Goal: Task Accomplishment & Management: Complete application form

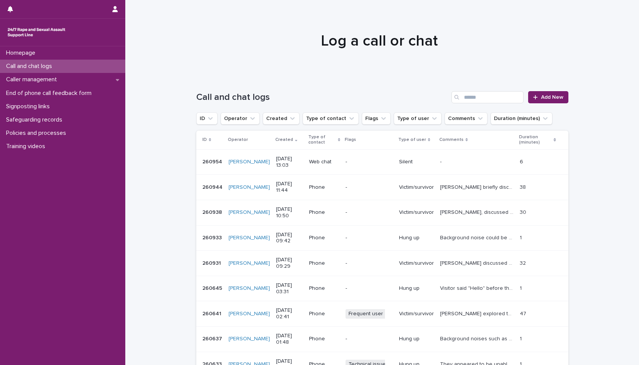
click at [399, 84] on div "Call and chat logs Add New" at bounding box center [382, 94] width 372 height 36
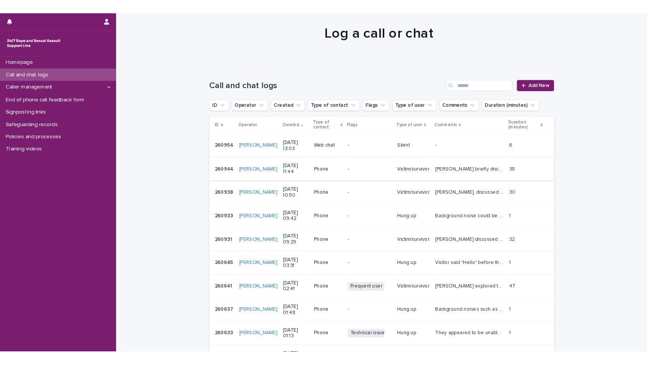
scroll to position [38, 0]
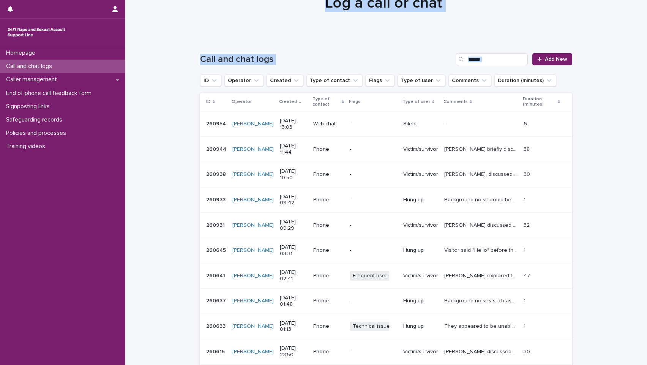
drag, startPoint x: 224, startPoint y: 3, endPoint x: 138, endPoint y: 124, distance: 148.6
click at [138, 124] on div "Homepage Call and chat logs Caller management End of phone call feedback form S…" at bounding box center [385, 206] width 521 height 488
click at [308, 33] on div at bounding box center [383, 0] width 516 height 76
drag, startPoint x: 352, startPoint y: 23, endPoint x: 304, endPoint y: 82, distance: 75.8
click at [304, 82] on div "Homepage Call and chat logs Caller management End of phone call feedback form S…" at bounding box center [385, 206] width 521 height 488
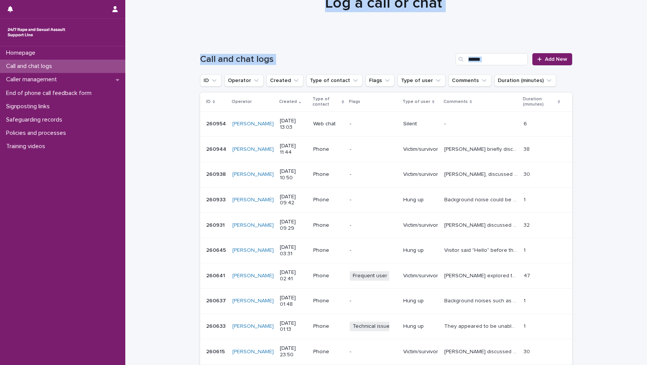
click at [390, 44] on div "Call and chat logs Add New" at bounding box center [386, 56] width 372 height 36
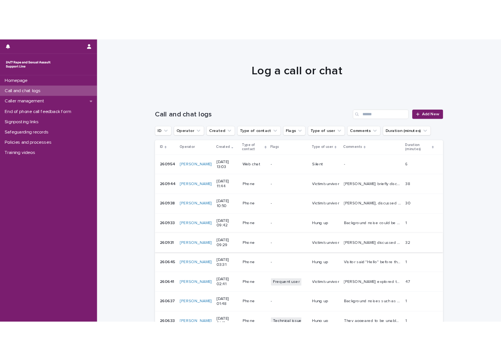
scroll to position [0, 0]
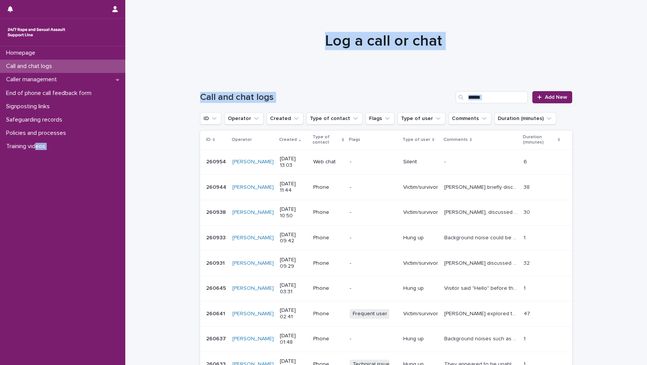
drag, startPoint x: 37, startPoint y: 242, endPoint x: -14, endPoint y: 253, distance: 51.7
click at [0, 253] on html "Homepage Call and chat logs Caller management End of phone call feedback form S…" at bounding box center [323, 182] width 647 height 365
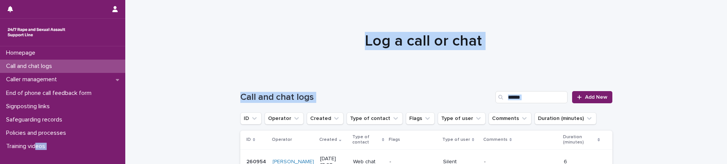
click at [491, 31] on div at bounding box center [423, 38] width 596 height 76
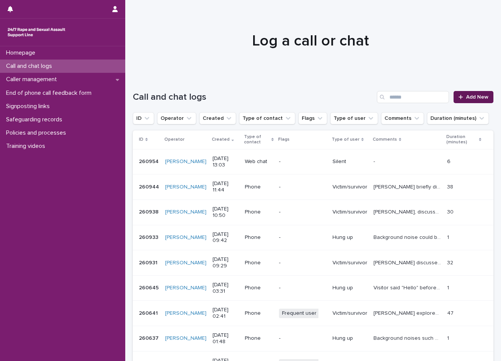
click at [457, 93] on link "Add New" at bounding box center [473, 97] width 40 height 12
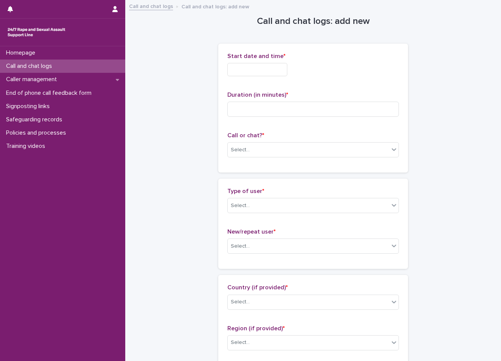
click at [279, 82] on div "Start date and time *" at bounding box center [313, 68] width 172 height 30
click at [277, 74] on input "text" at bounding box center [257, 69] width 60 height 13
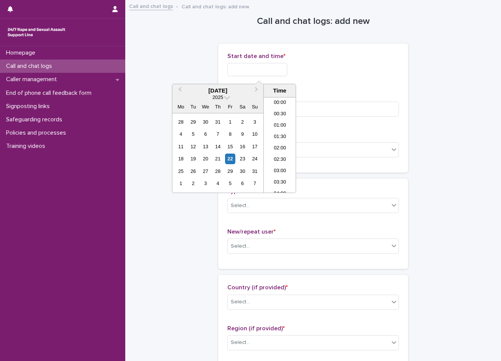
scroll to position [266, 0]
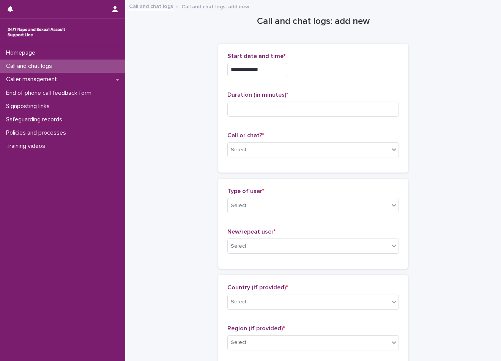
click at [348, 77] on div "**********" at bounding box center [313, 68] width 172 height 30
click at [260, 62] on div "**********" at bounding box center [313, 68] width 172 height 30
click at [286, 72] on input "**********" at bounding box center [257, 69] width 60 height 13
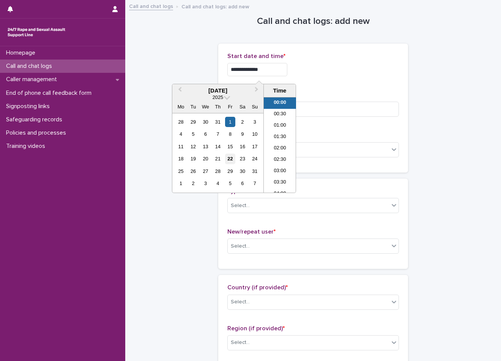
click at [234, 156] on div "22" at bounding box center [230, 159] width 10 height 10
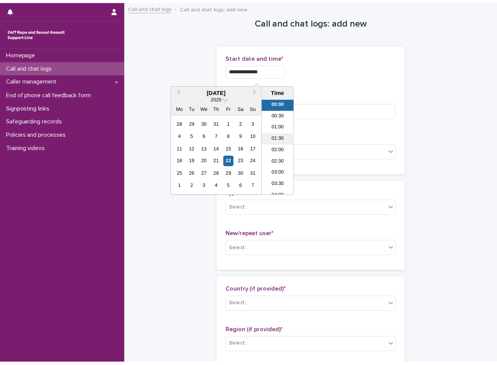
scroll to position [0, 0]
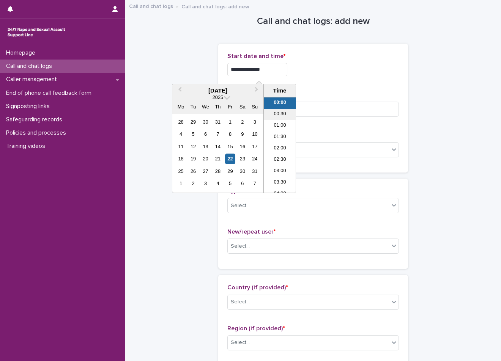
click at [278, 109] on li "00:30" at bounding box center [280, 114] width 32 height 11
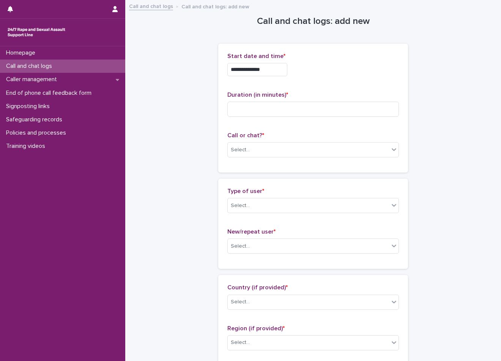
click at [276, 68] on input "**********" at bounding box center [257, 69] width 60 height 13
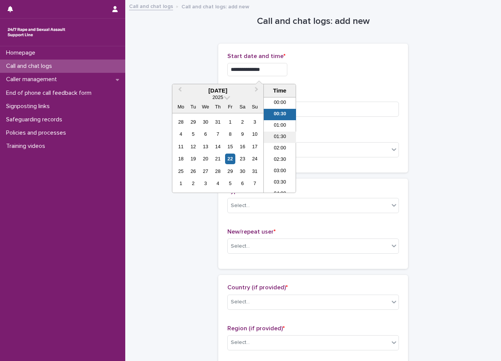
click at [282, 134] on li "01:30" at bounding box center [280, 137] width 32 height 11
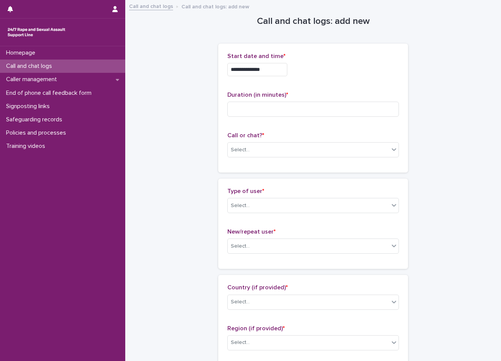
click at [282, 74] on input "**********" at bounding box center [257, 69] width 60 height 13
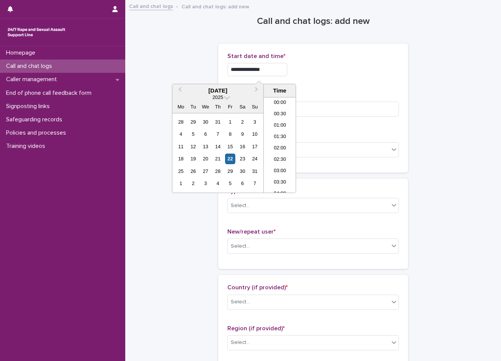
type input "**********"
click at [337, 74] on div "**********" at bounding box center [313, 69] width 172 height 13
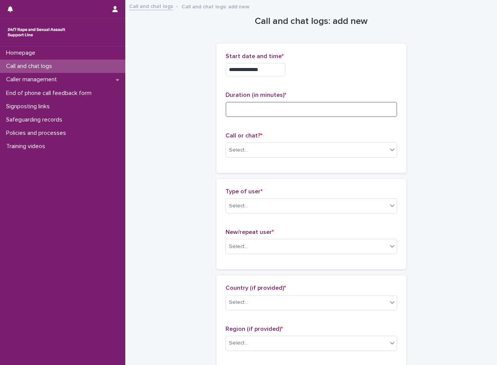
click at [285, 107] on input at bounding box center [311, 109] width 172 height 15
click at [259, 115] on input at bounding box center [311, 109] width 172 height 15
type input "**"
click at [287, 150] on div "Select..." at bounding box center [306, 150] width 161 height 13
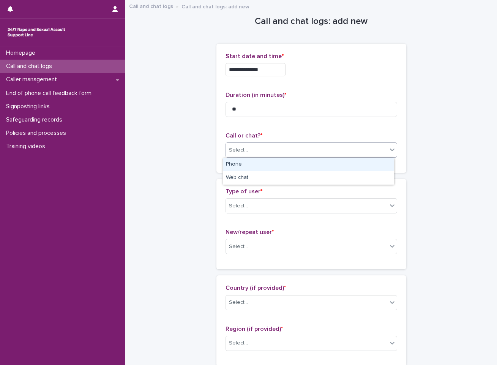
click at [269, 165] on div "Phone" at bounding box center [308, 164] width 171 height 13
click at [269, 142] on div "Phone" at bounding box center [311, 149] width 172 height 15
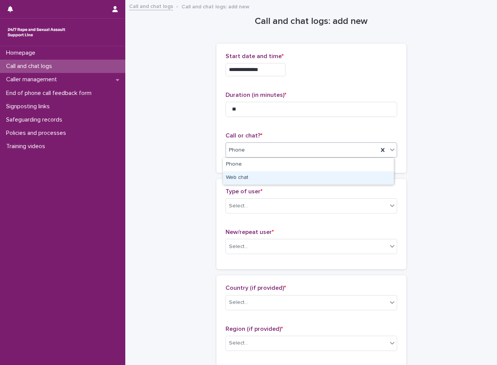
click at [269, 181] on div "Web chat" at bounding box center [308, 177] width 171 height 13
click at [271, 197] on div "Type of user * Select..." at bounding box center [311, 203] width 172 height 31
click at [272, 203] on div "Select..." at bounding box center [306, 206] width 161 height 13
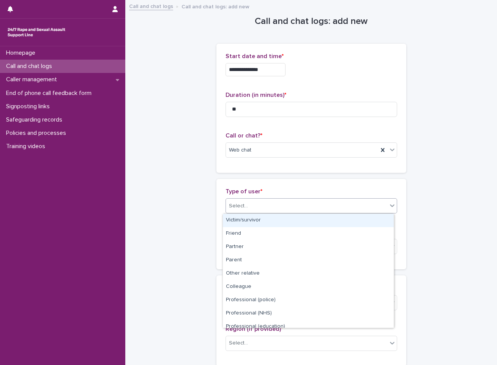
click at [275, 222] on div "Victim/survivor" at bounding box center [308, 220] width 171 height 13
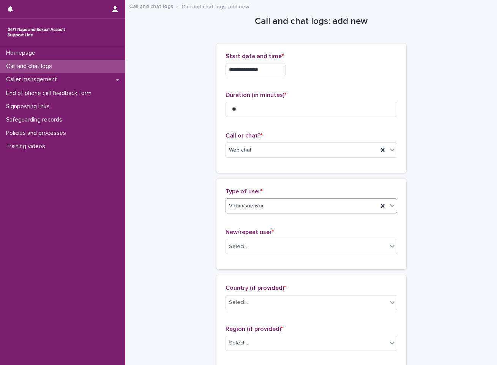
scroll to position [38, 0]
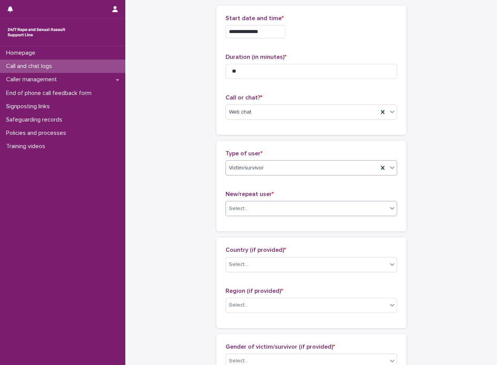
click at [275, 209] on div "Select..." at bounding box center [306, 208] width 161 height 13
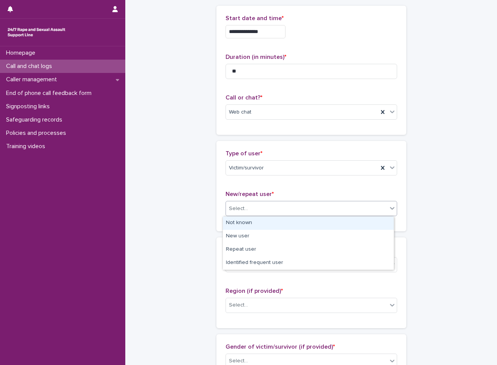
click at [276, 228] on div "Not known" at bounding box center [308, 222] width 171 height 13
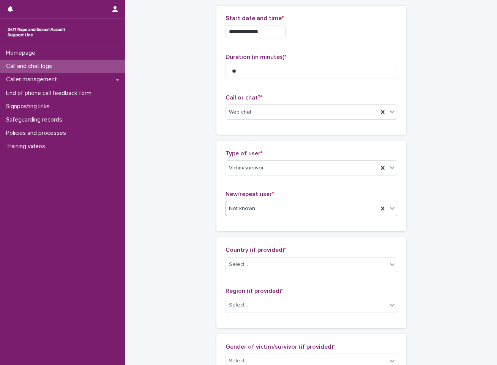
scroll to position [152, 0]
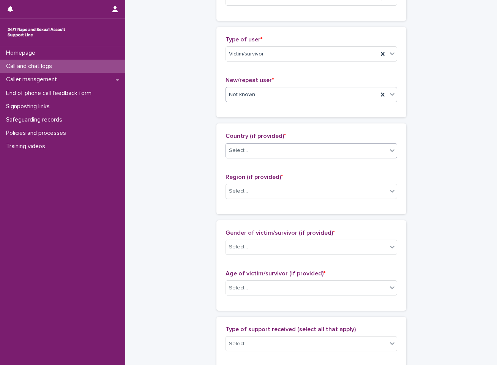
click at [282, 153] on div "Select..." at bounding box center [306, 150] width 161 height 13
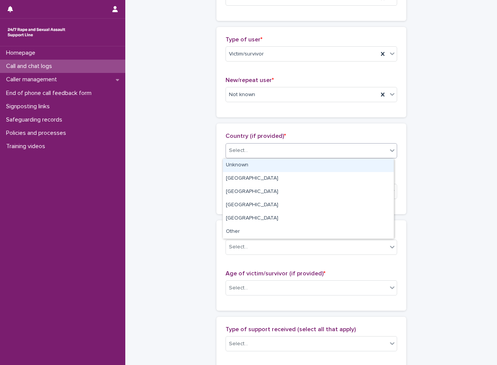
click at [282, 171] on div "Unknown" at bounding box center [308, 165] width 171 height 13
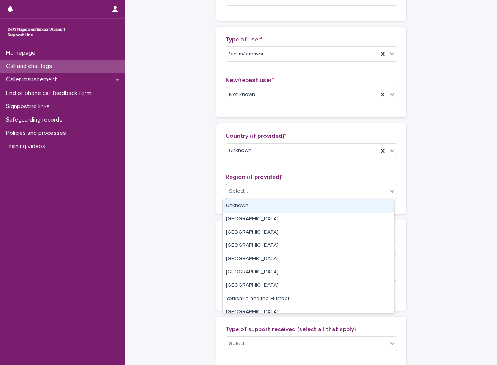
click at [282, 185] on div "Select..." at bounding box center [306, 191] width 161 height 13
click at [279, 205] on div "Unknown" at bounding box center [308, 205] width 171 height 13
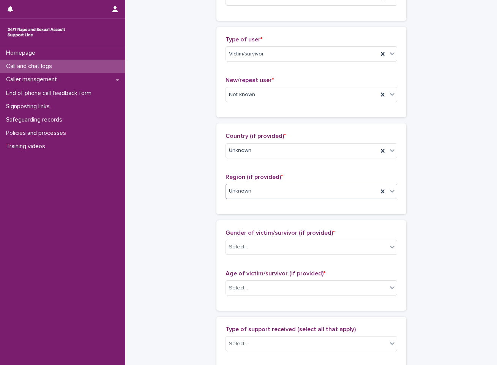
scroll to position [228, 0]
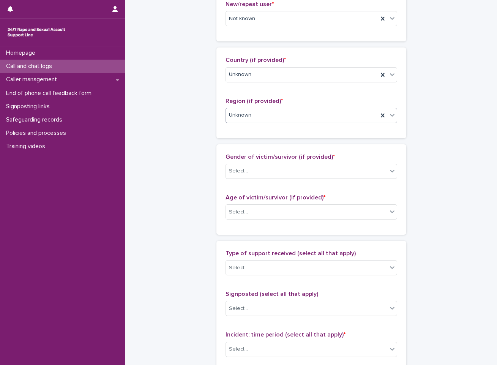
click at [284, 161] on div "Gender of victim/survivor (if provided) * Select..." at bounding box center [311, 168] width 172 height 31
click at [284, 165] on div "Select..." at bounding box center [306, 171] width 161 height 13
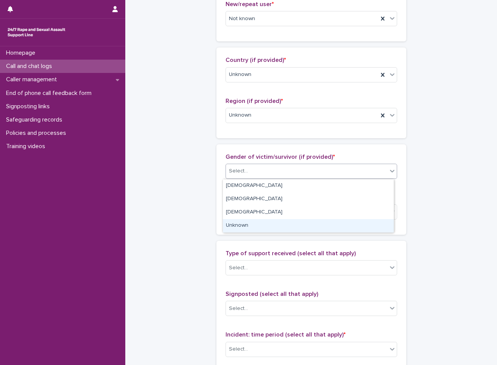
click at [283, 227] on div "Unknown" at bounding box center [308, 225] width 171 height 13
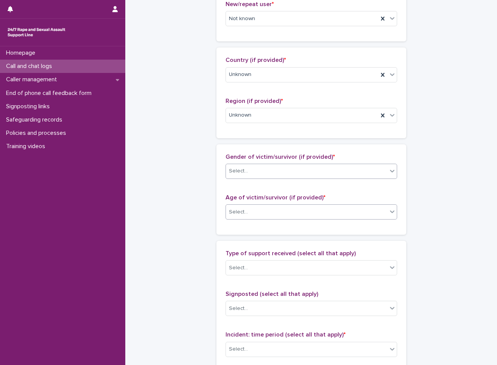
click at [283, 218] on div "Select..." at bounding box center [306, 212] width 161 height 13
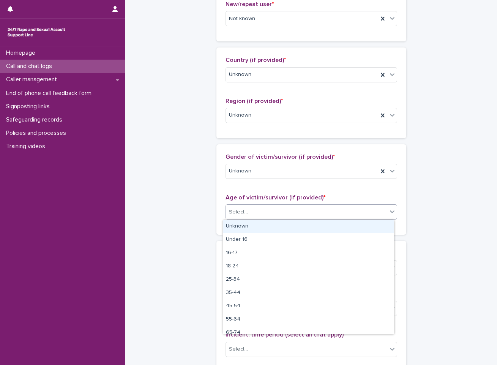
click at [280, 225] on div "Unknown" at bounding box center [308, 226] width 171 height 13
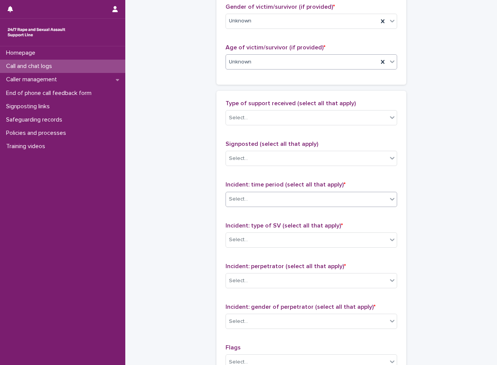
scroll to position [379, 0]
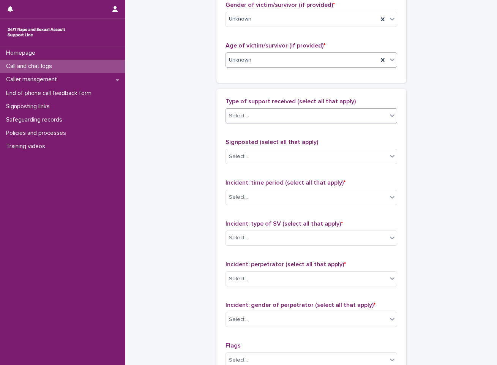
click at [278, 115] on div "Select..." at bounding box center [306, 116] width 161 height 13
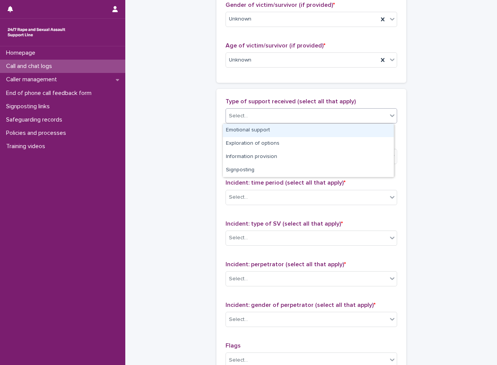
click at [281, 118] on div "Select..." at bounding box center [306, 116] width 161 height 13
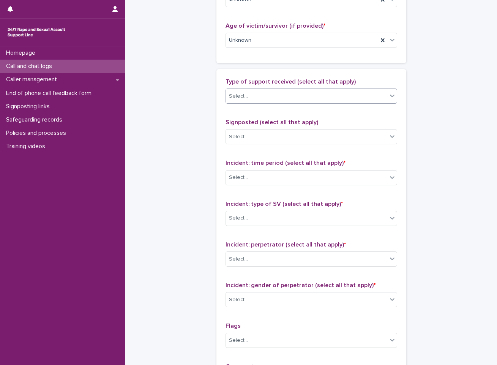
scroll to position [417, 0]
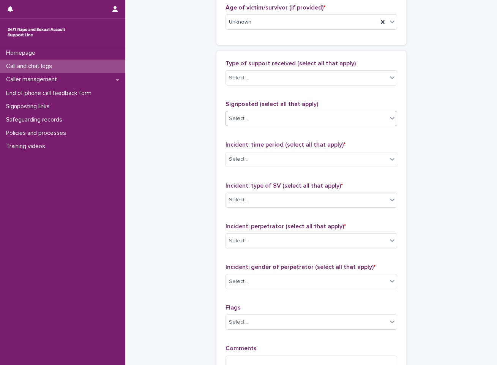
click at [263, 123] on div "Select..." at bounding box center [306, 118] width 161 height 13
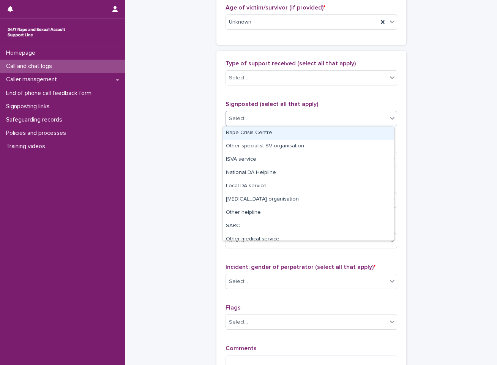
click at [263, 123] on div "Select..." at bounding box center [306, 118] width 161 height 13
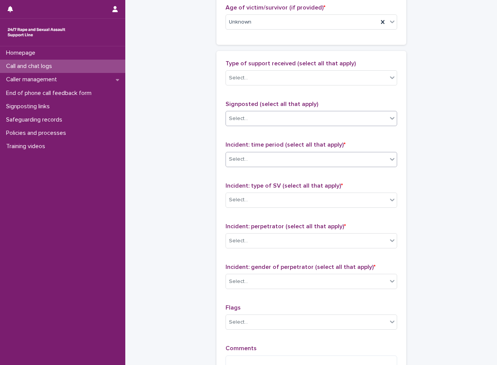
scroll to position [455, 0]
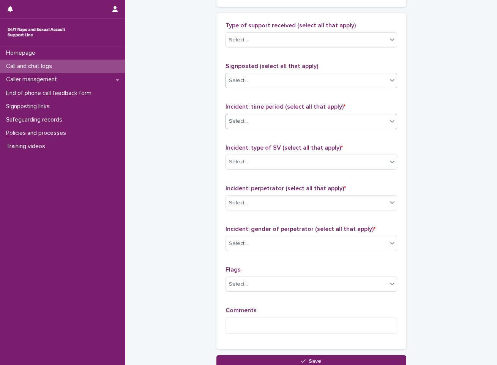
click at [286, 128] on div "Select..." at bounding box center [311, 121] width 172 height 15
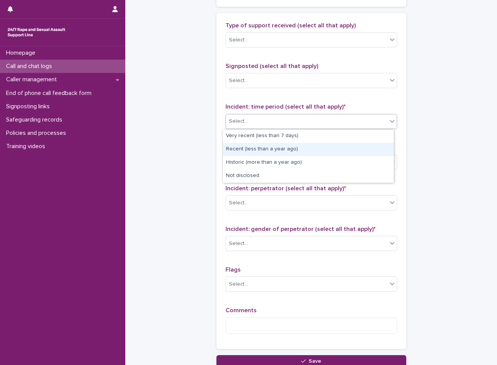
click at [290, 150] on div "Recent (less than a year ago)" at bounding box center [308, 149] width 171 height 13
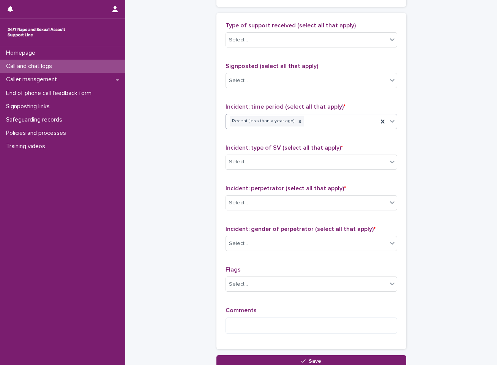
scroll to position [493, 0]
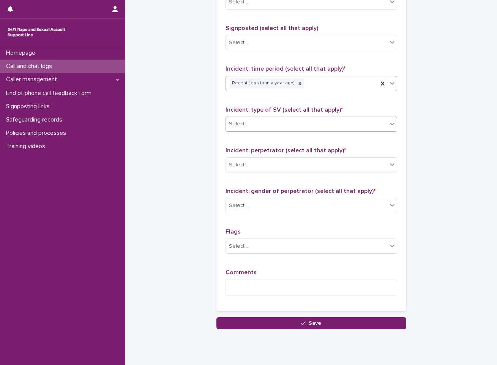
click at [313, 123] on div "Select..." at bounding box center [306, 124] width 161 height 13
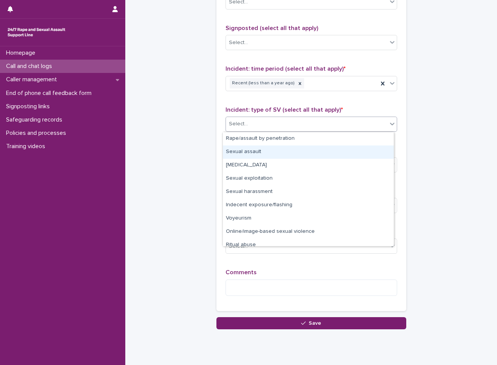
click at [304, 156] on div "Sexual assault" at bounding box center [308, 151] width 171 height 13
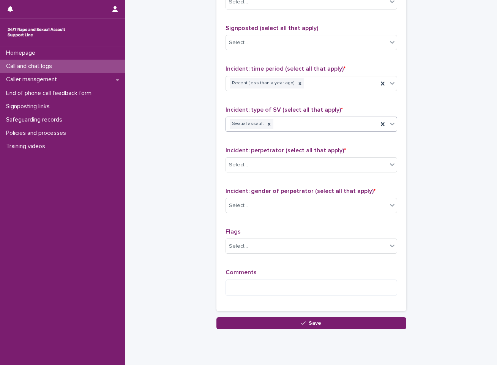
click at [321, 127] on div "Sexual assault" at bounding box center [302, 123] width 152 height 13
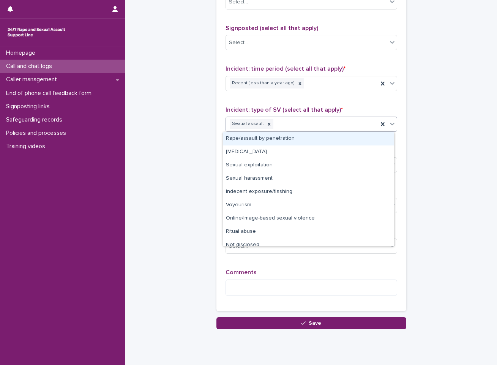
click at [321, 127] on div "Sexual assault" at bounding box center [302, 123] width 152 height 13
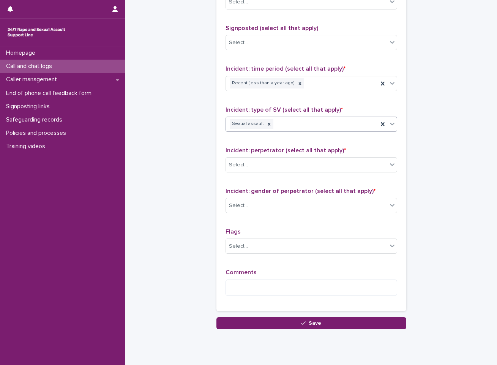
scroll to position [517, 0]
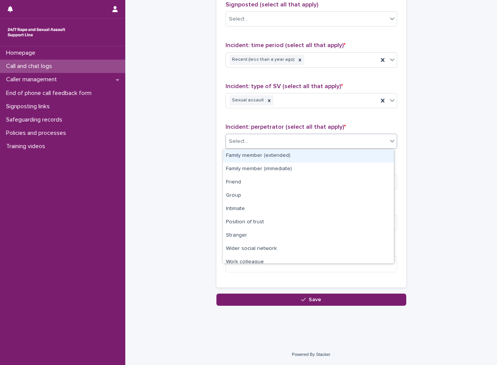
click at [321, 138] on div "Select..." at bounding box center [306, 141] width 161 height 13
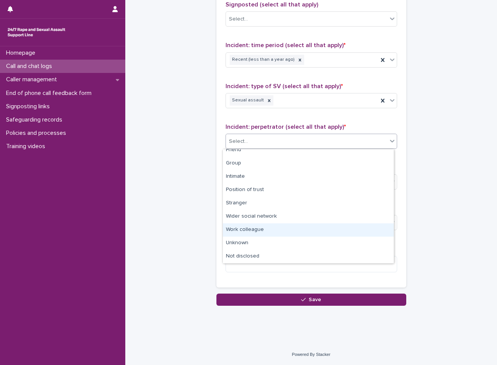
scroll to position [0, 0]
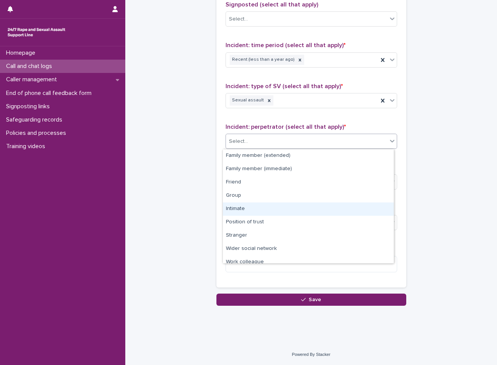
click at [301, 212] on div "Intimate" at bounding box center [308, 208] width 171 height 13
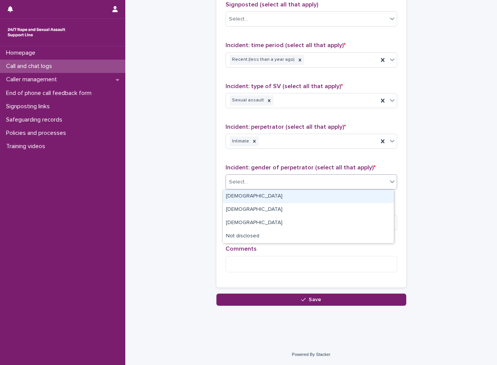
click at [307, 187] on div "Select..." at bounding box center [306, 182] width 161 height 13
click at [314, 195] on div "[DEMOGRAPHIC_DATA]" at bounding box center [308, 196] width 171 height 13
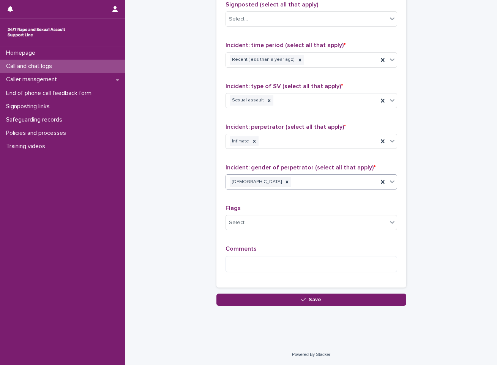
click at [300, 254] on div "Comments" at bounding box center [311, 261] width 172 height 33
click at [299, 270] on textarea at bounding box center [311, 264] width 172 height 16
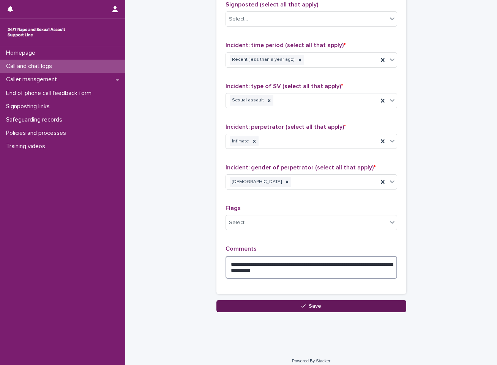
type textarea "**********"
click at [334, 307] on button "Save" at bounding box center [311, 306] width 190 height 12
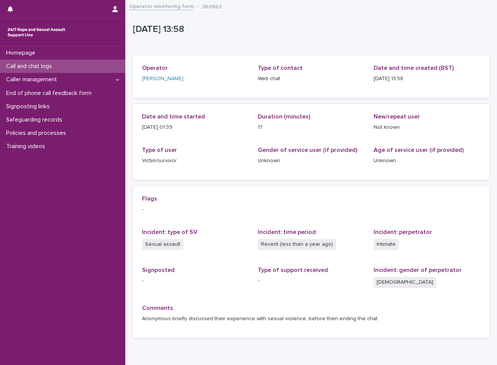
click at [169, 8] on link "Operator monitoring form" at bounding box center [161, 6] width 65 height 9
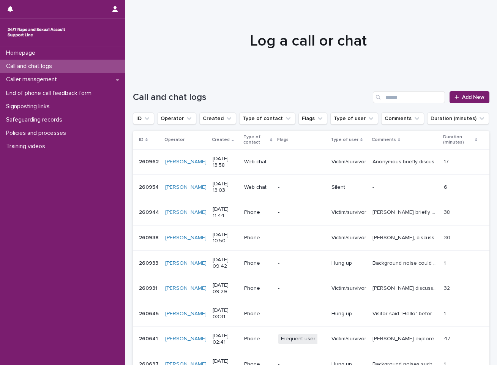
click at [257, 84] on div "Call and chat logs Add New" at bounding box center [311, 94] width 356 height 36
click at [463, 98] on span "Add New" at bounding box center [473, 96] width 22 height 5
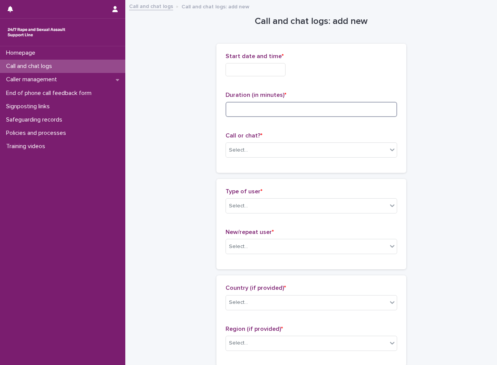
click at [353, 111] on input at bounding box center [311, 109] width 172 height 15
click at [276, 85] on div "Start date and time * Duration (in minutes) * Call or chat? * Select..." at bounding box center [311, 108] width 172 height 111
click at [262, 148] on div "Select..." at bounding box center [306, 150] width 161 height 13
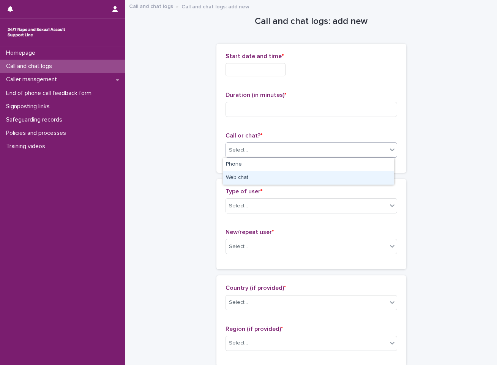
click at [269, 177] on div "Web chat" at bounding box center [308, 177] width 171 height 13
drag, startPoint x: 278, startPoint y: 121, endPoint x: 275, endPoint y: 106, distance: 14.7
click at [278, 121] on div "Duration (in minutes) *" at bounding box center [311, 106] width 172 height 31
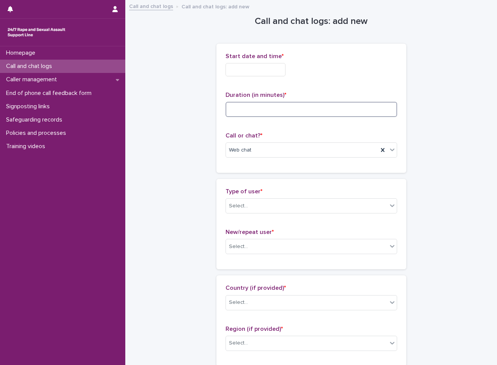
click at [275, 106] on input at bounding box center [311, 109] width 172 height 15
click at [266, 72] on input "text" at bounding box center [255, 69] width 60 height 13
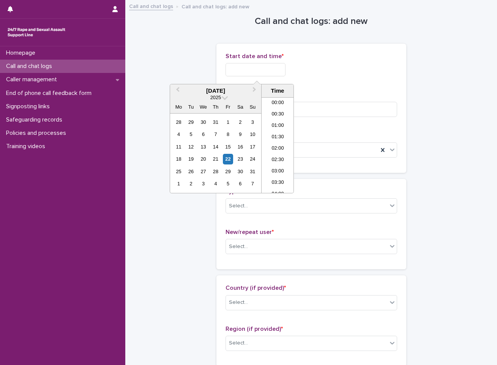
scroll to position [277, 0]
click at [282, 160] on li "14:30" at bounding box center [277, 156] width 32 height 11
click at [283, 74] on input "**********" at bounding box center [255, 69] width 60 height 13
type input "**********"
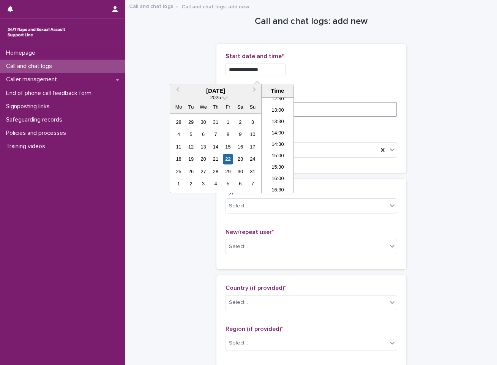
click at [317, 110] on input at bounding box center [311, 109] width 172 height 15
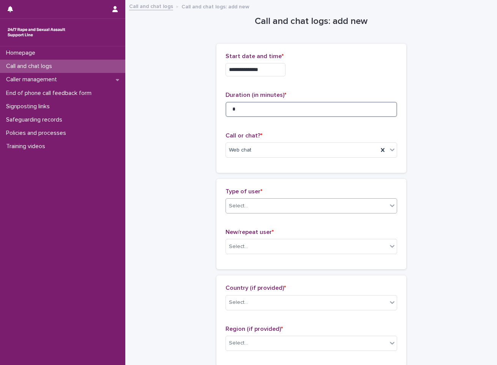
type input "*"
click at [276, 199] on div "Select..." at bounding box center [311, 205] width 172 height 15
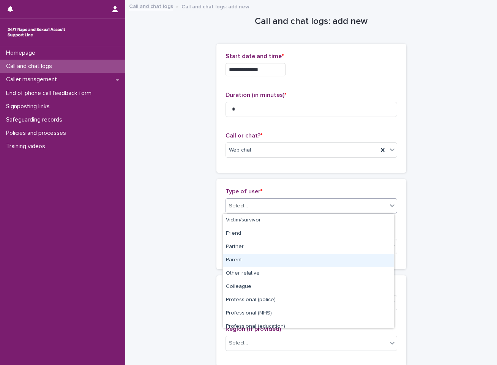
scroll to position [85, 0]
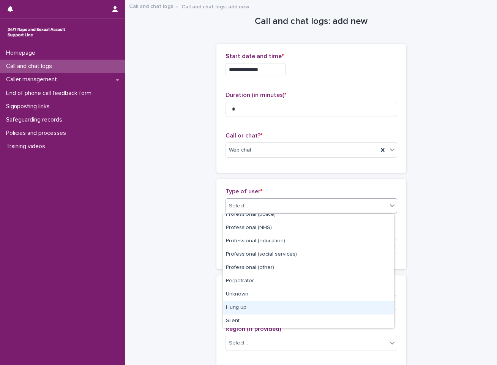
click at [275, 305] on div "Hung up" at bounding box center [308, 307] width 171 height 13
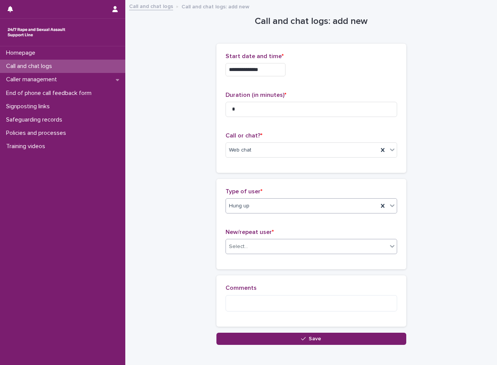
click at [277, 240] on div "Select..." at bounding box center [306, 246] width 161 height 13
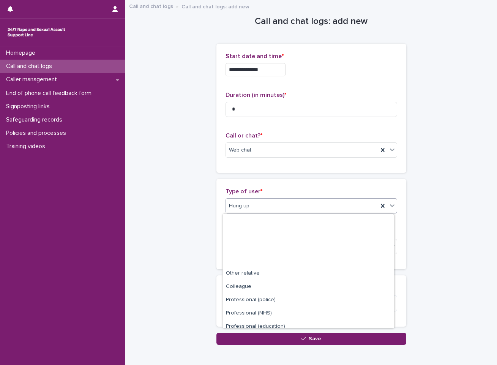
click at [290, 198] on div "Hung up" at bounding box center [311, 205] width 172 height 15
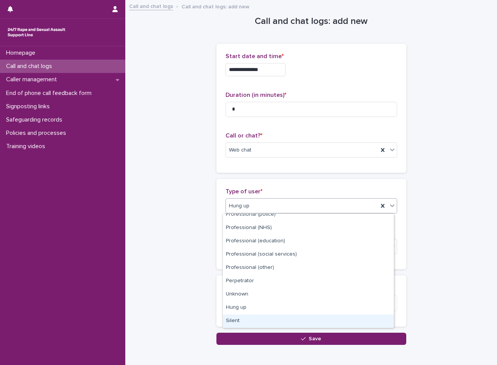
click at [278, 315] on div "Silent" at bounding box center [308, 320] width 171 height 13
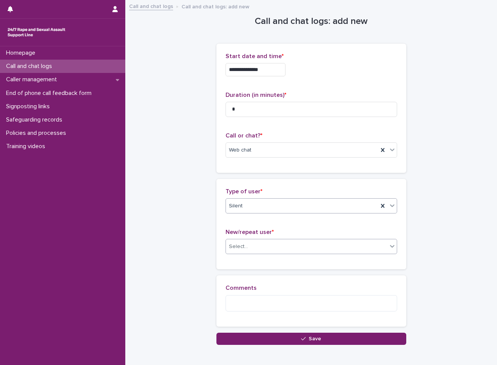
click at [286, 239] on div "Select..." at bounding box center [311, 246] width 172 height 15
click at [296, 250] on div "Select..." at bounding box center [306, 246] width 161 height 13
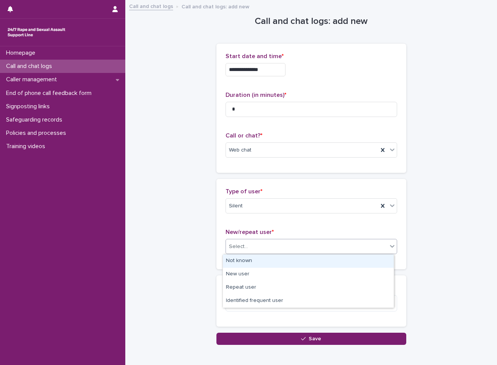
click at [284, 263] on div "Not known" at bounding box center [308, 260] width 171 height 13
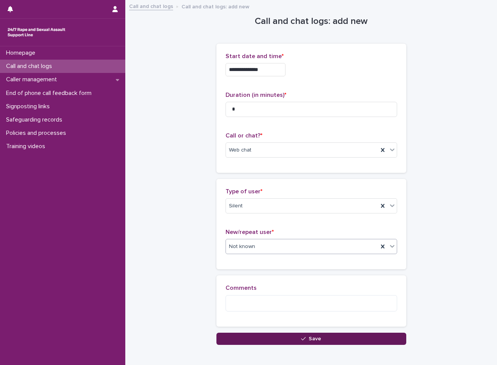
click at [301, 337] on icon "button" at bounding box center [303, 338] width 5 height 5
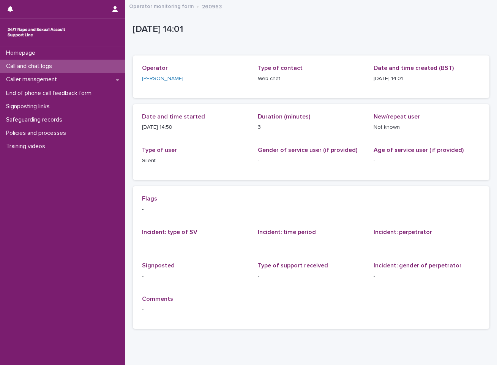
click at [164, 14] on div "[DATE] 13:01:45+00:00 [DATE] 14:01 Sorry, there was an error saving your record…" at bounding box center [311, 168] width 356 height 334
click at [170, 5] on link "Operator monitoring form" at bounding box center [161, 6] width 65 height 9
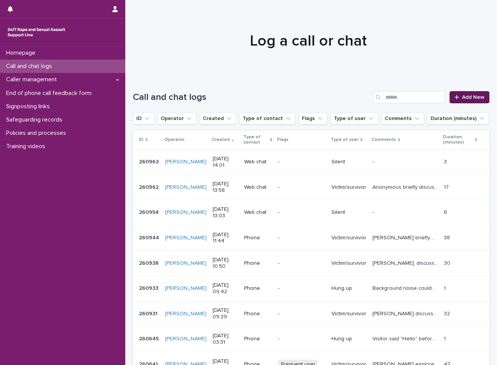
drag, startPoint x: 483, startPoint y: 90, endPoint x: 475, endPoint y: 93, distance: 9.2
click at [483, 90] on div "Loading... Saving… Loading... Saving… Call and chat logs Add New ID Operator Cr…" at bounding box center [311, 262] width 364 height 372
click at [475, 94] on link "Add New" at bounding box center [469, 97] width 40 height 12
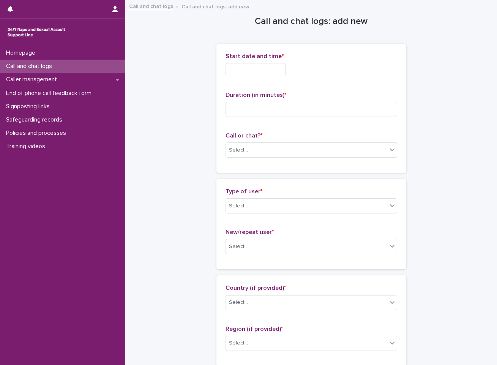
click at [285, 140] on div "Call or chat? * Select..." at bounding box center [311, 147] width 172 height 31
click at [285, 153] on div "Select..." at bounding box center [306, 150] width 161 height 13
click at [288, 177] on div "Web chat" at bounding box center [308, 177] width 171 height 13
click at [261, 76] on input "text" at bounding box center [255, 69] width 60 height 13
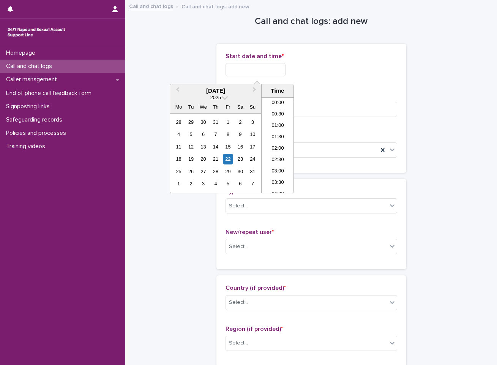
scroll to position [277, 0]
drag, startPoint x: 276, startPoint y: 141, endPoint x: 263, endPoint y: 32, distance: 110.1
click at [276, 139] on ul "00:00 00:30 01:00 01:30 02:00 02:30 03:00 03:30 04:00 04:30 05:00 05:30 06:00 0…" at bounding box center [277, 145] width 32 height 95
click at [277, 146] on li "14:00" at bounding box center [277, 144] width 32 height 11
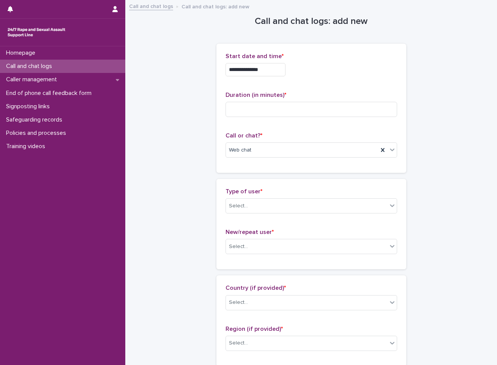
click at [279, 75] on input "**********" at bounding box center [255, 69] width 60 height 13
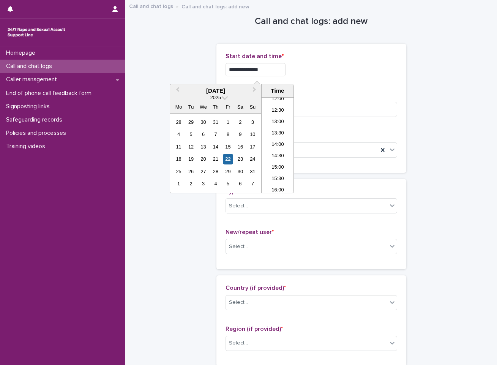
type input "**********"
click at [378, 77] on div "**********" at bounding box center [311, 68] width 172 height 30
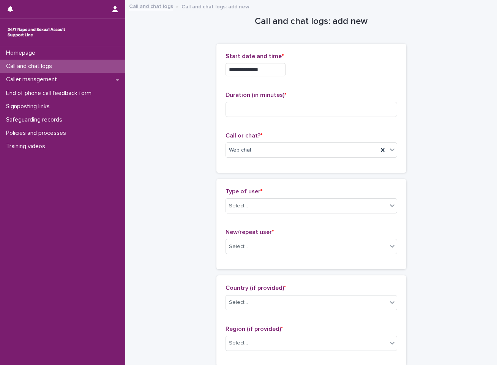
click at [296, 215] on div "Type of user * Select..." at bounding box center [311, 203] width 172 height 31
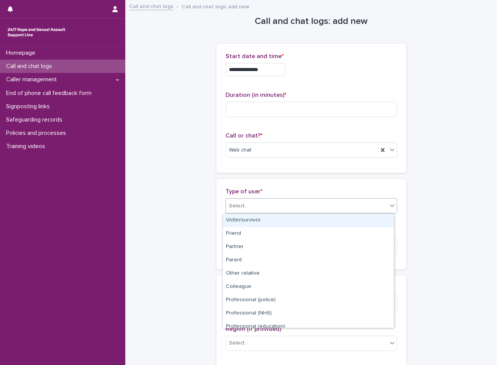
click at [301, 203] on div "Select..." at bounding box center [306, 206] width 161 height 13
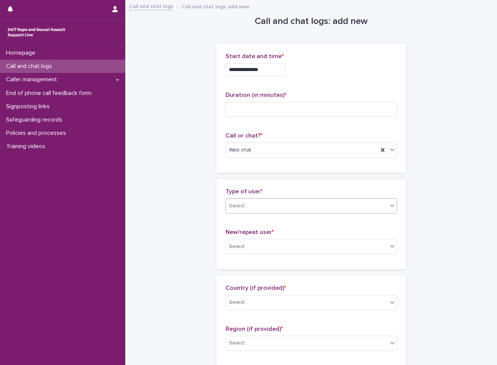
click at [273, 204] on div "Select..." at bounding box center [306, 206] width 161 height 13
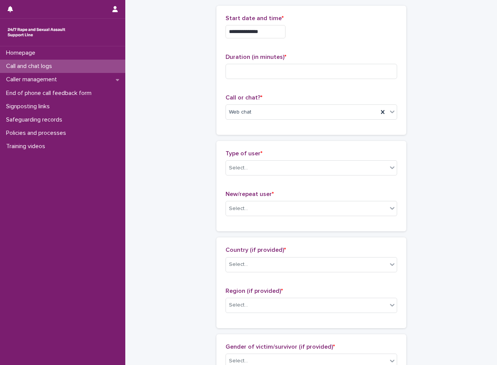
click at [264, 176] on div "Type of user * Select..." at bounding box center [311, 165] width 172 height 31
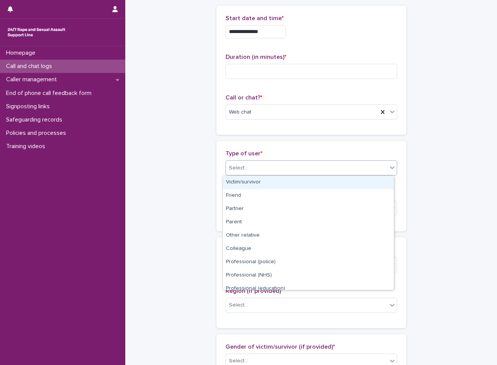
click at [268, 175] on body "**********" at bounding box center [248, 182] width 497 height 365
click at [267, 183] on div "Victim/survivor" at bounding box center [308, 182] width 171 height 13
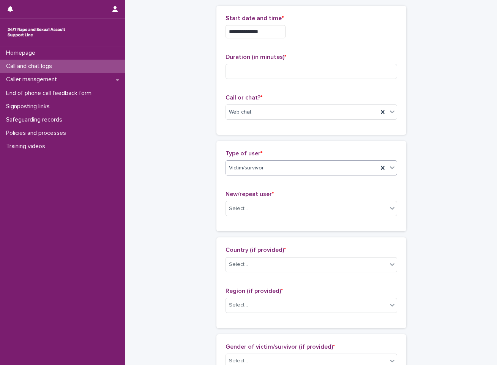
scroll to position [114, 0]
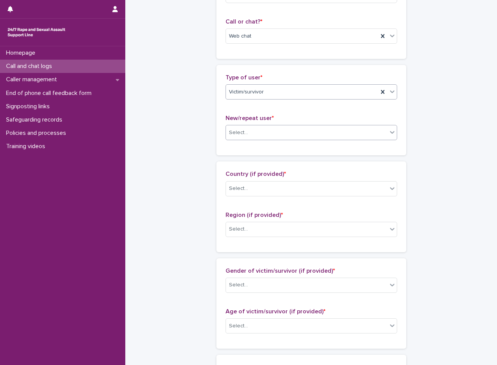
click at [283, 133] on div "Select..." at bounding box center [306, 132] width 161 height 13
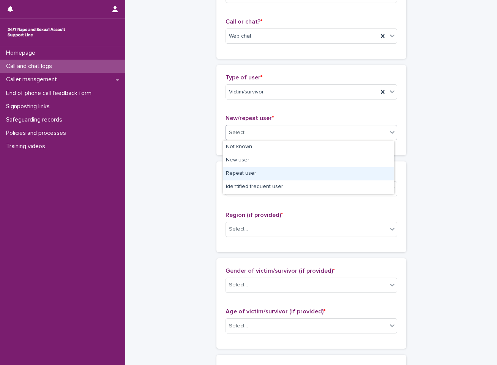
click at [282, 167] on div "Repeat user" at bounding box center [308, 173] width 171 height 13
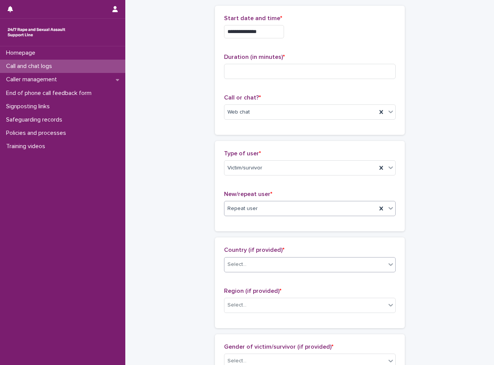
scroll to position [152, 0]
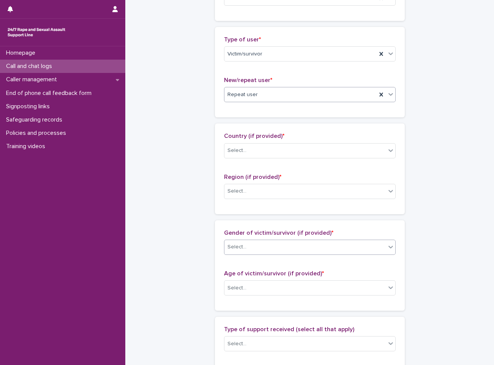
click at [293, 250] on div "Select..." at bounding box center [304, 247] width 161 height 13
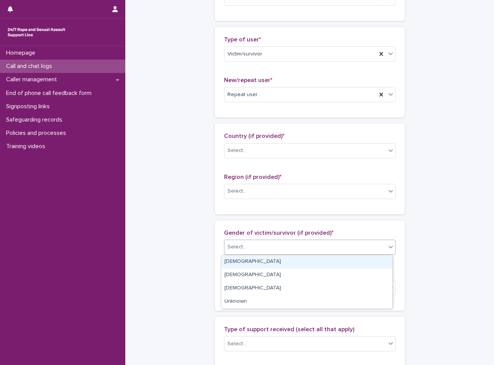
click at [293, 258] on div "[DEMOGRAPHIC_DATA]" at bounding box center [306, 261] width 171 height 13
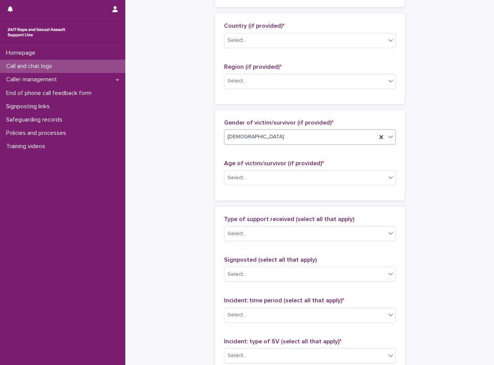
scroll to position [266, 0]
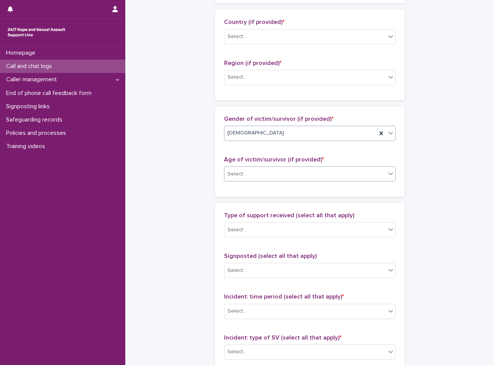
click at [330, 170] on div "Select..." at bounding box center [304, 174] width 161 height 13
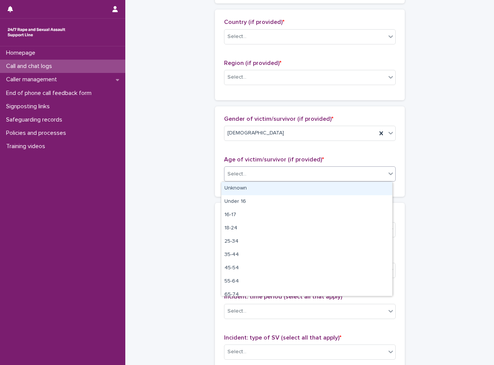
click at [321, 187] on div "Unknown" at bounding box center [306, 188] width 171 height 13
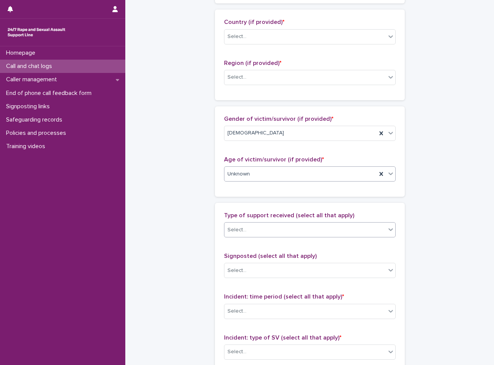
click at [314, 231] on div "Select..." at bounding box center [304, 229] width 161 height 13
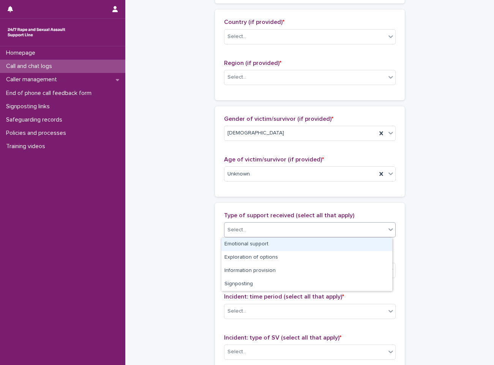
drag, startPoint x: 139, startPoint y: 209, endPoint x: 145, endPoint y: 209, distance: 5.7
click at [141, 210] on div "**********" at bounding box center [309, 145] width 353 height 821
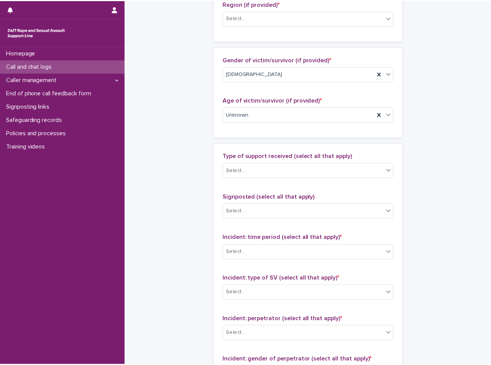
scroll to position [379, 0]
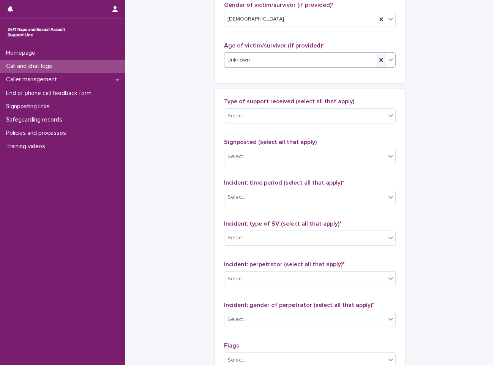
click at [377, 63] on icon at bounding box center [381, 60] width 8 height 8
click at [350, 163] on div "Select..." at bounding box center [310, 156] width 172 height 15
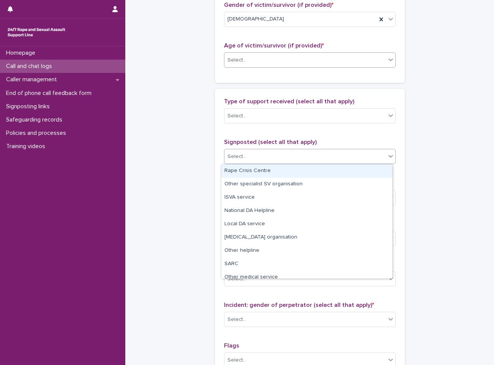
click at [350, 163] on div "Select..." at bounding box center [310, 156] width 172 height 15
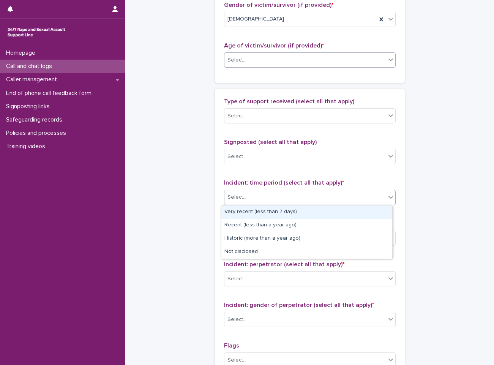
click at [349, 198] on div "Select..." at bounding box center [304, 197] width 161 height 13
click at [349, 209] on div "Very recent (less than 7 days)" at bounding box center [306, 211] width 171 height 13
click at [347, 190] on div "Select..." at bounding box center [310, 197] width 172 height 15
click at [347, 197] on div "Very recent (less than 7 days)" at bounding box center [300, 196] width 152 height 13
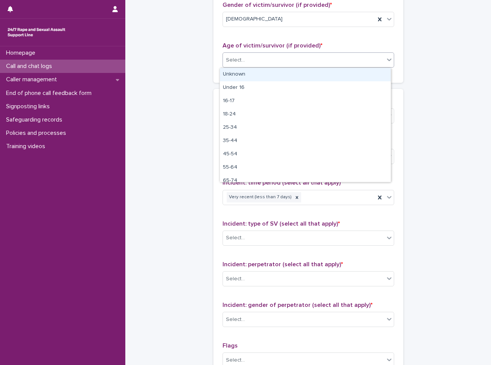
click at [247, 63] on div "Select..." at bounding box center [303, 60] width 161 height 13
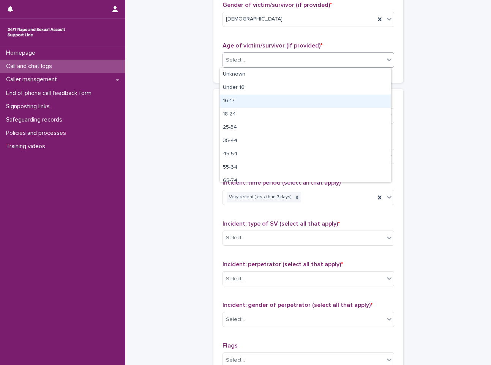
click at [245, 96] on div "16-17" at bounding box center [305, 100] width 171 height 13
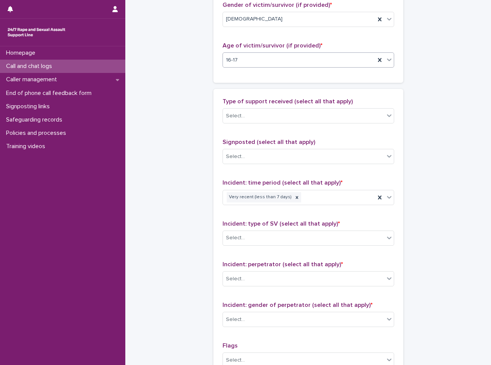
click at [245, 62] on div "16-17" at bounding box center [299, 60] width 152 height 13
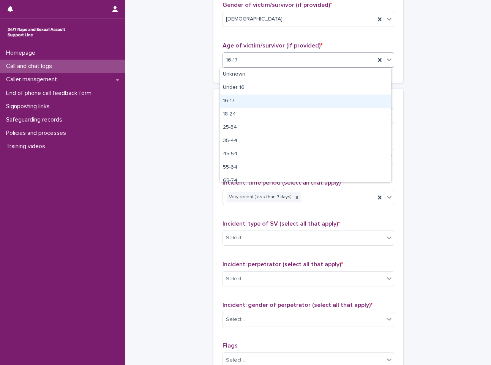
click at [269, 106] on div "16-17" at bounding box center [305, 100] width 171 height 13
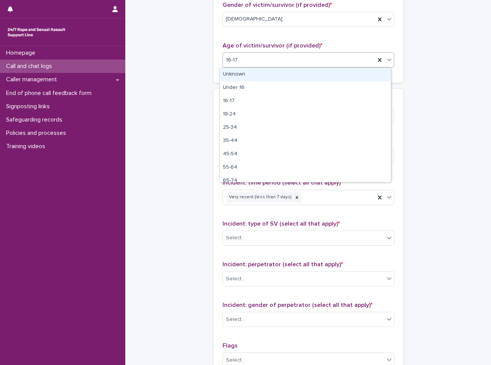
click at [280, 58] on div "16-17" at bounding box center [299, 60] width 152 height 13
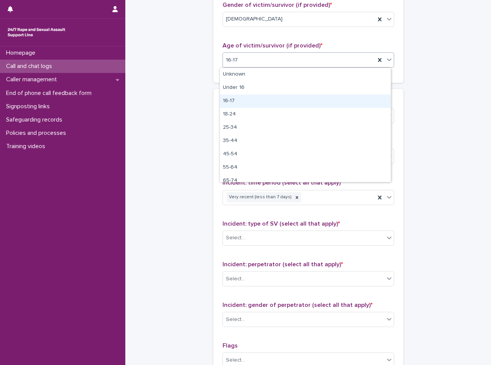
click at [257, 105] on div "16-17" at bounding box center [305, 100] width 171 height 13
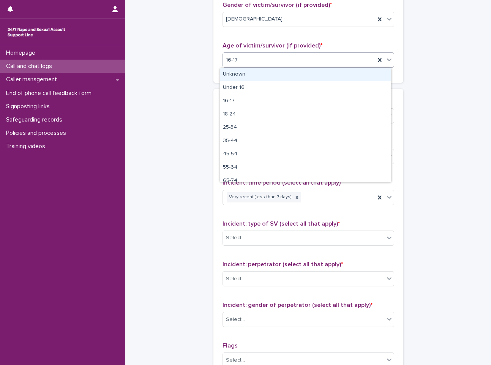
drag, startPoint x: 273, startPoint y: 61, endPoint x: 261, endPoint y: 75, distance: 18.1
click at [272, 61] on div "16-17" at bounding box center [299, 60] width 152 height 13
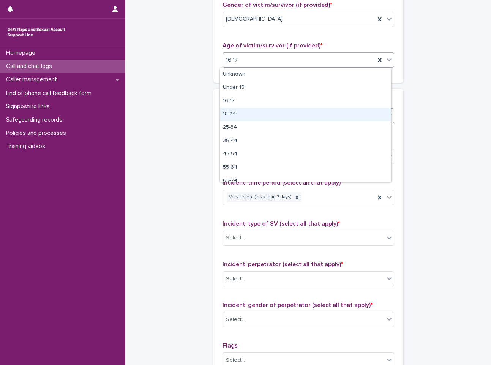
click at [236, 114] on div "18-24" at bounding box center [305, 114] width 171 height 13
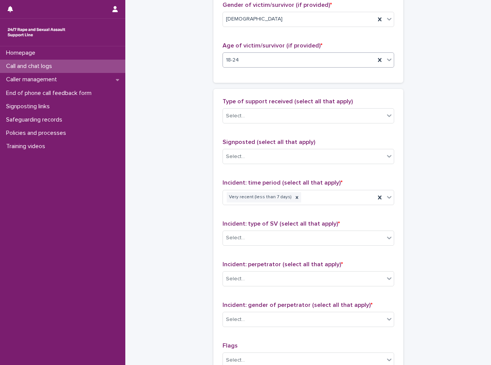
scroll to position [417, 0]
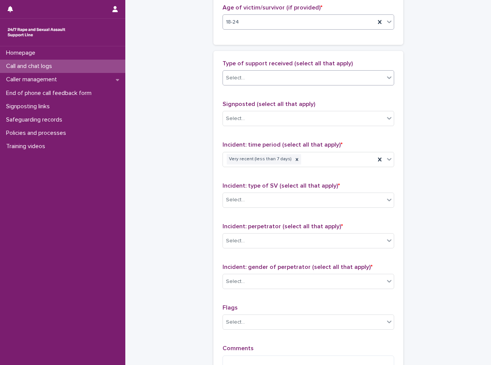
click at [254, 78] on div "Select..." at bounding box center [303, 78] width 161 height 13
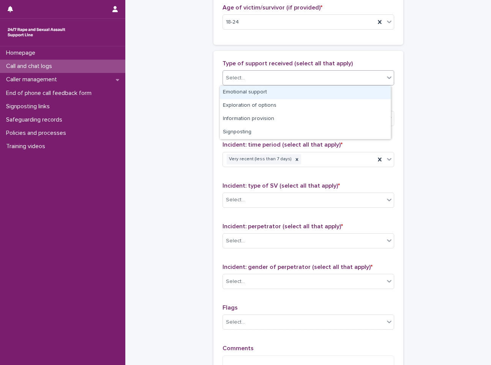
click at [254, 78] on div "Select..." at bounding box center [303, 78] width 161 height 13
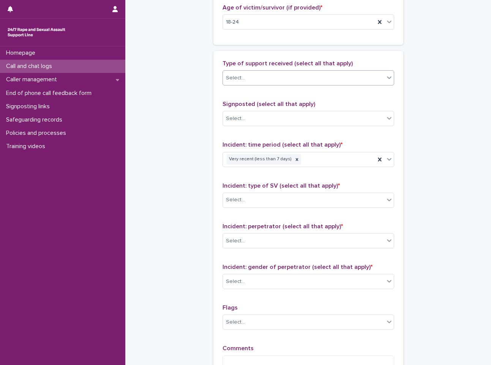
click at [254, 78] on div "Select..." at bounding box center [303, 78] width 161 height 13
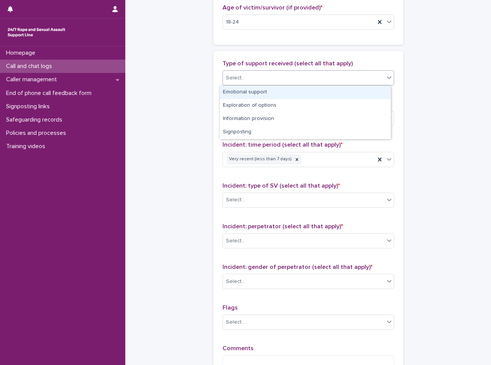
click at [253, 93] on div "Emotional support" at bounding box center [305, 92] width 171 height 13
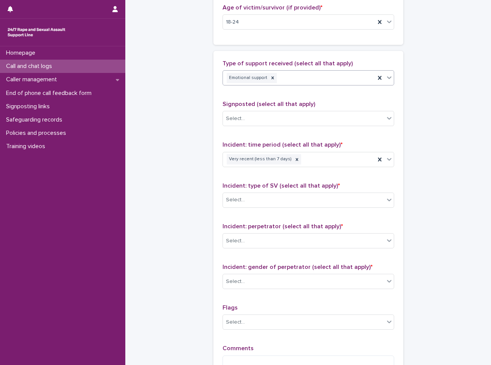
click at [343, 77] on div "Emotional support" at bounding box center [299, 77] width 152 height 13
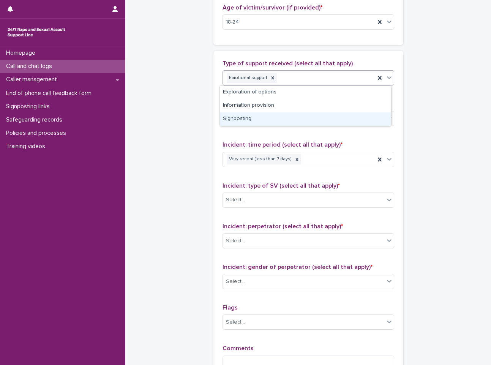
click at [326, 121] on div "Signposting" at bounding box center [305, 118] width 171 height 13
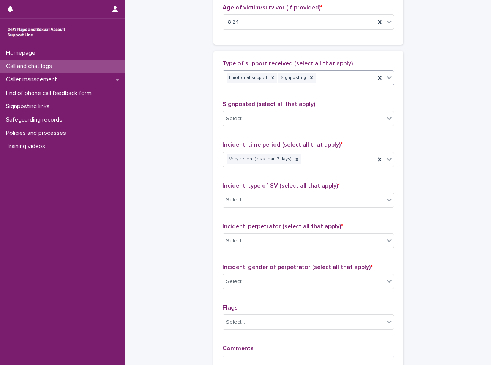
click at [342, 82] on div "Emotional support Signposting" at bounding box center [299, 77] width 152 height 13
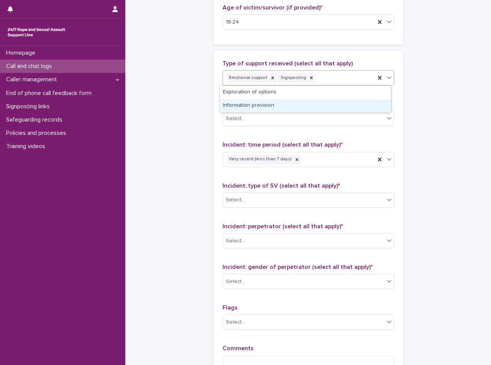
click at [341, 103] on div "Information provision" at bounding box center [305, 105] width 171 height 13
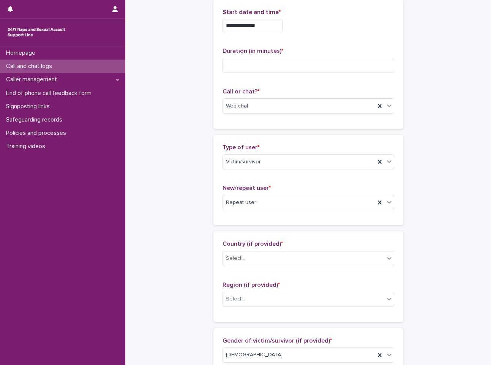
scroll to position [0, 0]
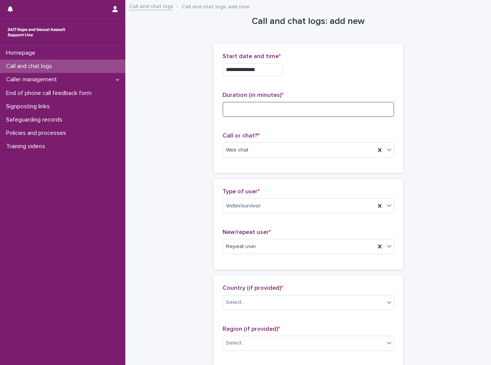
click at [281, 112] on input at bounding box center [308, 109] width 172 height 15
type input "**"
click at [327, 132] on p "Call or chat? *" at bounding box center [308, 135] width 172 height 7
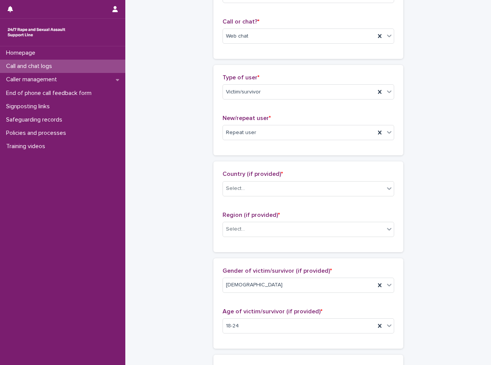
scroll to position [190, 0]
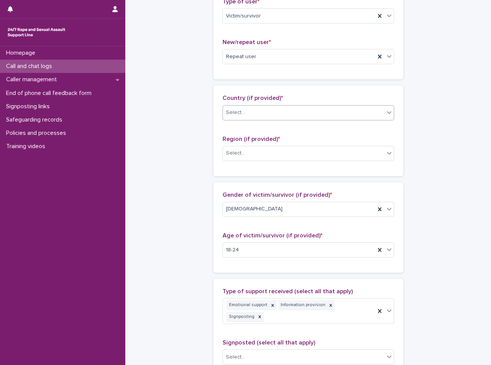
click at [265, 105] on div "Select..." at bounding box center [308, 112] width 172 height 15
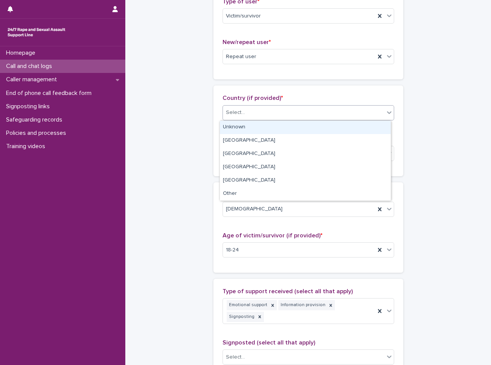
click at [268, 124] on div "Unknown" at bounding box center [305, 127] width 171 height 13
click at [274, 114] on div "Unknown" at bounding box center [299, 112] width 152 height 13
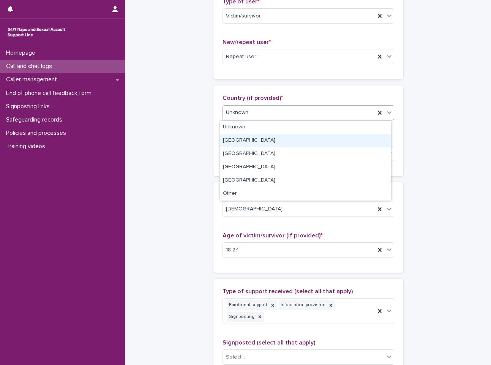
click at [272, 139] on div "[GEOGRAPHIC_DATA]" at bounding box center [305, 140] width 171 height 13
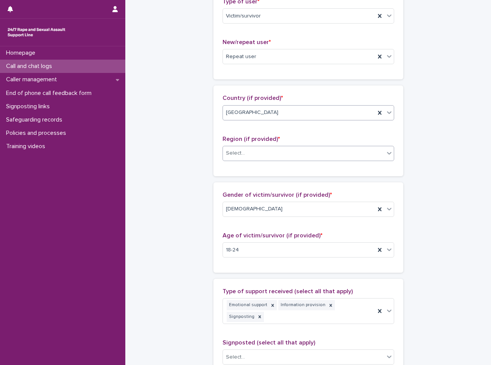
click at [277, 151] on div "Select..." at bounding box center [303, 153] width 161 height 13
click at [291, 154] on div "Select..." at bounding box center [303, 153] width 161 height 13
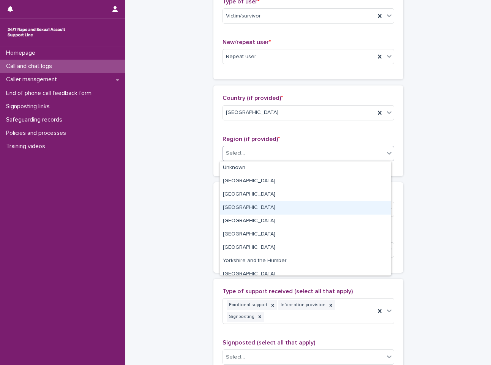
click at [287, 204] on div "[GEOGRAPHIC_DATA]" at bounding box center [305, 207] width 171 height 13
click at [287, 204] on div "[DEMOGRAPHIC_DATA]" at bounding box center [299, 209] width 152 height 13
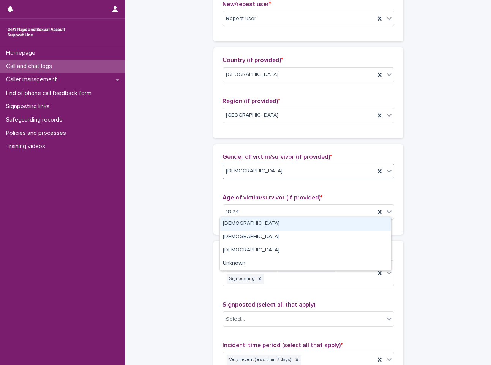
click at [319, 140] on div "Loading... Saving… Country (if provided) * England Region (if provided) * [GEOG…" at bounding box center [308, 95] width 190 height 96
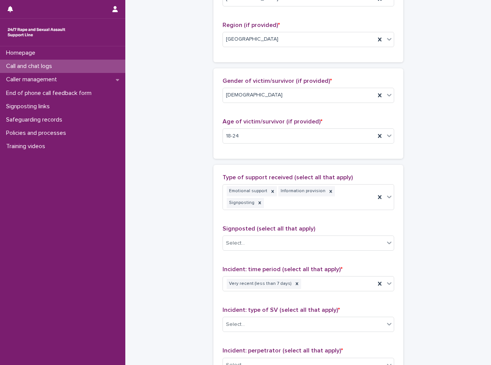
scroll to position [341, 0]
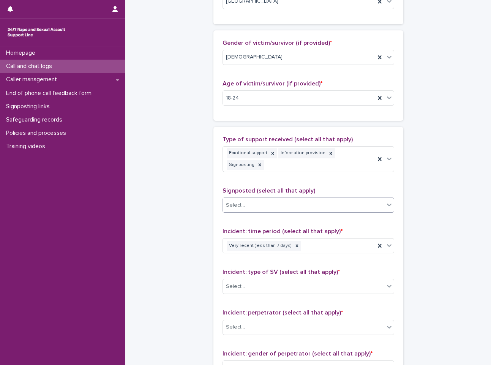
click at [291, 199] on div "Select..." at bounding box center [303, 205] width 161 height 13
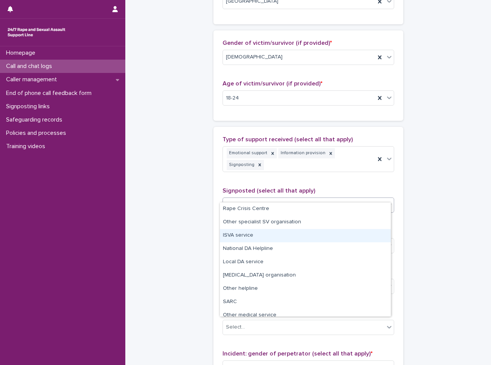
scroll to position [46, 0]
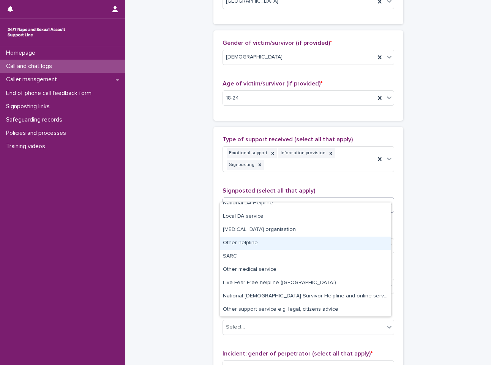
click at [282, 243] on div "Other helpline" at bounding box center [305, 242] width 171 height 13
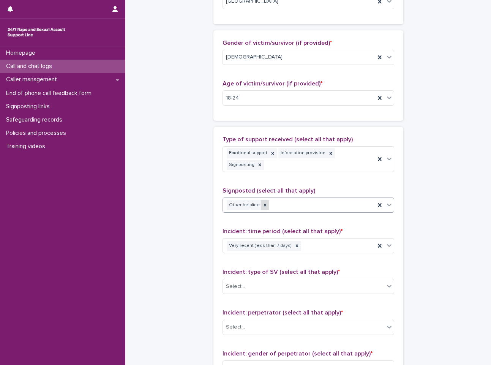
click at [262, 202] on icon at bounding box center [264, 204] width 5 height 5
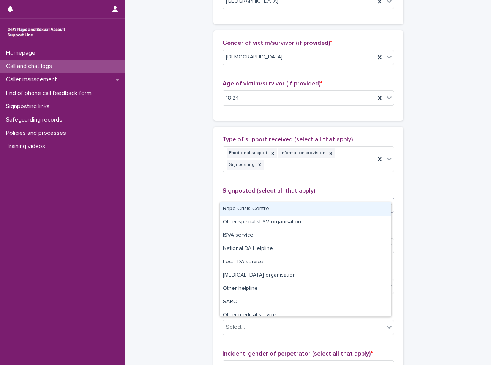
click at [266, 199] on div "Select..." at bounding box center [303, 205] width 161 height 13
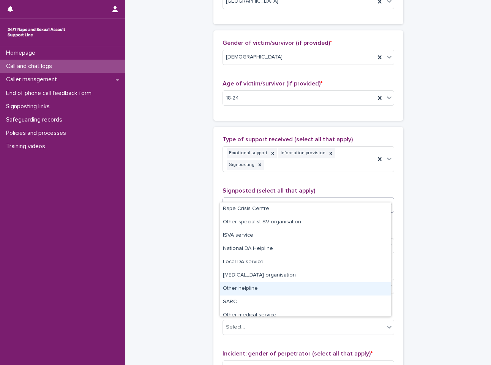
click at [264, 294] on div "Other helpline" at bounding box center [305, 288] width 171 height 13
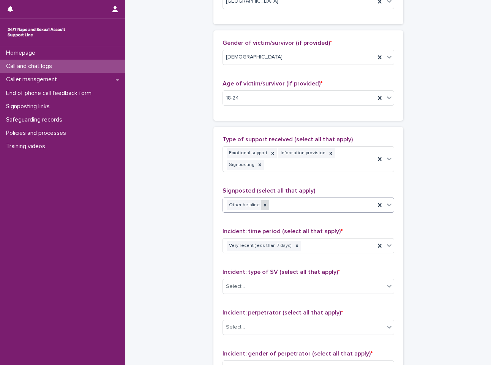
click at [262, 202] on icon at bounding box center [264, 204] width 5 height 5
click at [262, 198] on div "Other helpline" at bounding box center [299, 204] width 152 height 13
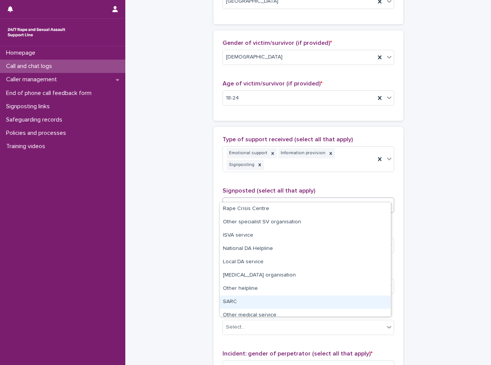
click at [254, 296] on div "SARC" at bounding box center [305, 301] width 171 height 13
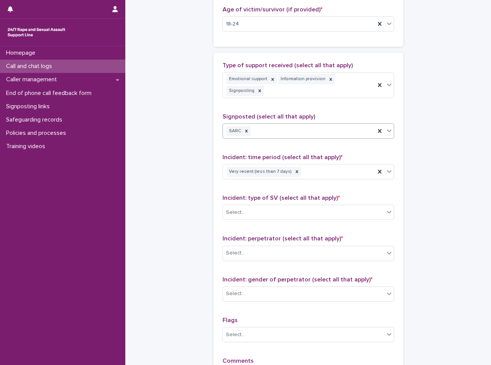
scroll to position [417, 0]
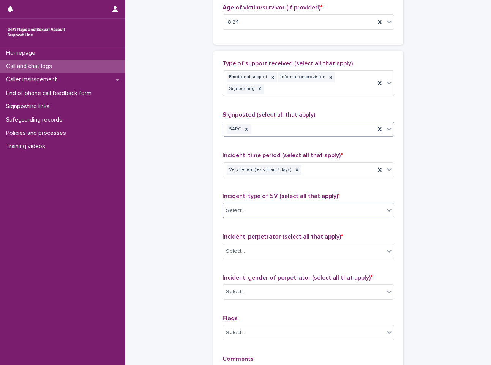
click at [283, 204] on div "Select..." at bounding box center [303, 210] width 161 height 13
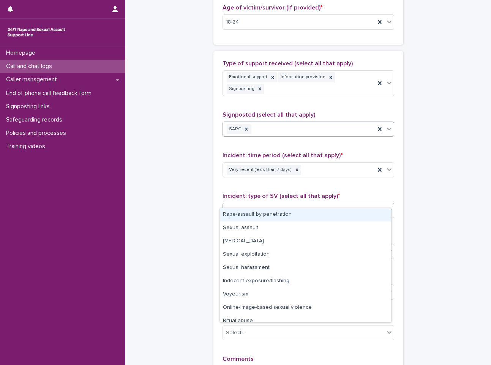
click at [291, 215] on div "Rape/assault by penetration" at bounding box center [305, 214] width 171 height 13
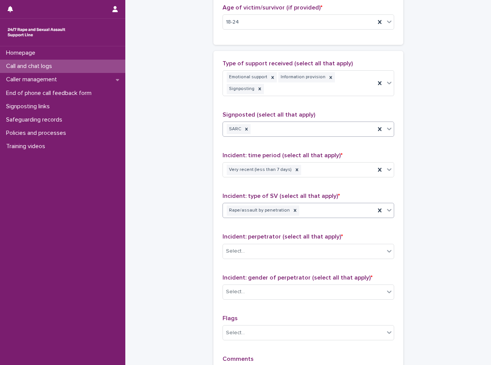
click at [308, 206] on div "Rape/assault by penetration" at bounding box center [299, 210] width 152 height 13
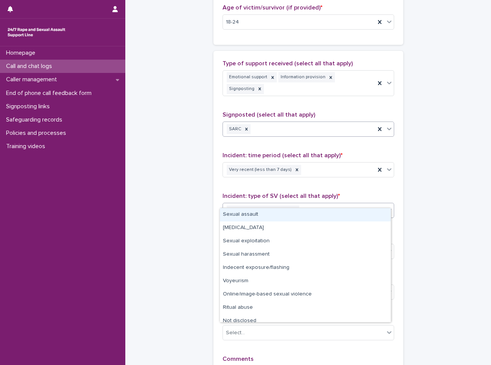
click at [311, 212] on div "Sexual assault" at bounding box center [305, 214] width 171 height 13
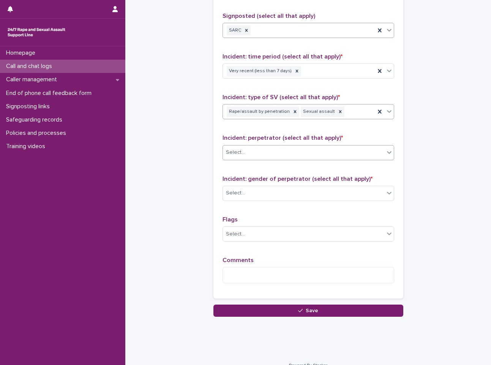
scroll to position [517, 0]
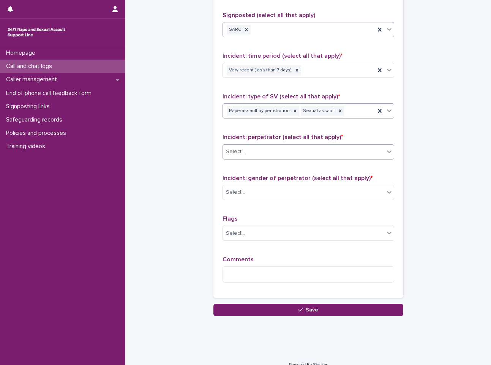
click at [324, 145] on div "Select..." at bounding box center [303, 151] width 161 height 13
click at [266, 149] on icon at bounding box center [268, 151] width 5 height 5
click at [296, 145] on div "Select..." at bounding box center [303, 151] width 161 height 13
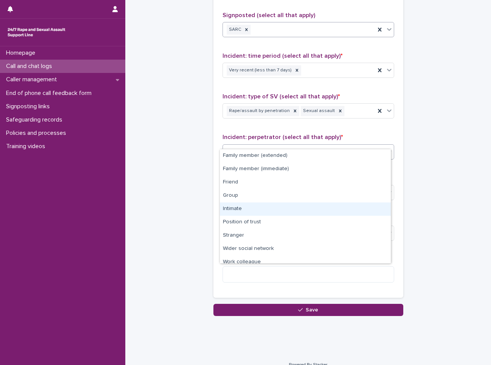
click at [286, 205] on div "Intimate" at bounding box center [305, 208] width 171 height 13
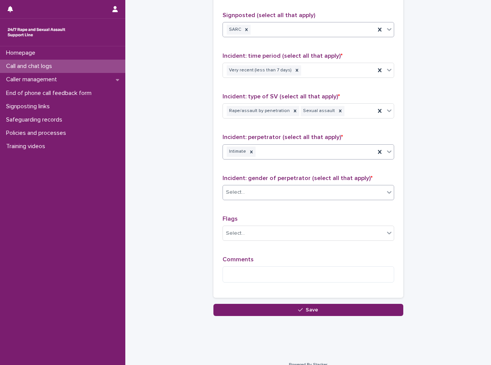
click at [298, 186] on div "Select..." at bounding box center [303, 192] width 161 height 13
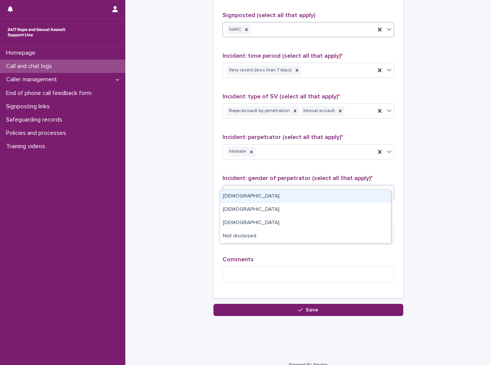
click at [298, 197] on div "[DEMOGRAPHIC_DATA]" at bounding box center [305, 196] width 171 height 13
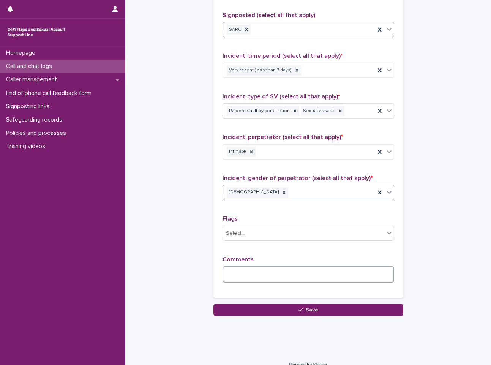
click at [292, 266] on textarea at bounding box center [308, 274] width 172 height 16
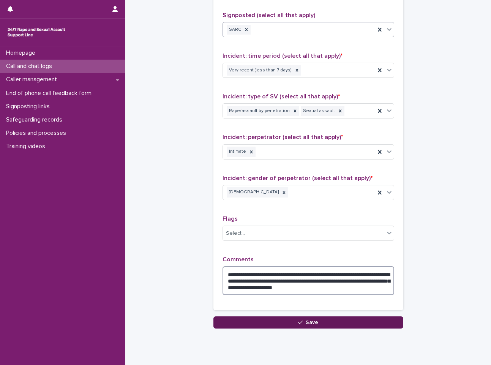
type textarea "**********"
click at [359, 318] on button "Save" at bounding box center [308, 322] width 190 height 12
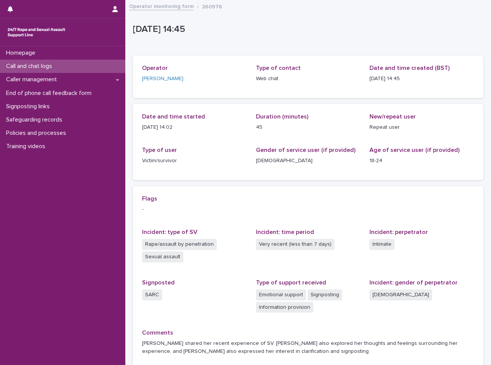
click at [165, 6] on link "Operator monitoring form" at bounding box center [161, 6] width 65 height 9
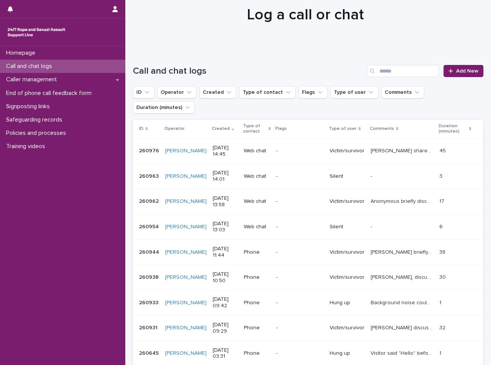
scroll to position [38, 0]
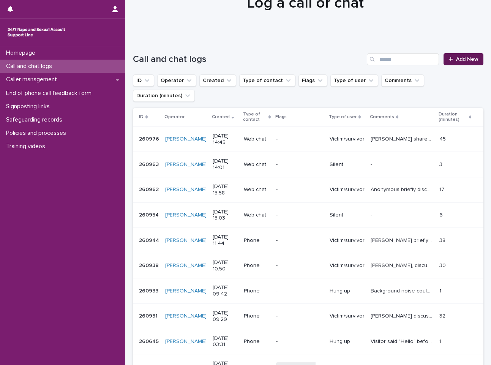
click at [462, 63] on link "Add New" at bounding box center [463, 59] width 40 height 12
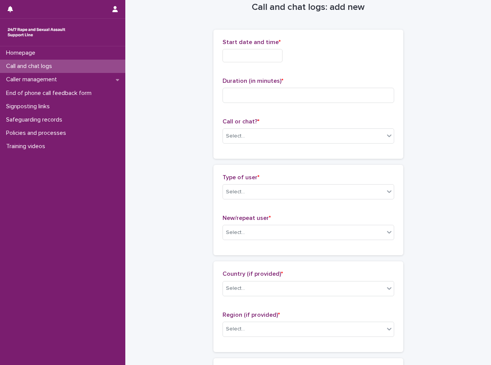
scroll to position [1, 0]
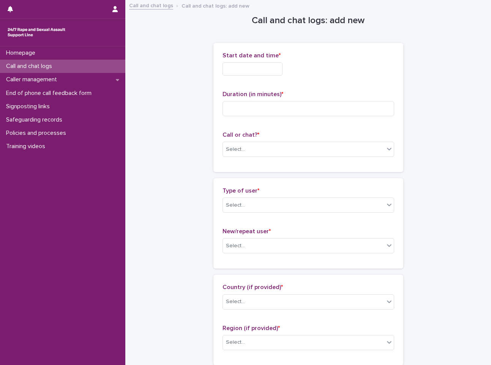
click at [304, 158] on div "Call or chat? * Select..." at bounding box center [308, 146] width 172 height 31
click at [304, 150] on div "Select..." at bounding box center [303, 149] width 161 height 13
click at [297, 178] on div "Web chat" at bounding box center [305, 176] width 171 height 13
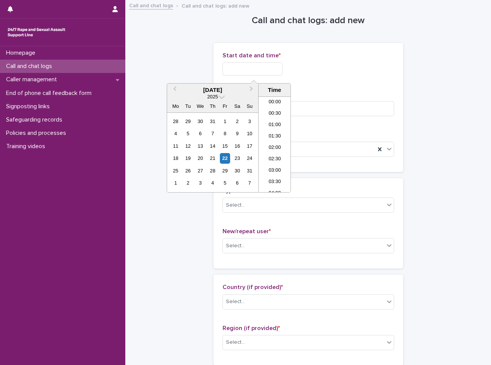
click at [246, 65] on input "text" at bounding box center [252, 68] width 60 height 13
click at [276, 140] on li "15:00" at bounding box center [274, 143] width 32 height 11
click at [277, 64] on input "**********" at bounding box center [252, 68] width 60 height 13
type input "**********"
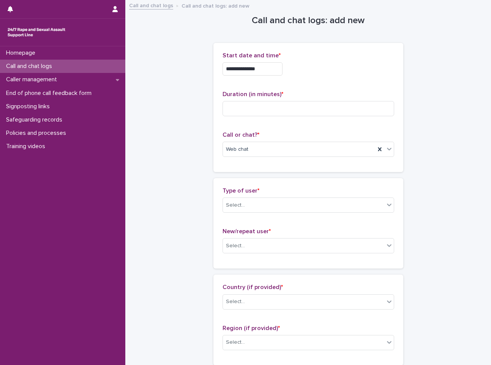
click at [328, 71] on div "**********" at bounding box center [308, 68] width 172 height 13
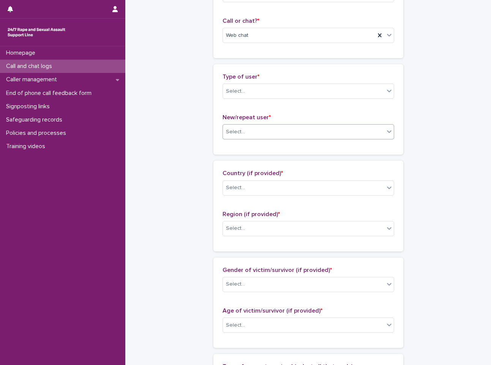
click at [280, 134] on div "Select..." at bounding box center [303, 132] width 161 height 13
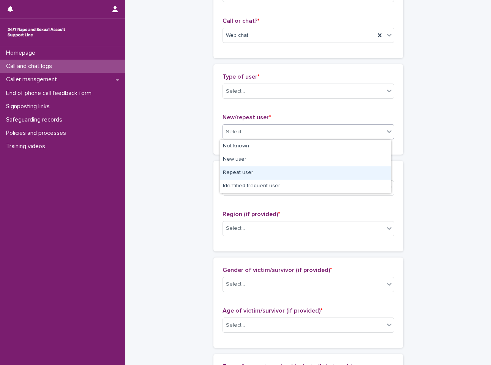
click at [265, 174] on div "Repeat user" at bounding box center [305, 172] width 171 height 13
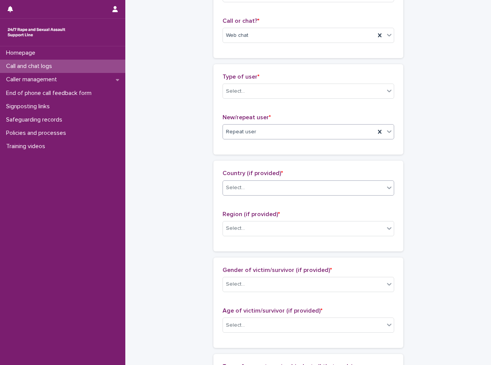
click at [285, 189] on div "Select..." at bounding box center [303, 187] width 161 height 13
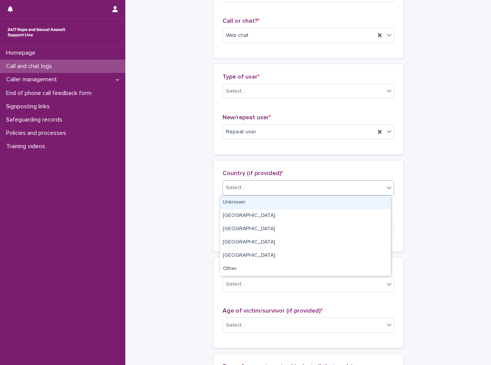
click at [282, 197] on div "Unknown" at bounding box center [305, 202] width 171 height 13
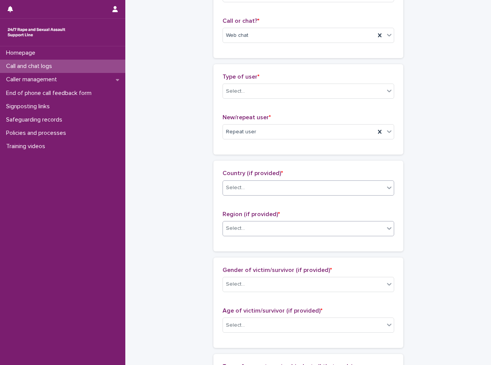
click at [283, 229] on div "Select..." at bounding box center [303, 228] width 161 height 13
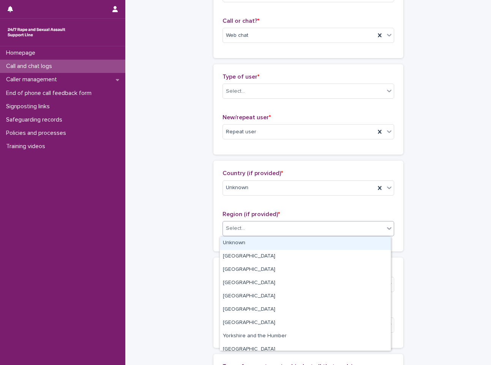
click at [281, 242] on div "Unknown" at bounding box center [305, 242] width 171 height 13
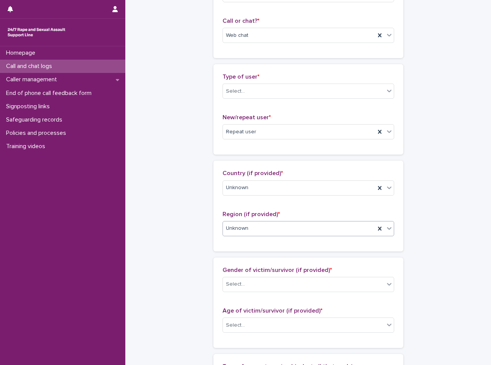
scroll to position [190, 0]
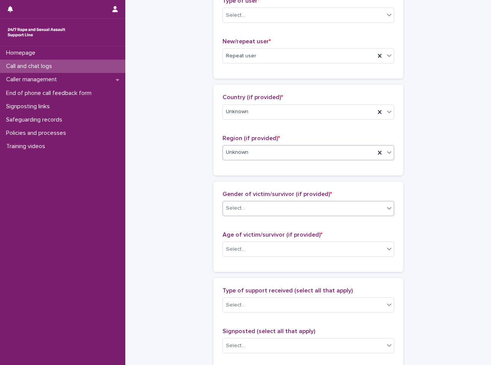
click at [282, 207] on div "Select..." at bounding box center [303, 208] width 161 height 13
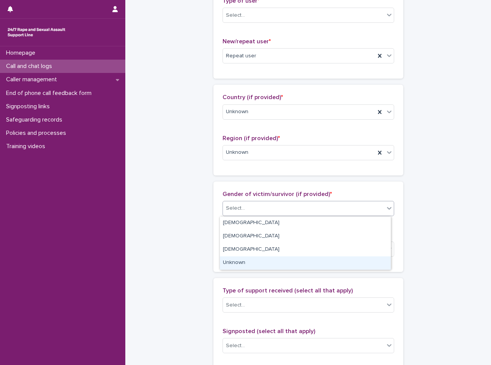
click at [260, 264] on div "Unknown" at bounding box center [305, 262] width 171 height 13
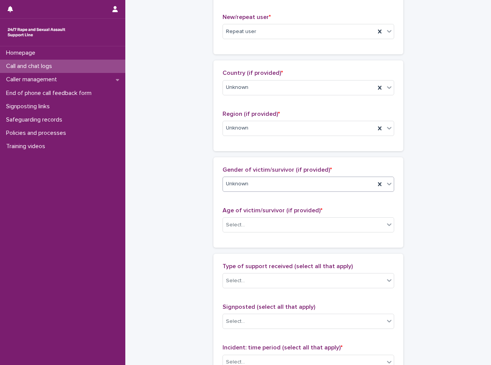
scroll to position [228, 0]
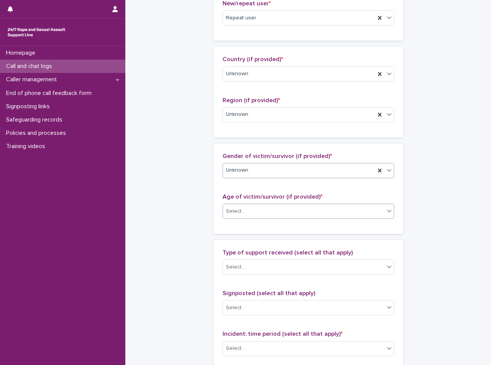
click at [277, 214] on div "Select..." at bounding box center [303, 211] width 161 height 13
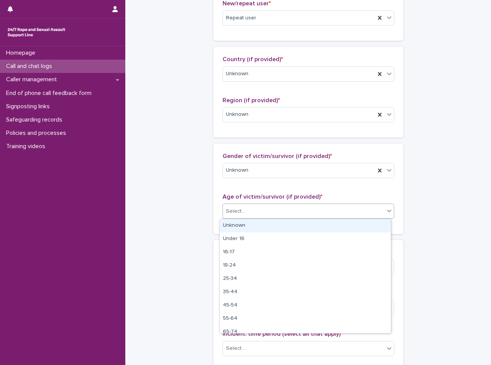
click at [272, 228] on div "Unknown" at bounding box center [305, 225] width 171 height 13
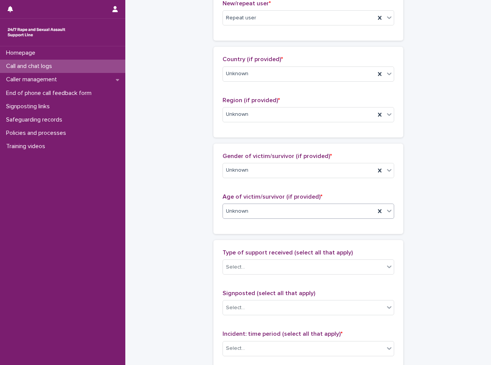
scroll to position [380, 0]
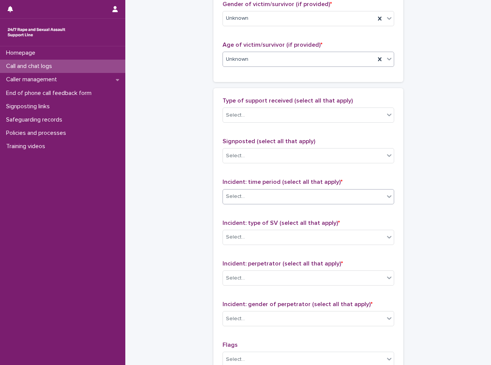
click at [277, 191] on div "Select..." at bounding box center [303, 196] width 161 height 13
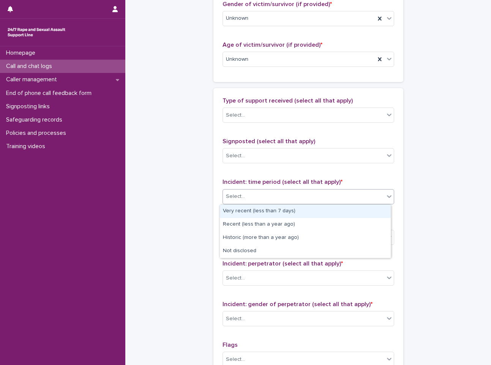
click at [277, 191] on div "Select..." at bounding box center [303, 196] width 161 height 13
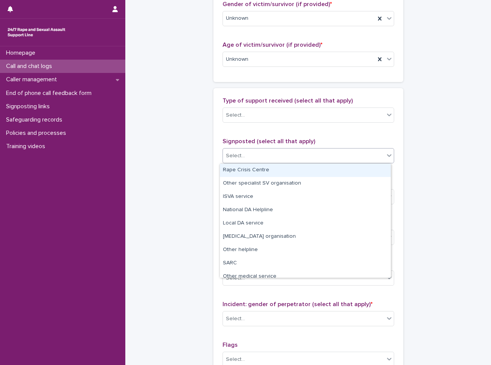
click at [265, 151] on div "Select..." at bounding box center [303, 155] width 161 height 13
click at [272, 153] on div "Select..." at bounding box center [303, 155] width 161 height 13
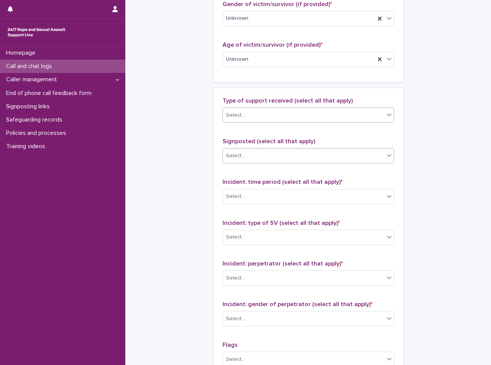
click at [280, 118] on div "Select..." at bounding box center [303, 115] width 161 height 13
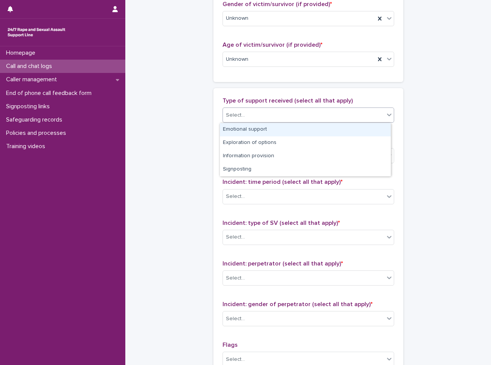
click at [277, 125] on div "Emotional support" at bounding box center [305, 129] width 171 height 13
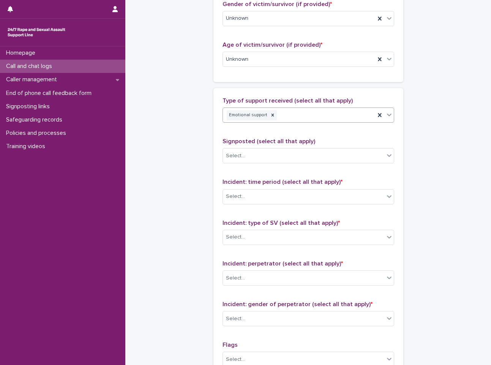
scroll to position [418, 0]
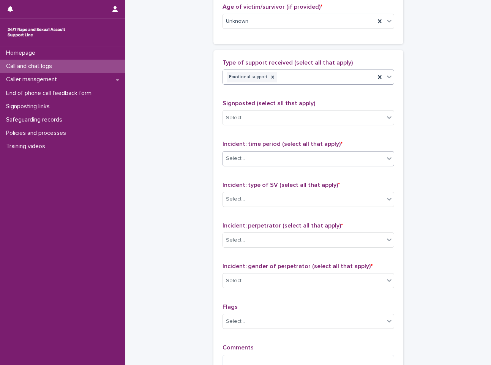
click at [284, 163] on div "Select..." at bounding box center [303, 158] width 161 height 13
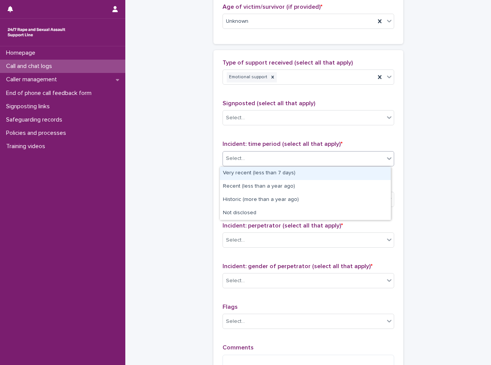
click at [286, 175] on div "Very recent (less than 7 days)" at bounding box center [305, 173] width 171 height 13
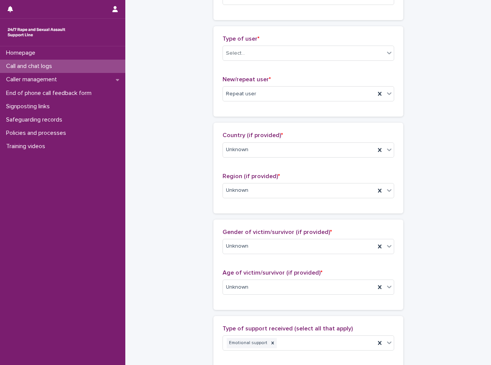
scroll to position [1, 0]
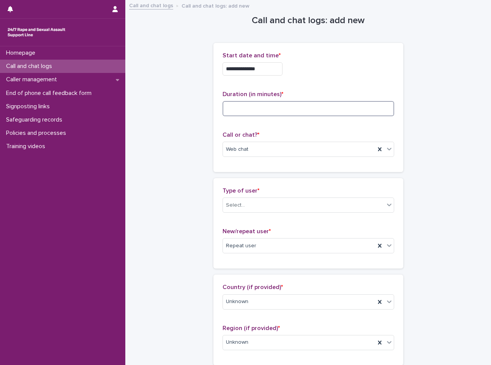
click at [346, 106] on input at bounding box center [308, 108] width 172 height 15
type input "**"
click at [344, 131] on p "Call or chat? *" at bounding box center [308, 134] width 172 height 7
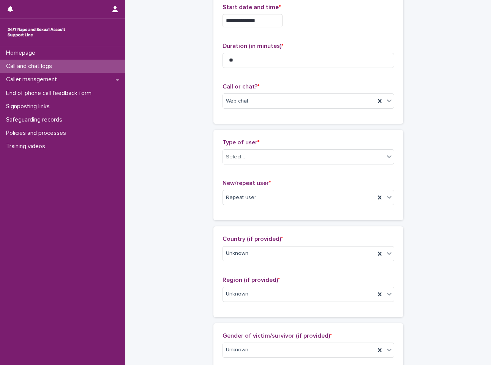
scroll to position [115, 0]
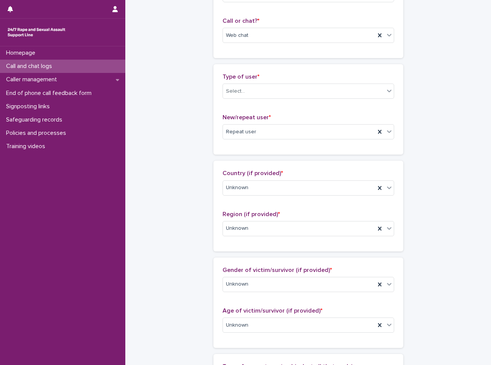
click at [339, 80] on p "Type of user *" at bounding box center [308, 76] width 172 height 7
click at [337, 97] on div "Select..." at bounding box center [303, 91] width 161 height 13
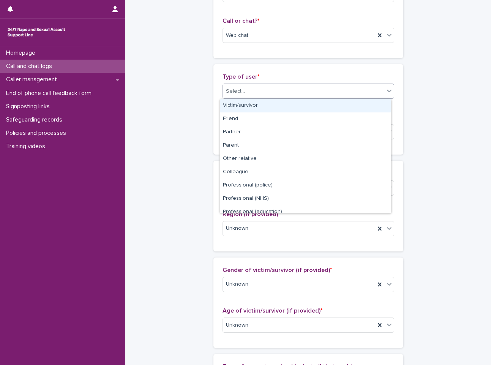
drag, startPoint x: 320, startPoint y: 116, endPoint x: 323, endPoint y: 109, distance: 7.8
click at [323, 109] on div "Victim/survivor" at bounding box center [305, 105] width 171 height 13
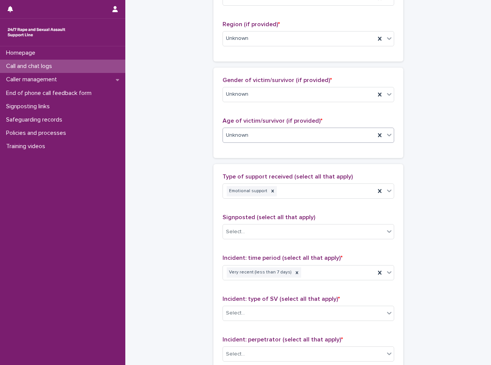
scroll to position [418, 0]
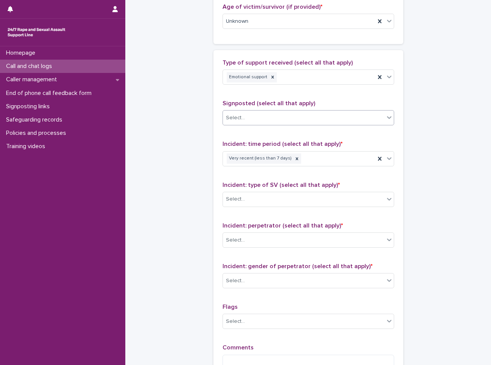
click at [318, 123] on div "Select..." at bounding box center [303, 118] width 161 height 13
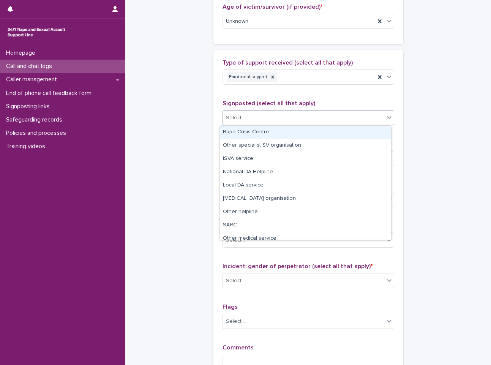
click at [318, 123] on div "Select..." at bounding box center [303, 118] width 161 height 13
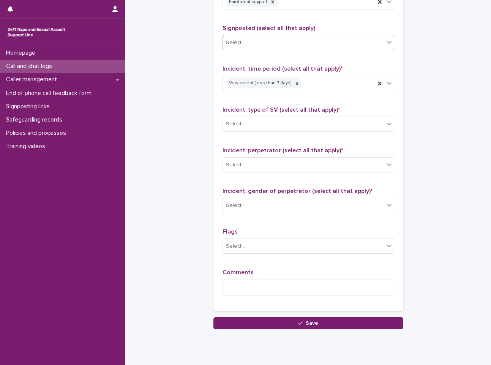
scroll to position [494, 0]
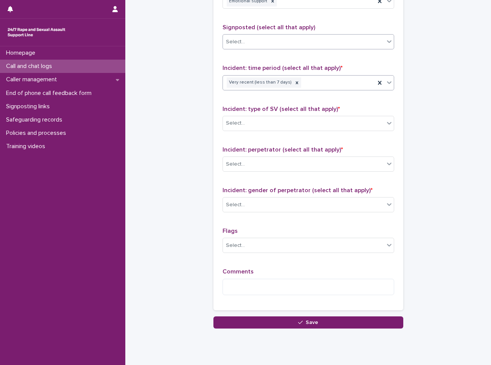
click at [349, 84] on div "Very recent (less than 7 days)" at bounding box center [299, 82] width 152 height 13
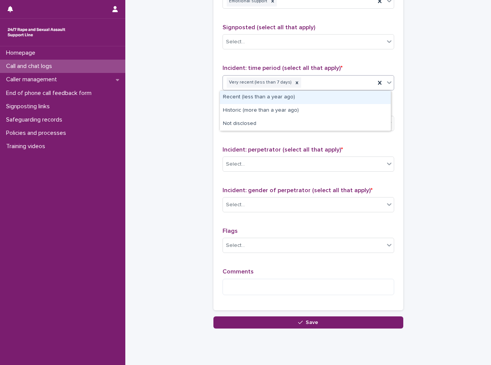
click at [314, 94] on div "Recent (less than a year ago)" at bounding box center [305, 97] width 171 height 13
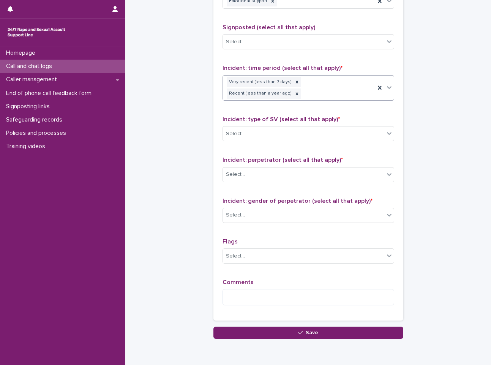
scroll to position [517, 0]
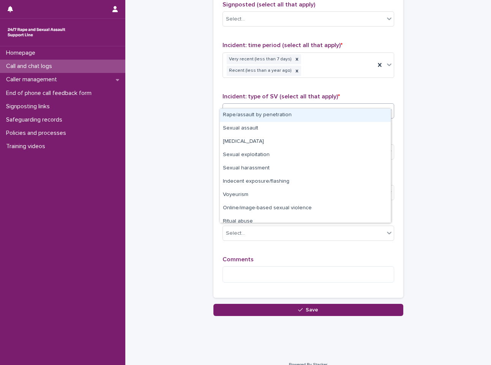
click at [317, 105] on div "Select..." at bounding box center [303, 111] width 161 height 13
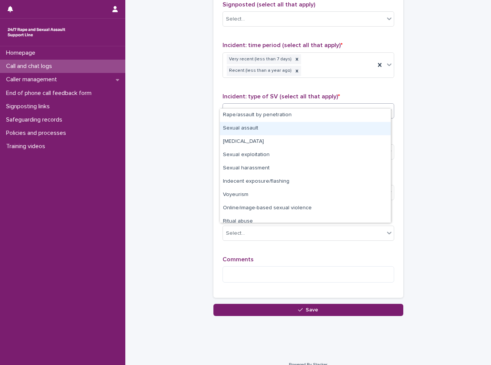
click at [309, 127] on div "Sexual assault" at bounding box center [305, 128] width 171 height 13
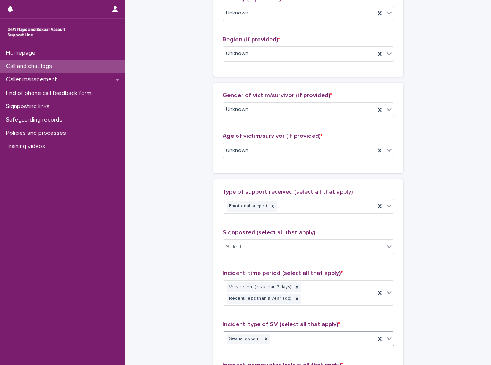
scroll to position [175, 0]
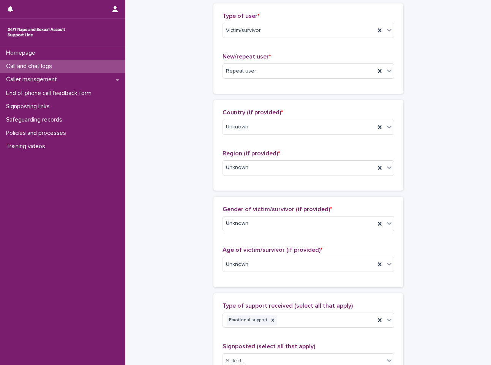
click at [316, 39] on div "Type of user * Victim/survivor" at bounding box center [308, 28] width 172 height 31
click at [316, 35] on div "Victim/survivor" at bounding box center [299, 30] width 152 height 13
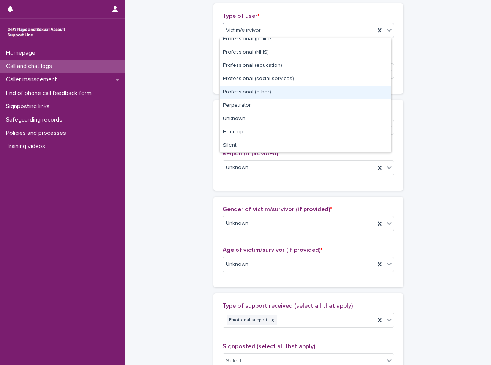
scroll to position [0, 0]
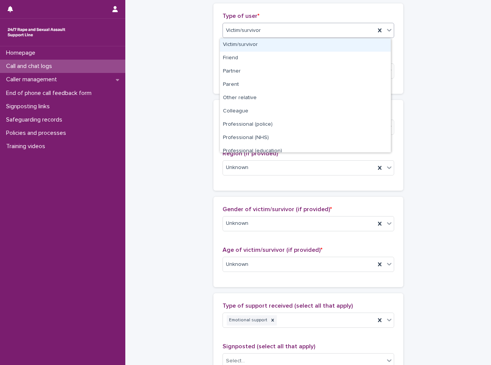
click at [321, 40] on div "Victim/survivor" at bounding box center [305, 44] width 171 height 13
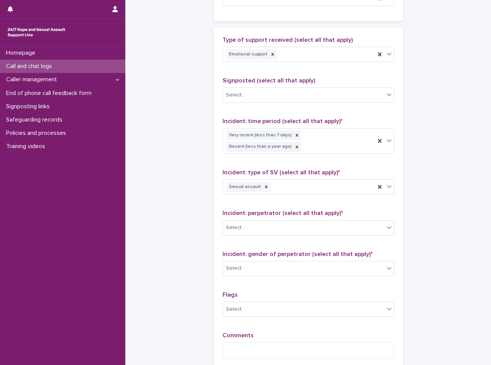
scroll to position [517, 0]
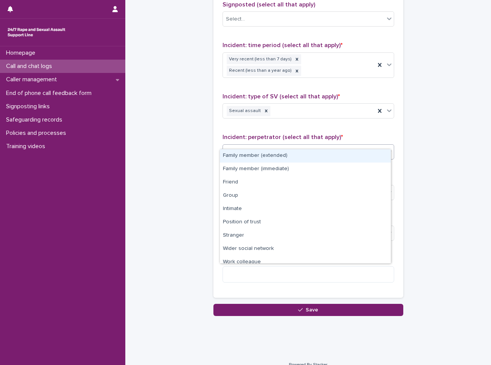
click at [276, 148] on div "Select..." at bounding box center [308, 151] width 172 height 15
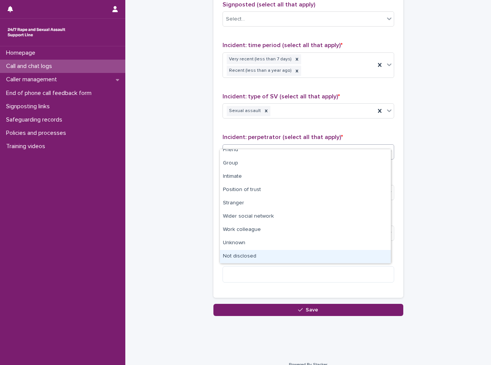
click at [293, 252] on div "Not disclosed" at bounding box center [305, 256] width 171 height 13
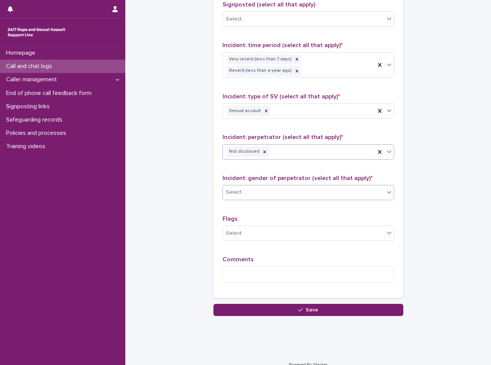
click at [313, 186] on div "Select..." at bounding box center [303, 192] width 161 height 13
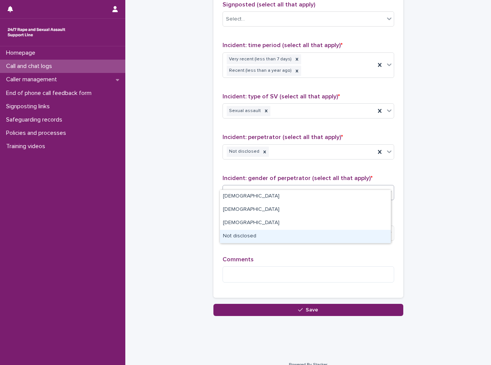
drag, startPoint x: 293, startPoint y: 197, endPoint x: 288, endPoint y: 231, distance: 34.5
click at [288, 231] on div "Not disclosed" at bounding box center [305, 236] width 171 height 13
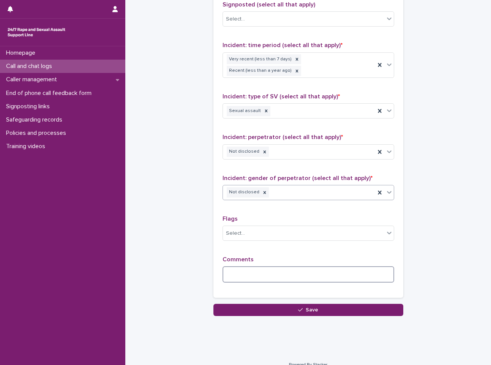
click at [270, 266] on textarea at bounding box center [308, 274] width 172 height 16
click at [245, 266] on textarea "********" at bounding box center [308, 274] width 172 height 16
drag, startPoint x: 242, startPoint y: 274, endPoint x: 233, endPoint y: 263, distance: 14.8
click at [233, 266] on textarea "********" at bounding box center [308, 274] width 172 height 16
click at [276, 269] on textarea "*********" at bounding box center [308, 274] width 172 height 16
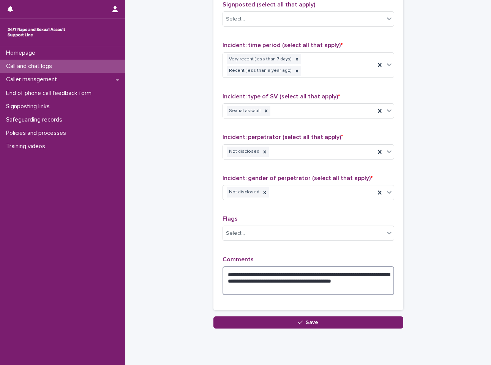
drag, startPoint x: 354, startPoint y: 277, endPoint x: 352, endPoint y: 271, distance: 7.2
click at [354, 278] on textarea "**********" at bounding box center [308, 280] width 172 height 29
click at [352, 271] on textarea "**********" at bounding box center [308, 280] width 172 height 29
click at [290, 282] on textarea "**********" at bounding box center [308, 280] width 172 height 29
drag, startPoint x: 377, startPoint y: 271, endPoint x: 345, endPoint y: 269, distance: 32.3
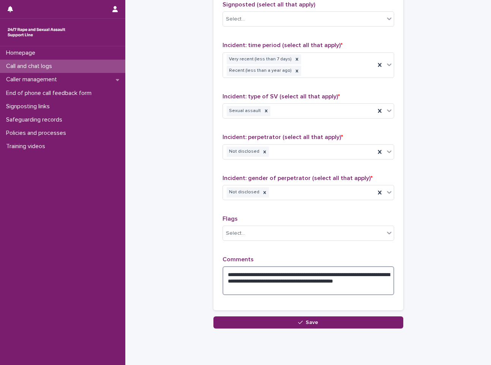
click at [345, 269] on textarea "**********" at bounding box center [308, 280] width 172 height 29
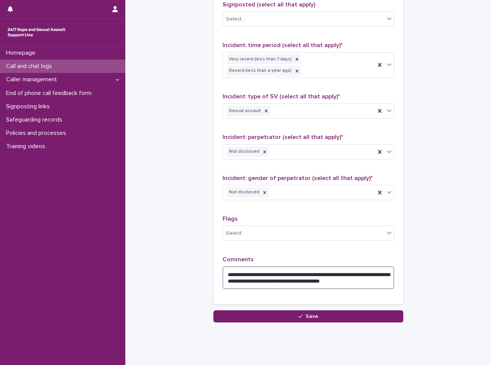
click at [348, 269] on textarea "**********" at bounding box center [308, 277] width 172 height 23
click at [379, 277] on textarea "**********" at bounding box center [308, 277] width 172 height 23
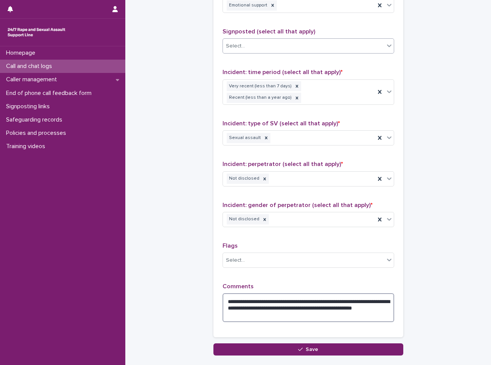
scroll to position [529, 0]
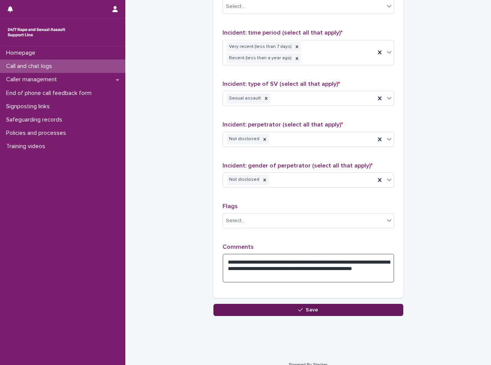
type textarea "**********"
click at [348, 304] on button "Save" at bounding box center [308, 310] width 190 height 12
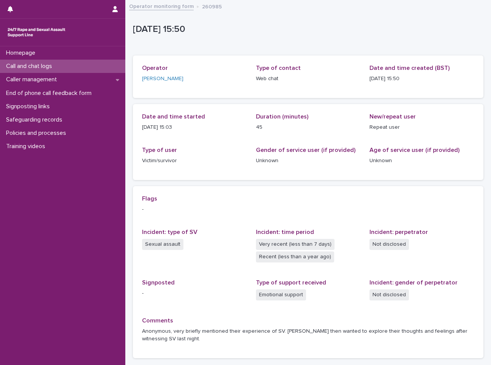
click at [184, 5] on link "Operator monitoring form" at bounding box center [161, 6] width 65 height 9
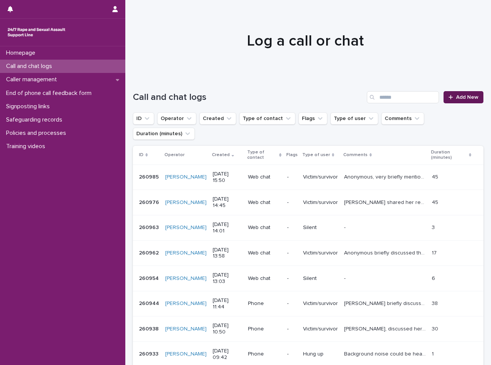
click at [471, 93] on link "Add New" at bounding box center [463, 97] width 40 height 12
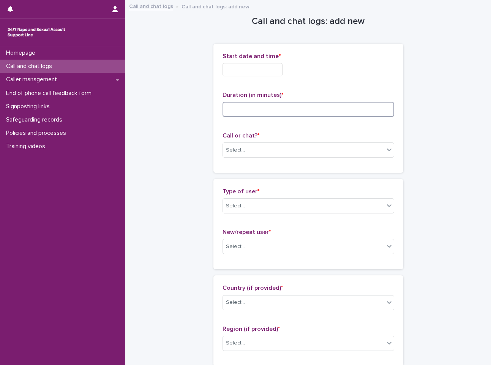
click at [271, 115] on input at bounding box center [308, 109] width 172 height 15
click at [261, 142] on div "Select..." at bounding box center [308, 149] width 172 height 15
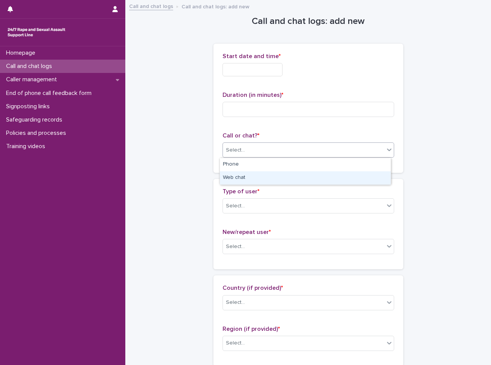
click at [239, 173] on div "Web chat" at bounding box center [305, 177] width 171 height 13
click at [280, 63] on input "text" at bounding box center [252, 69] width 60 height 13
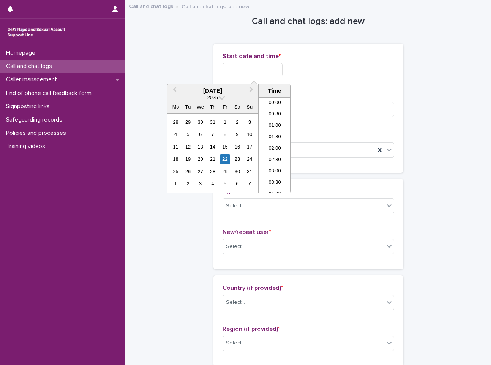
scroll to position [311, 0]
click at [276, 145] on li "15:30" at bounding box center [274, 144] width 32 height 11
click at [270, 73] on input "**********" at bounding box center [252, 69] width 60 height 13
type input "**********"
click at [353, 66] on div "**********" at bounding box center [308, 69] width 172 height 13
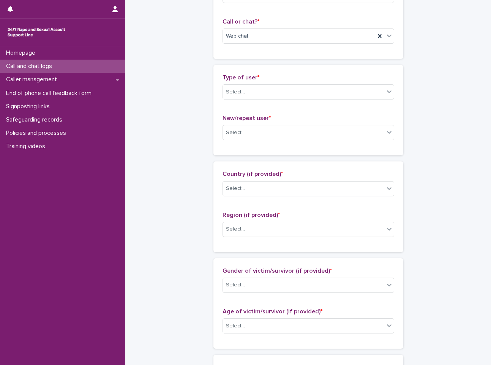
scroll to position [0, 0]
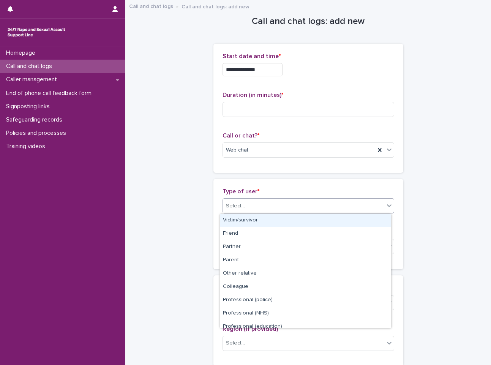
click at [275, 209] on div "Select..." at bounding box center [303, 206] width 161 height 13
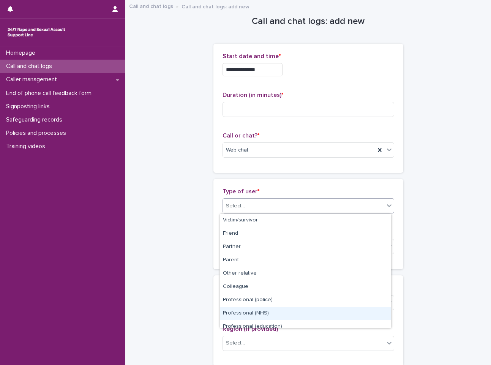
scroll to position [85, 0]
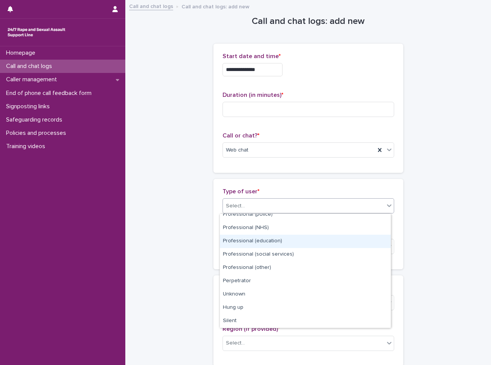
click at [298, 188] on p "Type of user *" at bounding box center [308, 191] width 172 height 7
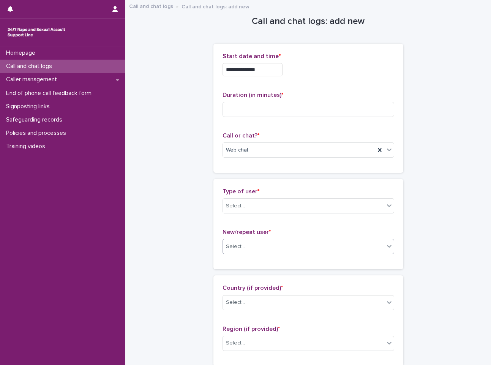
click at [291, 242] on div "Select..." at bounding box center [303, 246] width 161 height 13
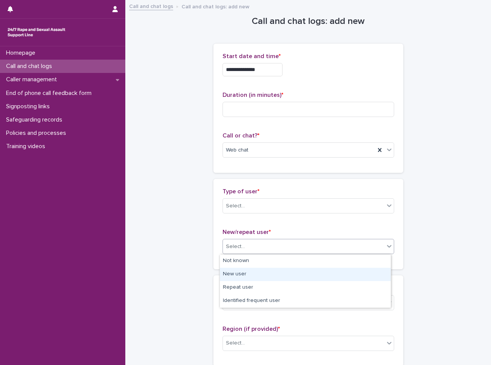
click at [286, 273] on div "New user" at bounding box center [305, 274] width 171 height 13
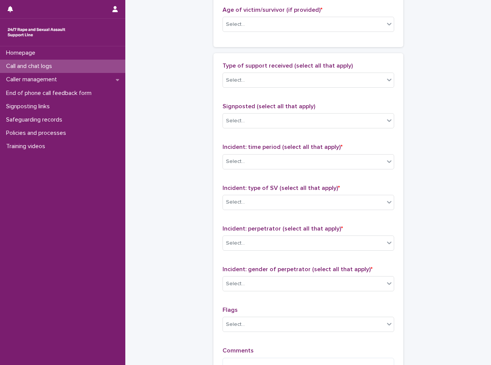
scroll to position [455, 0]
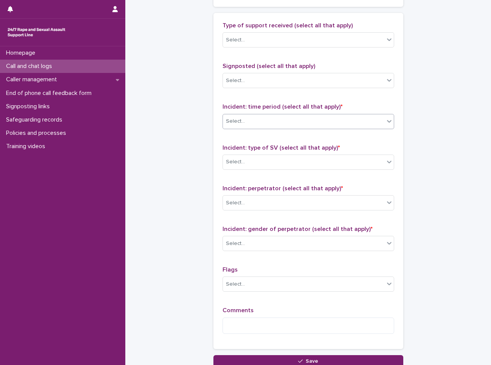
click at [324, 125] on div "Select..." at bounding box center [303, 121] width 161 height 13
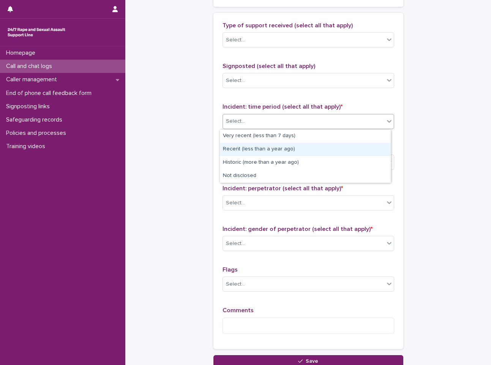
click at [308, 153] on div "Recent (less than a year ago)" at bounding box center [305, 149] width 171 height 13
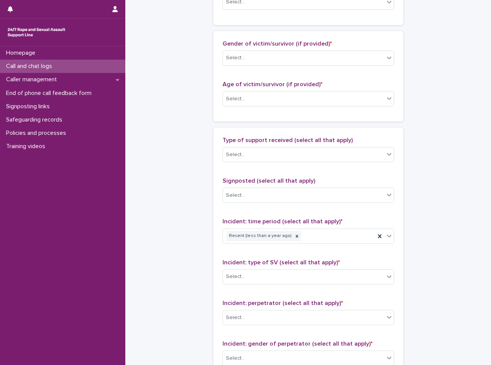
scroll to position [341, 0]
click at [291, 95] on div "Select..." at bounding box center [303, 98] width 161 height 13
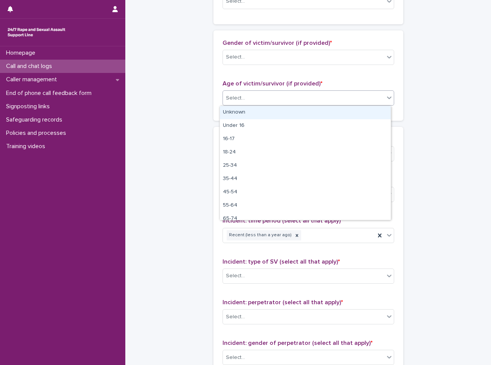
click at [291, 95] on div "Select..." at bounding box center [303, 98] width 161 height 13
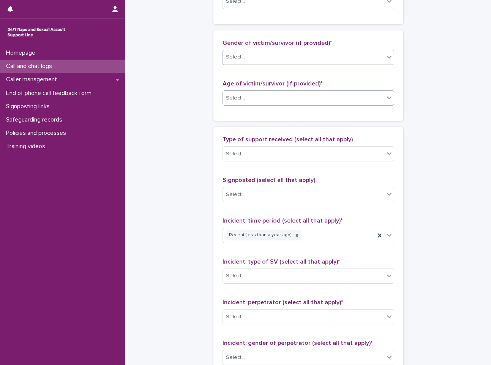
click at [307, 55] on div "Select..." at bounding box center [303, 57] width 161 height 13
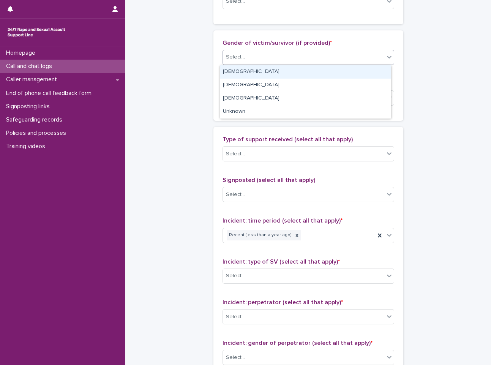
click at [307, 55] on div "Select..." at bounding box center [303, 57] width 161 height 13
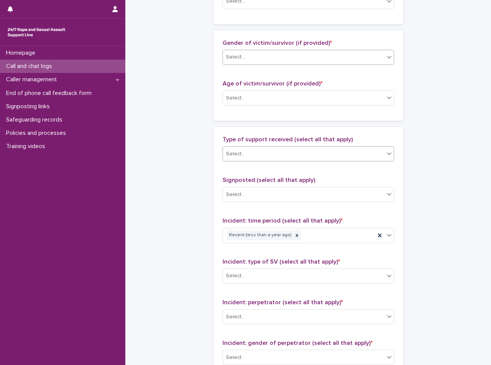
click at [310, 155] on div "Select..." at bounding box center [303, 154] width 161 height 13
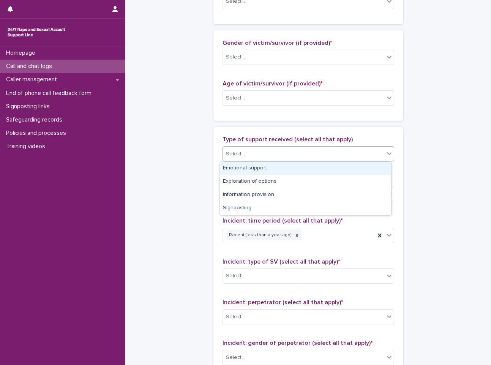
click at [316, 154] on div "Select..." at bounding box center [303, 154] width 161 height 13
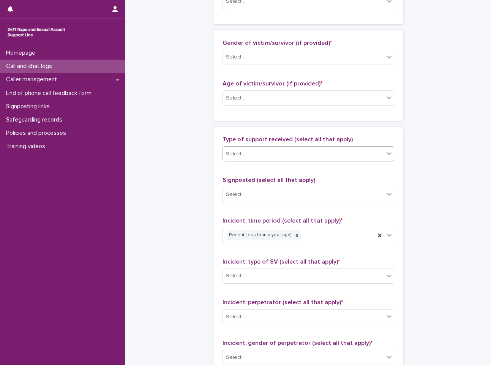
click at [324, 179] on p "Signposted (select all that apply)" at bounding box center [308, 179] width 172 height 7
click at [330, 192] on div "Select..." at bounding box center [303, 194] width 161 height 13
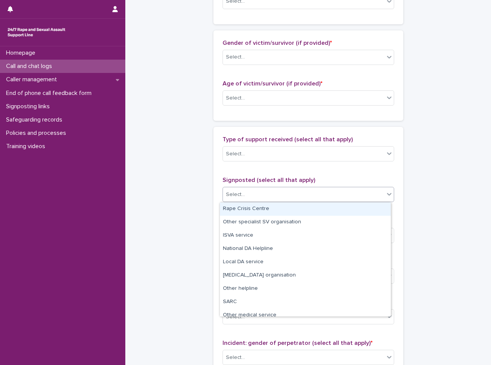
click at [330, 192] on div "Select..." at bounding box center [303, 194] width 161 height 13
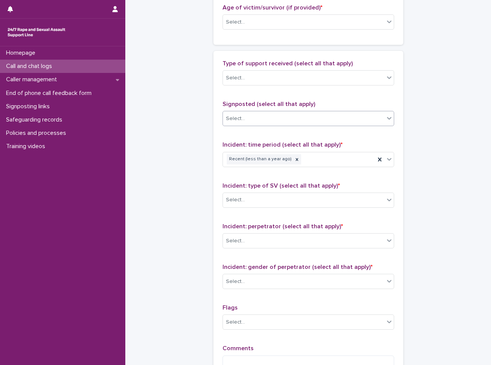
scroll to position [455, 0]
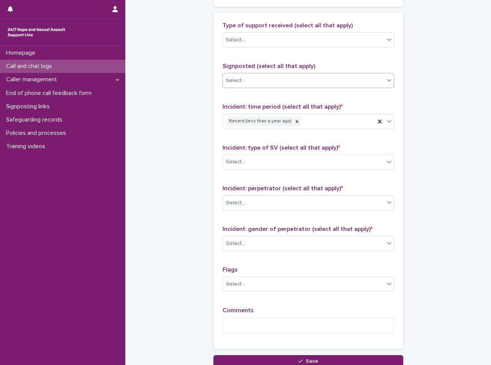
click at [322, 174] on div "Incident: type of SV (select all that apply) * Select..." at bounding box center [308, 159] width 172 height 31
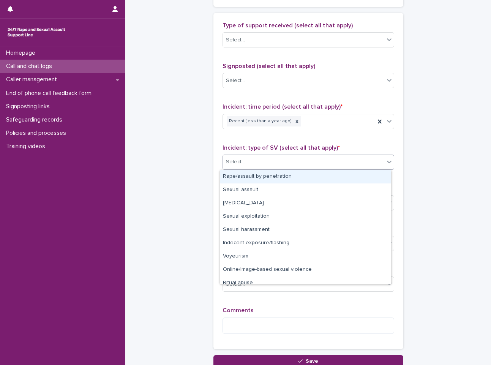
click at [319, 161] on div "Select..." at bounding box center [303, 162] width 161 height 13
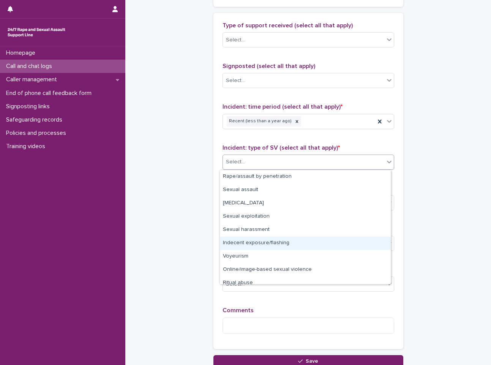
scroll to position [19, 0]
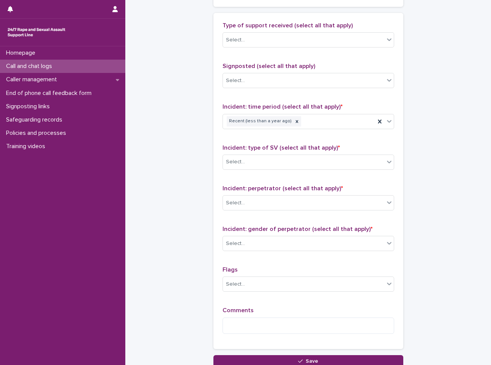
click at [316, 192] on div "Incident: perpetrator (select all that apply) * Select..." at bounding box center [308, 200] width 172 height 31
click at [316, 195] on div "Select..." at bounding box center [308, 202] width 172 height 15
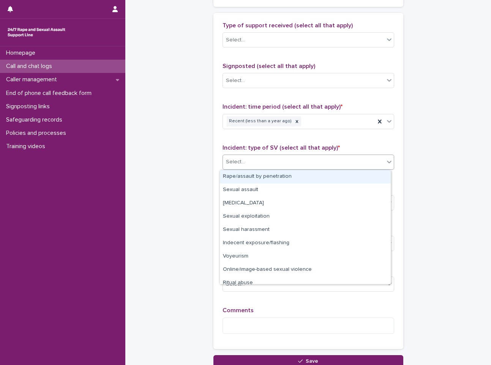
click at [306, 166] on div "Select..." at bounding box center [303, 162] width 161 height 13
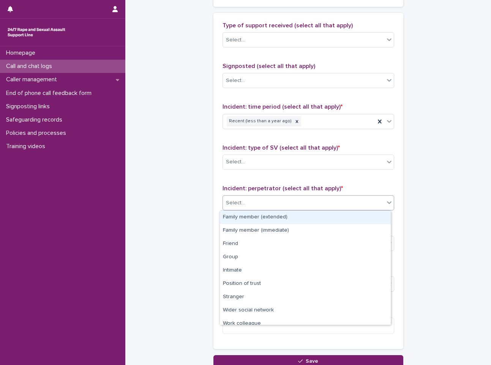
click at [292, 202] on div "Select..." at bounding box center [303, 203] width 161 height 13
click at [299, 194] on div "Incident: perpetrator (select all that apply) * option Family member (extended)…" at bounding box center [308, 200] width 172 height 31
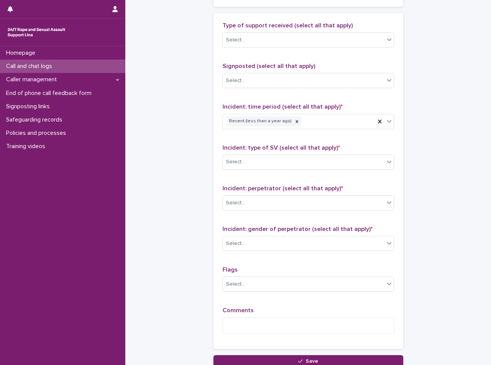
click at [307, 172] on div "Incident: type of SV (select all that apply) * Select..." at bounding box center [308, 159] width 172 height 31
click at [307, 163] on div "Select..." at bounding box center [303, 162] width 161 height 13
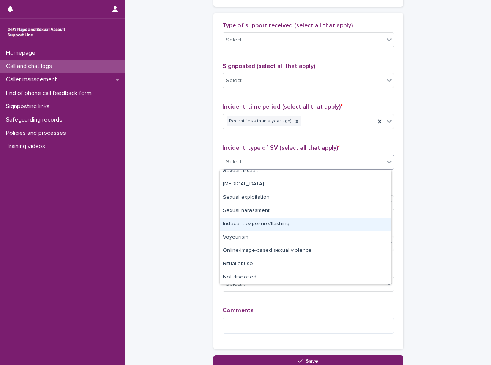
scroll to position [0, 0]
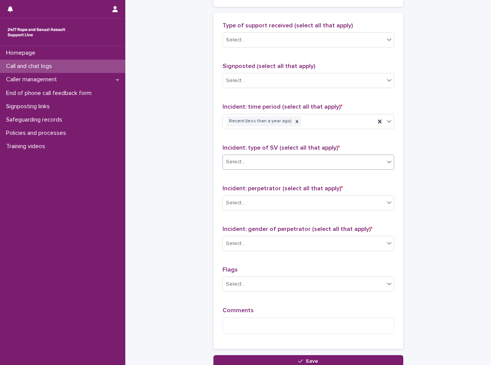
click at [320, 159] on div "Select..." at bounding box center [303, 162] width 161 height 13
click at [265, 166] on div "Select..." at bounding box center [303, 162] width 161 height 13
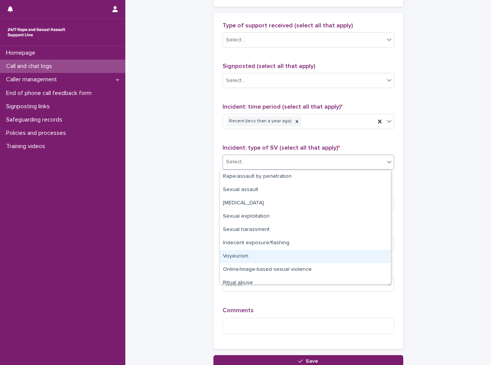
scroll to position [19, 0]
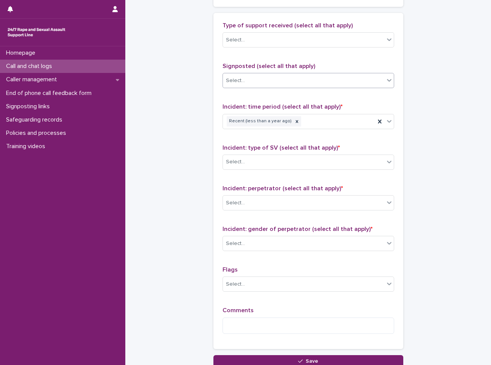
click at [294, 80] on div "Select..." at bounding box center [303, 80] width 161 height 13
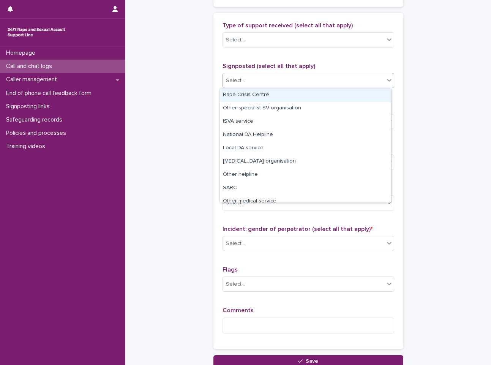
click at [295, 94] on div "Rape Crisis Centre" at bounding box center [305, 94] width 171 height 13
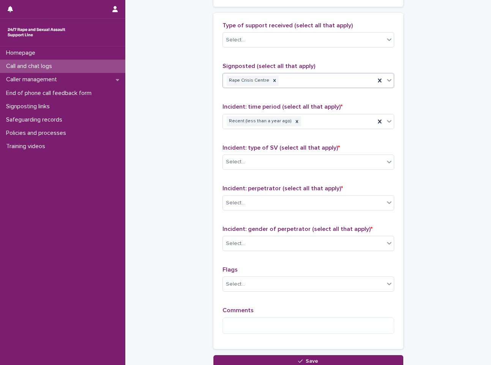
click at [299, 76] on div "Rape Crisis Centre" at bounding box center [299, 80] width 152 height 13
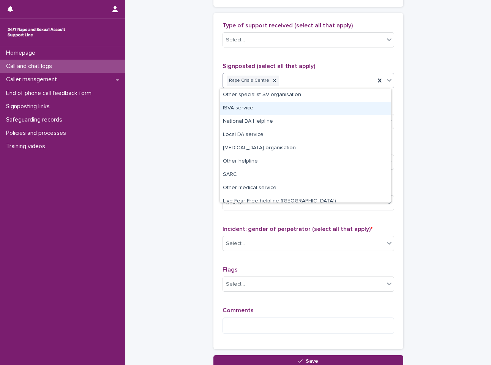
drag, startPoint x: 294, startPoint y: 158, endPoint x: 296, endPoint y: 113, distance: 45.2
click at [296, 113] on div "ISVA service" at bounding box center [305, 108] width 171 height 13
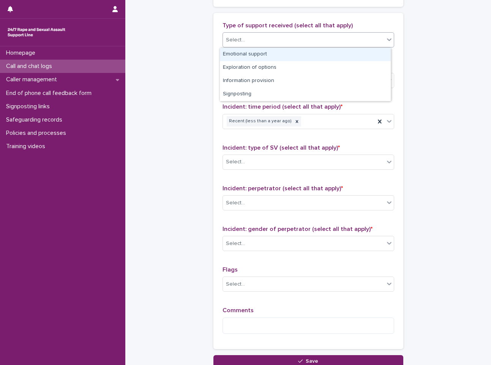
click at [312, 45] on div "Select..." at bounding box center [303, 40] width 161 height 13
click at [310, 51] on div "Emotional support" at bounding box center [305, 54] width 171 height 13
click at [322, 43] on div "Emotional support" at bounding box center [299, 39] width 152 height 13
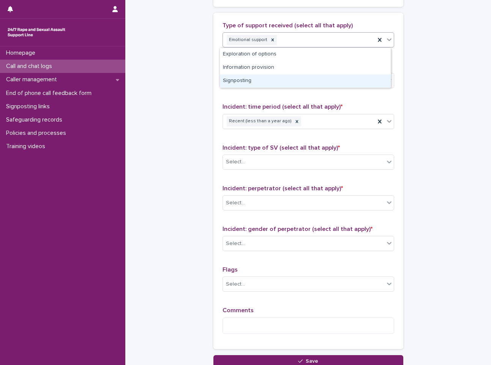
click at [311, 76] on div "Signposting" at bounding box center [305, 80] width 171 height 13
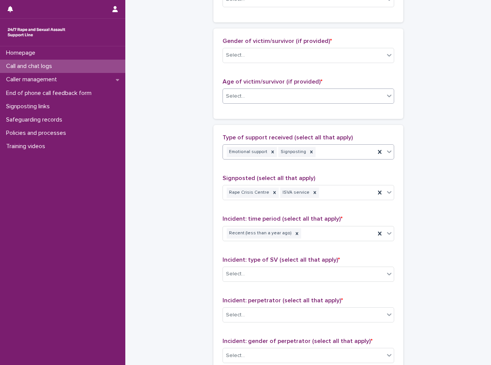
scroll to position [341, 0]
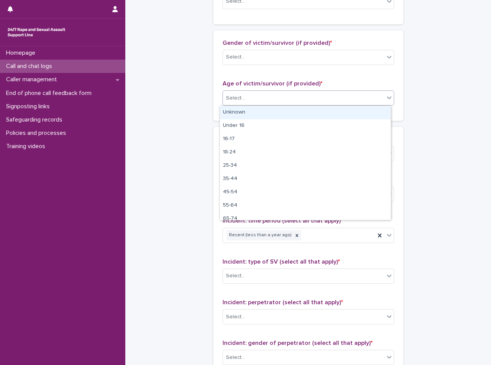
click at [314, 99] on div "Select..." at bounding box center [303, 98] width 161 height 13
click at [314, 102] on div "Select..." at bounding box center [303, 98] width 161 height 13
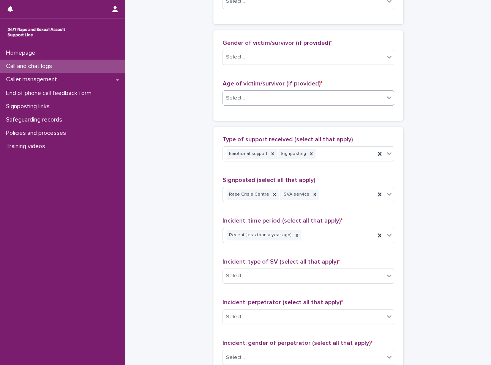
click at [313, 101] on div "Select..." at bounding box center [303, 98] width 161 height 13
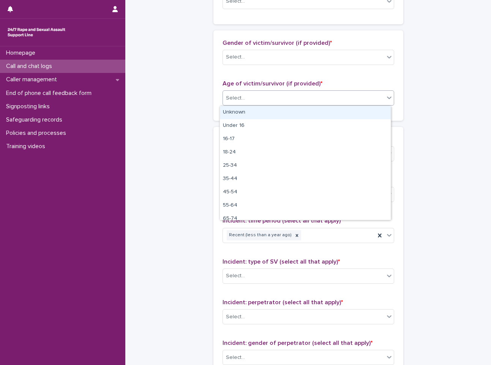
click at [310, 110] on div "Unknown" at bounding box center [305, 112] width 171 height 13
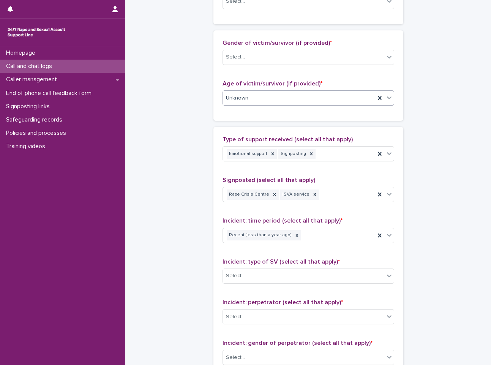
click at [319, 68] on div "Gender of victim/survivor (if provided) * Select..." at bounding box center [308, 54] width 172 height 31
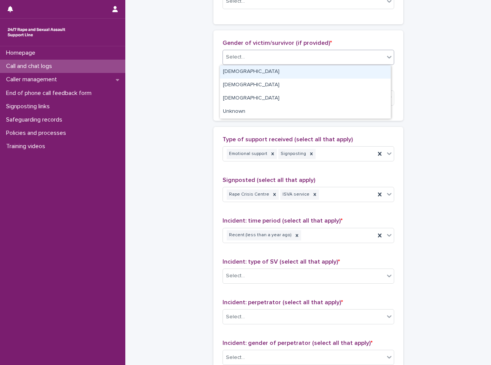
click at [325, 58] on div "Select..." at bounding box center [303, 57] width 161 height 13
click at [319, 73] on div "[DEMOGRAPHIC_DATA]" at bounding box center [305, 71] width 171 height 13
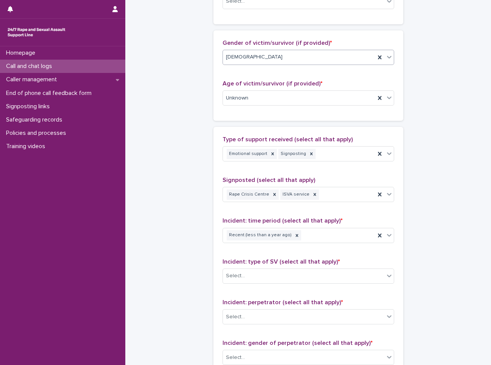
scroll to position [228, 0]
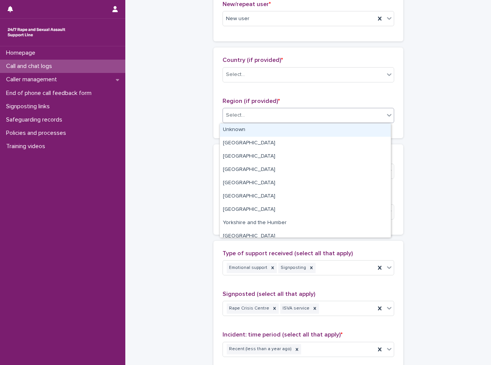
click at [313, 118] on div "Select..." at bounding box center [303, 115] width 161 height 13
click at [318, 74] on div "Select..." at bounding box center [303, 74] width 161 height 13
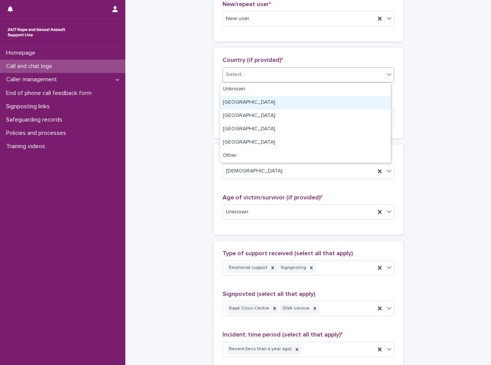
click at [312, 107] on div "[GEOGRAPHIC_DATA]" at bounding box center [305, 102] width 171 height 13
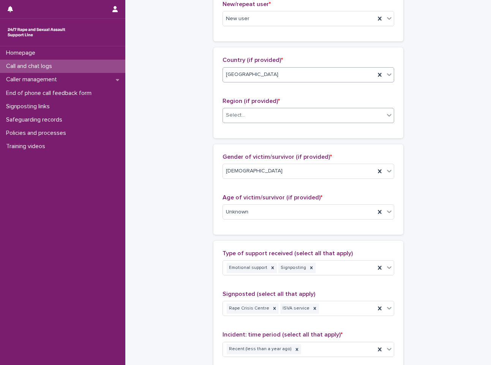
click at [298, 114] on div "Select..." at bounding box center [303, 115] width 161 height 13
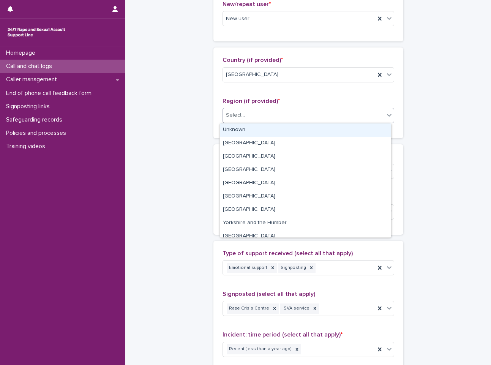
click at [291, 118] on div "Select..." at bounding box center [303, 115] width 161 height 13
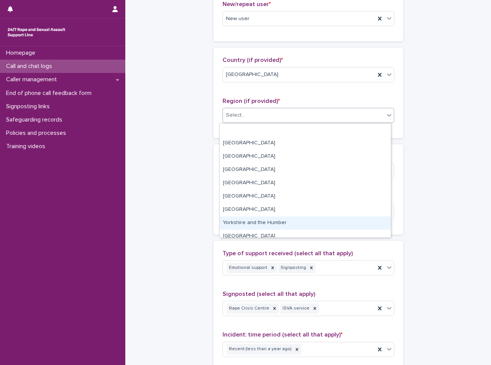
scroll to position [32, 0]
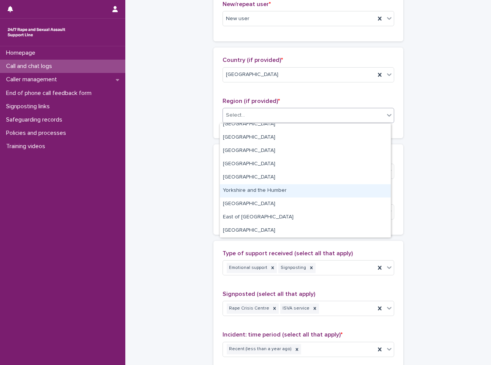
click at [295, 184] on div "Yorkshire and the Humber" at bounding box center [305, 190] width 171 height 13
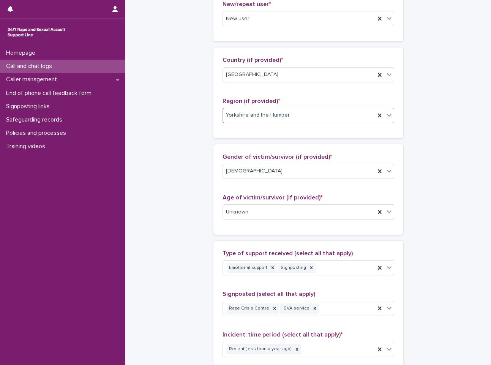
scroll to position [417, 0]
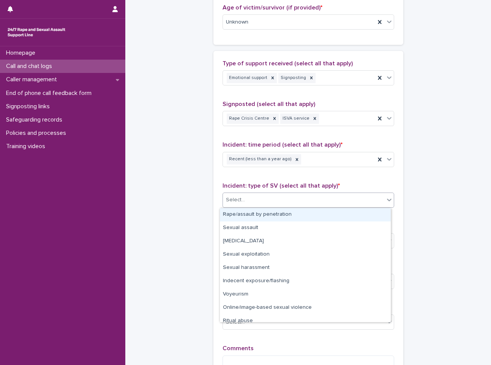
click at [285, 200] on div "Select..." at bounding box center [303, 200] width 161 height 13
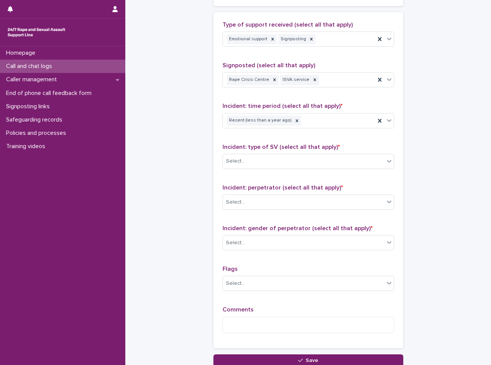
scroll to position [493, 0]
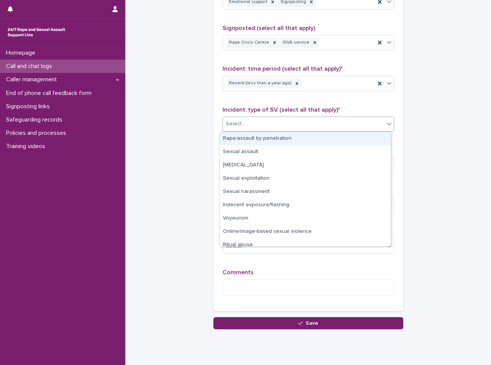
click at [264, 123] on div "Select..." at bounding box center [303, 124] width 161 height 13
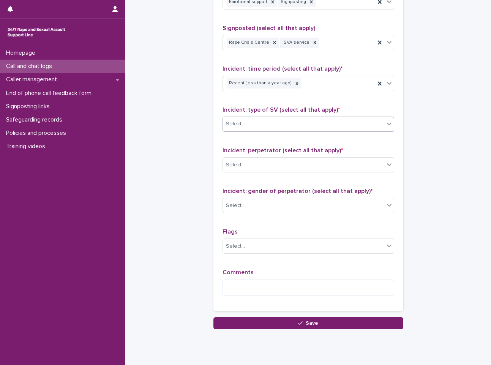
click at [271, 153] on p "Incident: perpetrator (select all that apply) *" at bounding box center [308, 150] width 172 height 7
click at [275, 159] on div "Select..." at bounding box center [303, 165] width 161 height 13
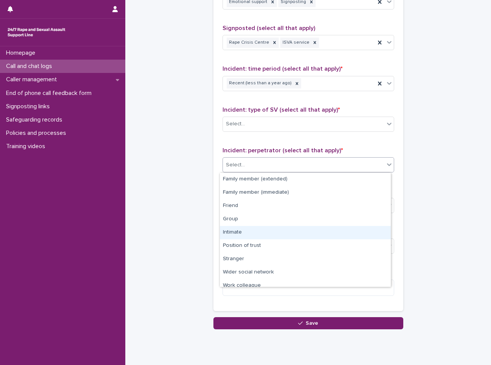
click at [275, 228] on div "Intimate" at bounding box center [305, 232] width 171 height 13
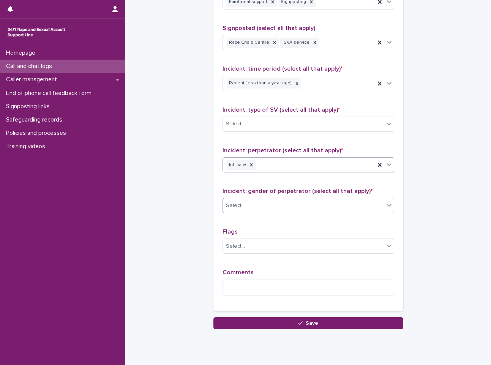
click at [283, 210] on div "Select..." at bounding box center [303, 205] width 161 height 13
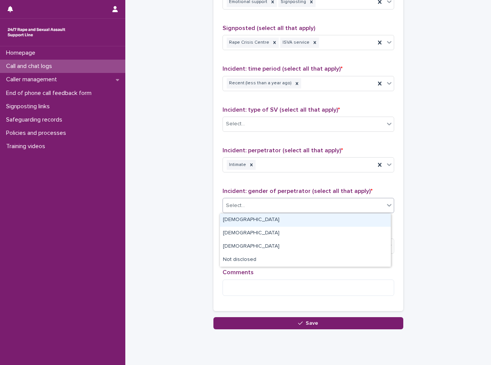
click at [283, 219] on div "[DEMOGRAPHIC_DATA]" at bounding box center [305, 219] width 171 height 13
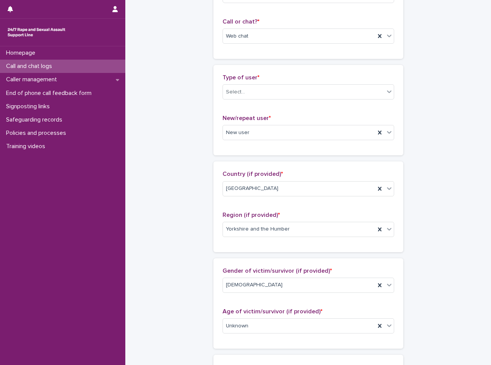
scroll to position [0, 0]
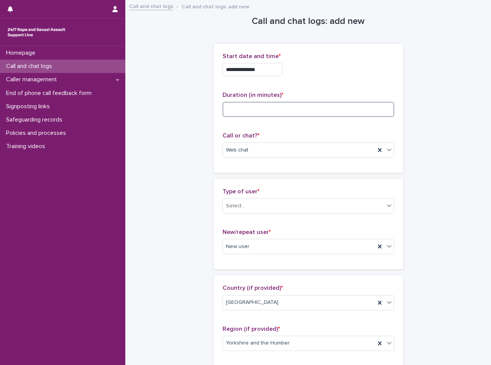
click at [277, 116] on input at bounding box center [308, 109] width 172 height 15
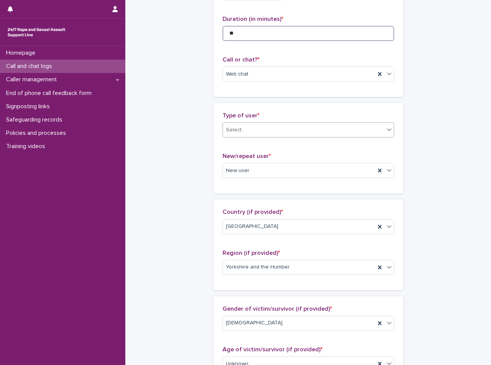
type input "**"
click at [295, 123] on div "Select..." at bounding box center [308, 129] width 172 height 15
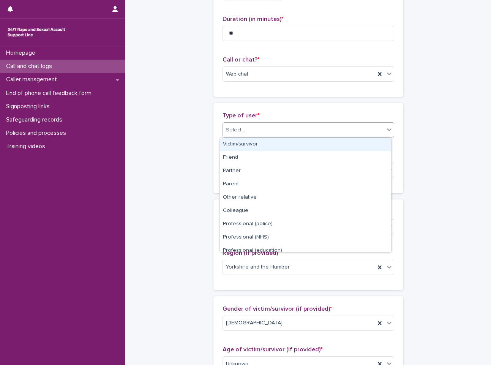
click at [288, 137] on div "Select..." at bounding box center [308, 129] width 172 height 15
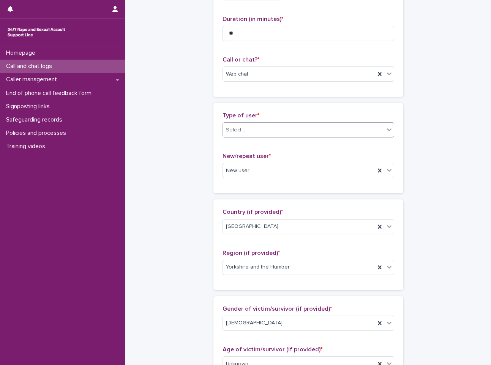
click at [283, 128] on div "Select..." at bounding box center [303, 130] width 161 height 13
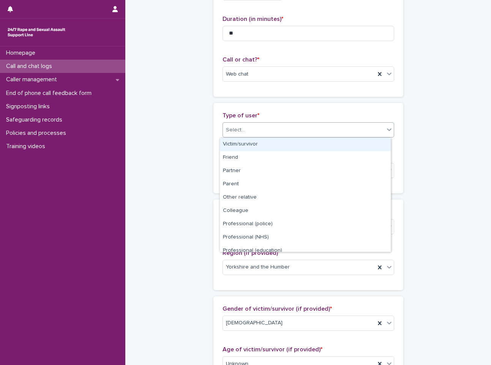
click at [280, 145] on div "Victim/survivor" at bounding box center [305, 144] width 171 height 13
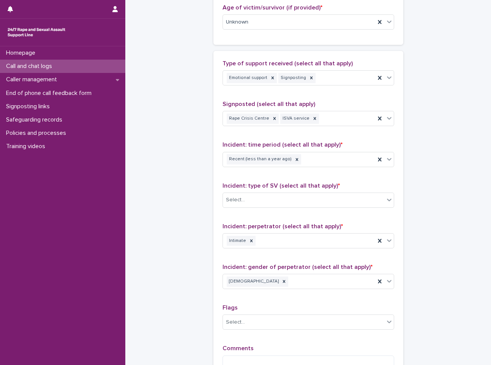
scroll to position [517, 0]
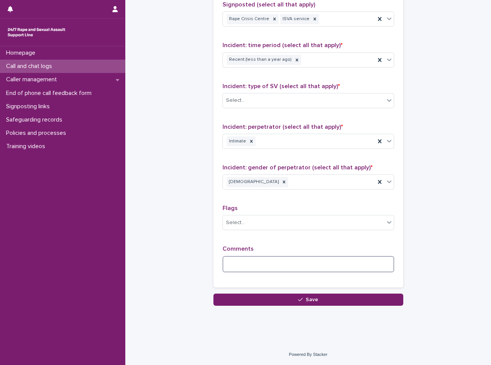
click at [271, 256] on textarea at bounding box center [308, 264] width 172 height 16
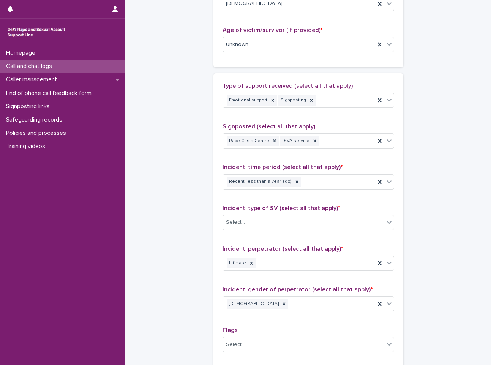
scroll to position [289, 0]
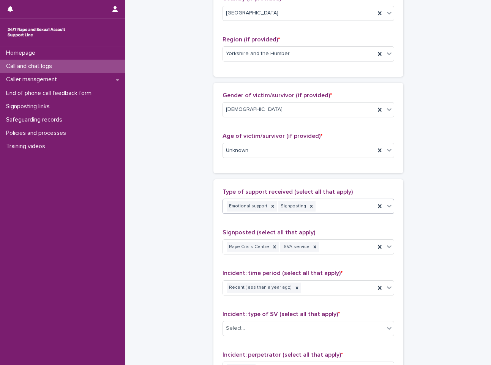
type textarea "**********"
click at [346, 204] on div "Emotional support Signposting" at bounding box center [299, 206] width 152 height 13
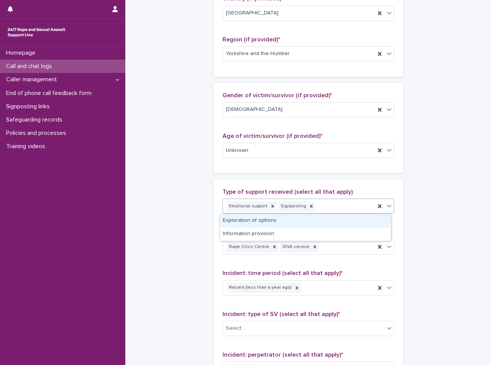
click at [335, 214] on div "Exploration of options" at bounding box center [305, 220] width 171 height 13
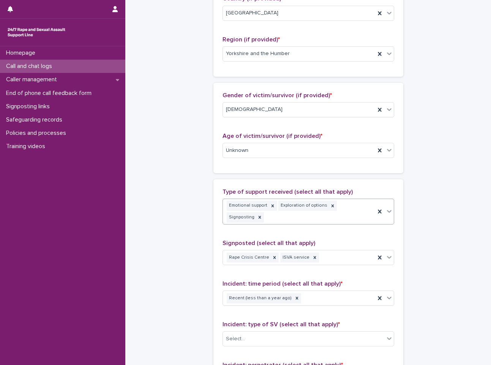
scroll to position [529, 0]
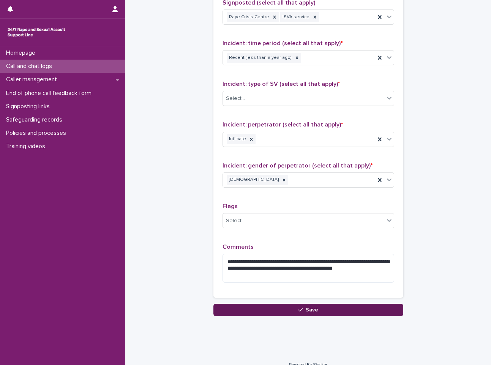
drag, startPoint x: 286, startPoint y: 297, endPoint x: 257, endPoint y: 295, distance: 28.9
click at [286, 304] on button "Save" at bounding box center [308, 310] width 190 height 12
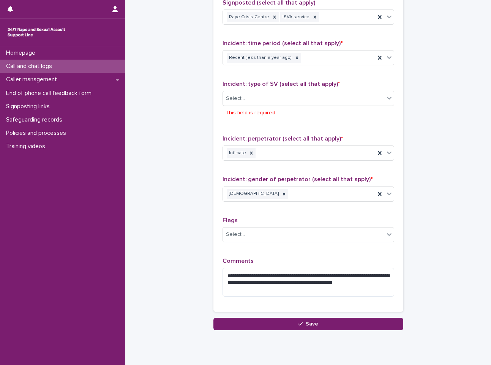
scroll to position [543, 0]
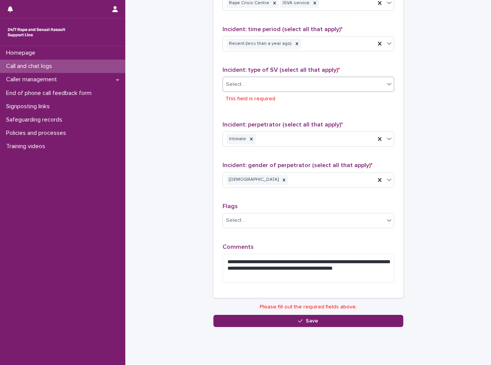
click at [281, 78] on div "Select..." at bounding box center [303, 84] width 161 height 13
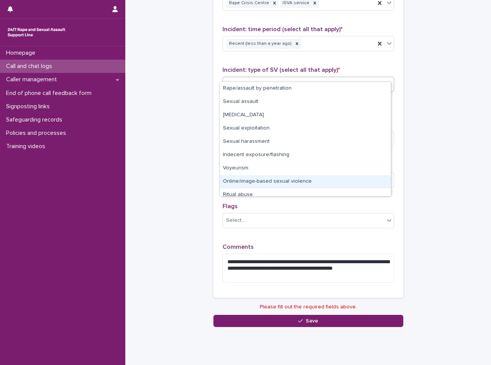
scroll to position [19, 0]
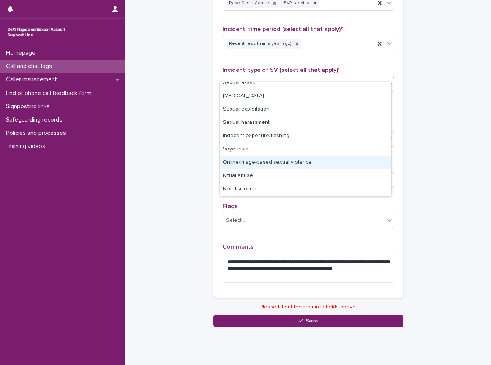
click at [301, 162] on div "Online/image-based sexual violence" at bounding box center [305, 162] width 171 height 13
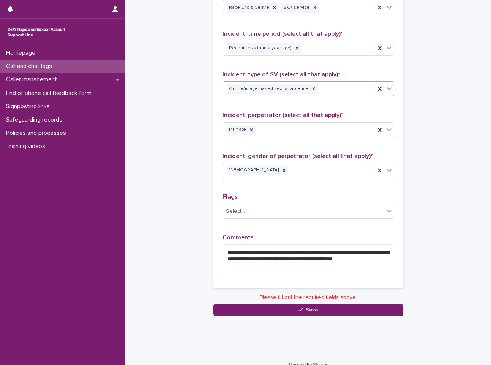
click at [298, 82] on div "Online/image-based sexual violence" at bounding box center [299, 88] width 152 height 13
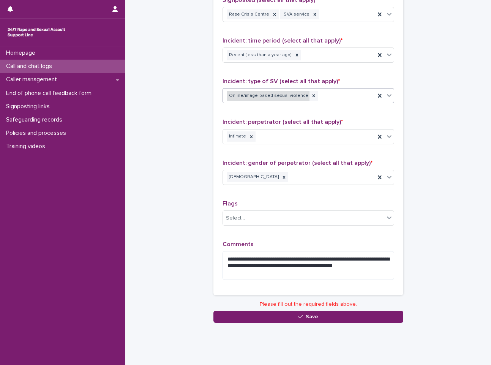
scroll to position [529, 0]
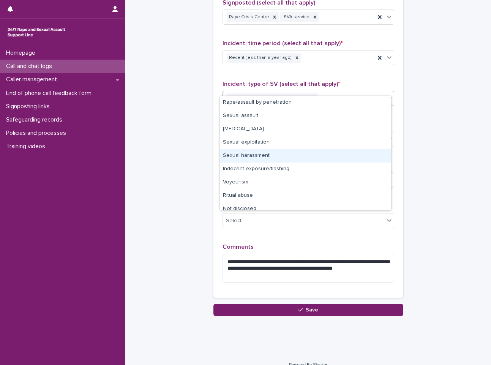
click at [306, 150] on div "Sexual harassment" at bounding box center [305, 155] width 171 height 13
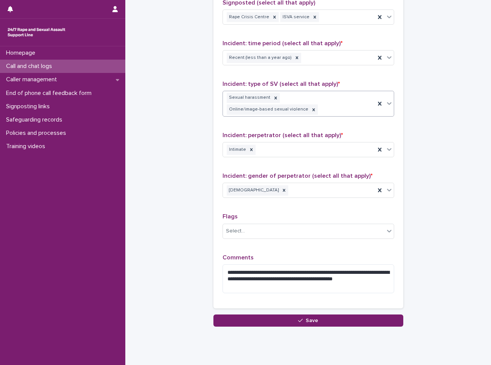
click at [368, 91] on div "Sexual harassment Online/image-based sexual violence" at bounding box center [299, 103] width 152 height 25
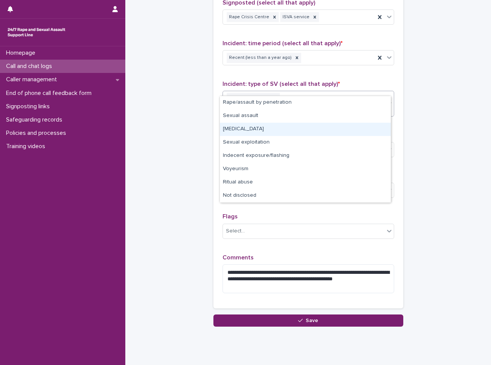
click at [398, 129] on div "**********" at bounding box center [308, 123] width 190 height 369
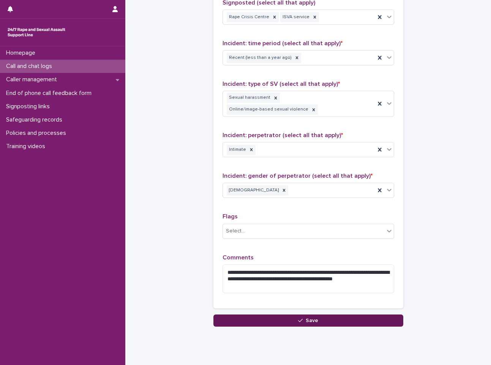
click at [316, 314] on button "Save" at bounding box center [308, 320] width 190 height 12
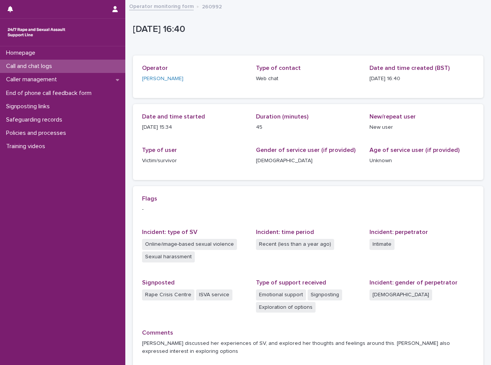
click at [172, 8] on link "Operator monitoring form" at bounding box center [161, 6] width 65 height 9
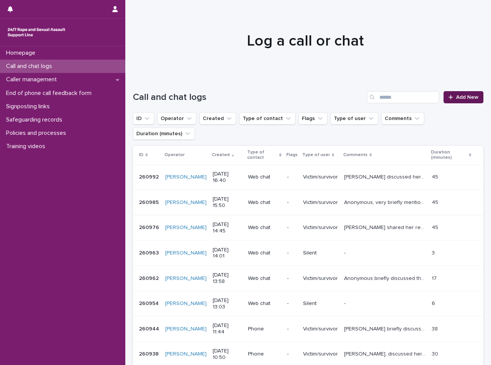
drag, startPoint x: 463, startPoint y: 103, endPoint x: 465, endPoint y: 98, distance: 6.0
click at [463, 103] on div "Call and chat logs Add New" at bounding box center [308, 94] width 350 height 36
click at [468, 90] on div "Call and chat logs Add New" at bounding box center [308, 94] width 350 height 36
click at [465, 95] on span "Add New" at bounding box center [467, 96] width 22 height 5
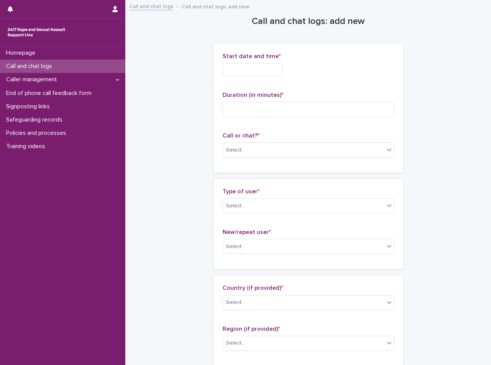
click at [283, 78] on div "Start date and time *" at bounding box center [308, 68] width 172 height 30
click at [285, 150] on div "Select..." at bounding box center [303, 150] width 161 height 13
click at [280, 176] on div "Web chat" at bounding box center [305, 177] width 171 height 13
click at [275, 68] on input "text" at bounding box center [252, 69] width 60 height 13
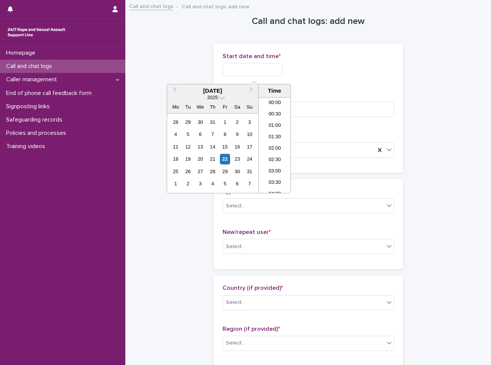
scroll to position [334, 0]
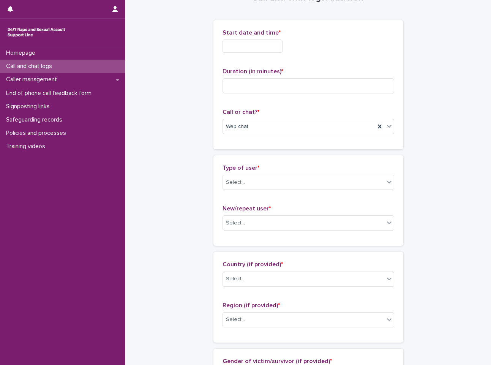
scroll to position [0, 0]
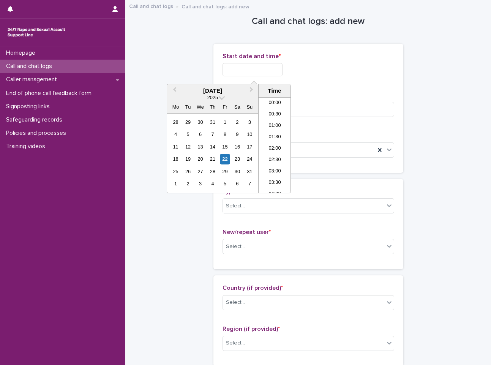
click at [258, 68] on input "text" at bounding box center [252, 69] width 60 height 13
click at [281, 119] on li "15:30" at bounding box center [274, 121] width 32 height 11
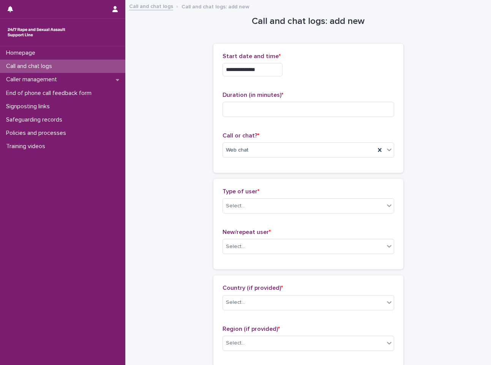
click at [271, 68] on input "**********" at bounding box center [252, 69] width 60 height 13
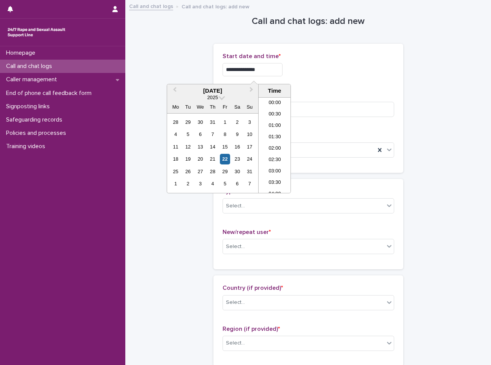
scroll to position [311, 0]
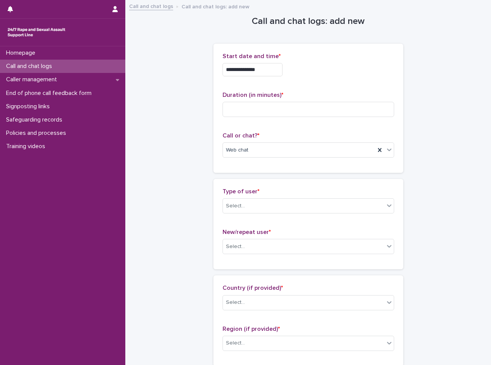
click at [332, 63] on div "**********" at bounding box center [308, 69] width 172 height 13
click at [282, 74] on input "**********" at bounding box center [252, 69] width 60 height 13
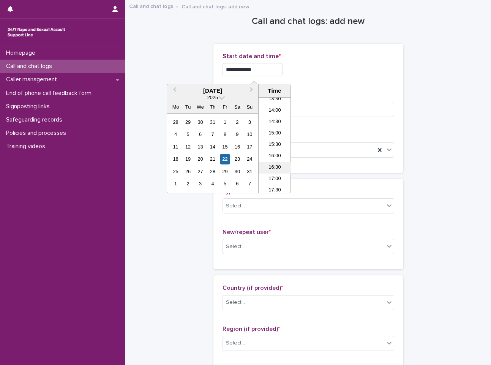
click at [282, 168] on li "16:30" at bounding box center [274, 167] width 32 height 11
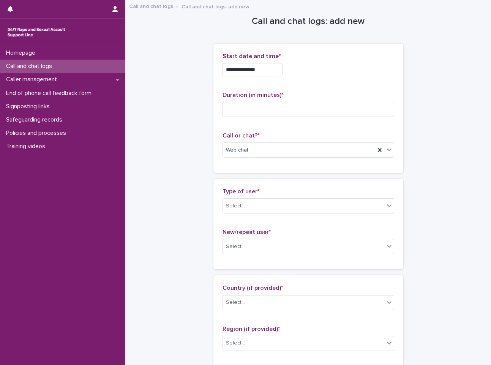
click at [272, 69] on input "**********" at bounding box center [252, 69] width 60 height 13
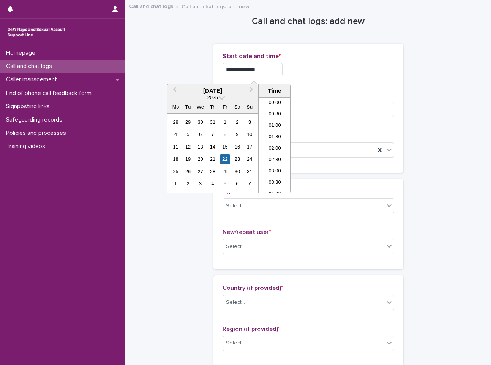
scroll to position [334, 0]
type input "**********"
click at [312, 65] on div "**********" at bounding box center [308, 69] width 172 height 13
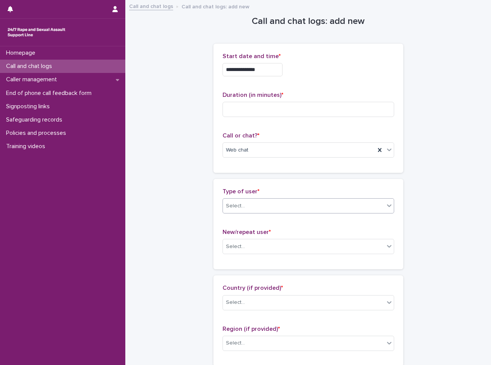
click at [264, 204] on div "Select..." at bounding box center [303, 206] width 161 height 13
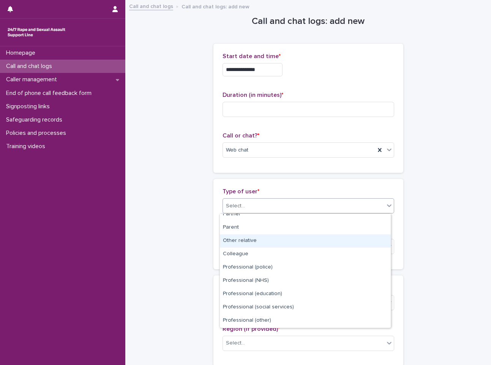
scroll to position [0, 0]
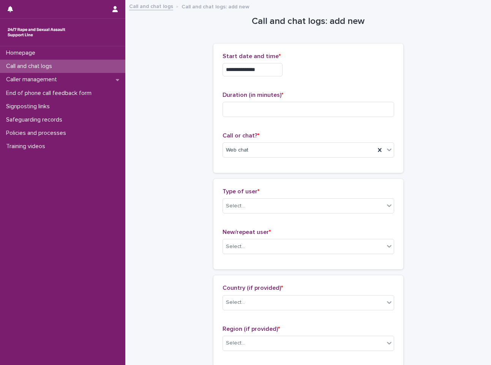
click at [340, 186] on div "Type of user * Select... New/repeat user * Select..." at bounding box center [308, 224] width 190 height 90
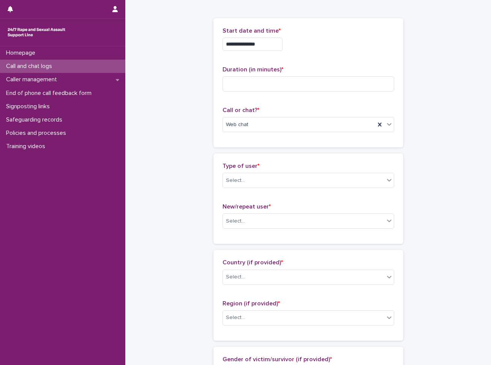
scroll to position [38, 0]
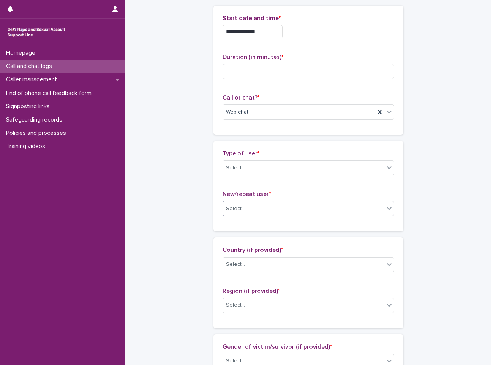
click at [274, 214] on div "Select..." at bounding box center [303, 208] width 161 height 13
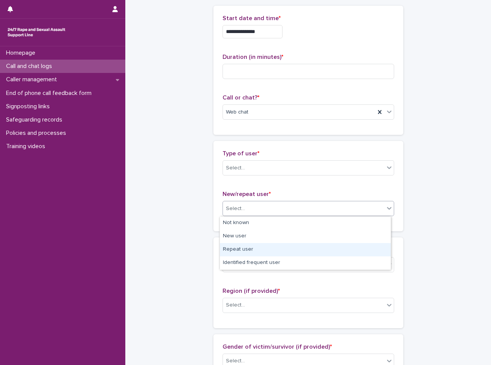
click at [266, 252] on div "Repeat user" at bounding box center [305, 249] width 171 height 13
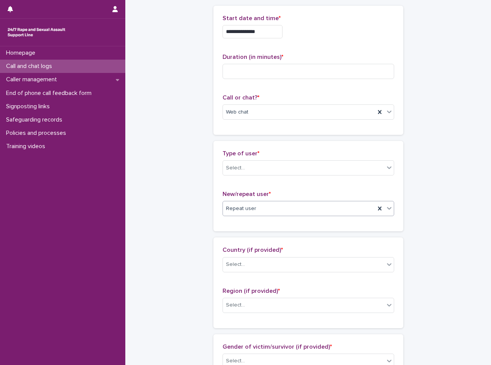
scroll to position [76, 0]
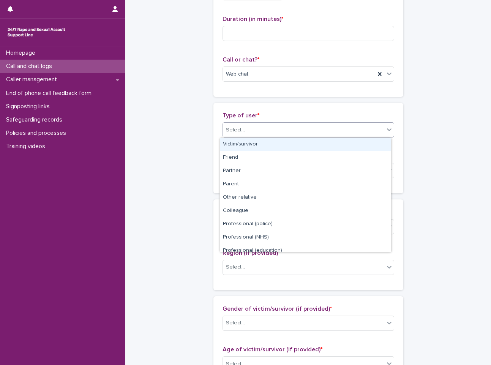
click at [283, 137] on body "**********" at bounding box center [245, 182] width 491 height 365
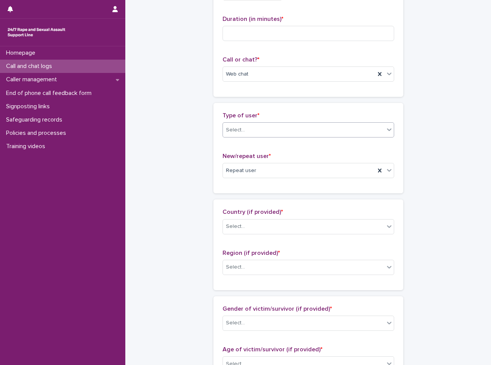
click at [288, 135] on div "Select..." at bounding box center [303, 130] width 161 height 13
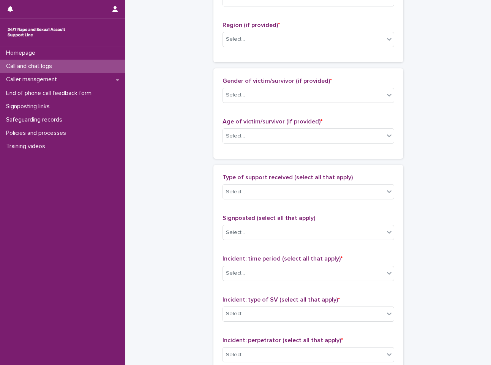
scroll to position [417, 0]
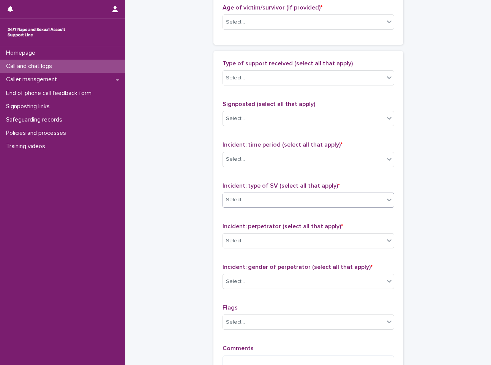
click at [340, 196] on div "Select..." at bounding box center [303, 200] width 161 height 13
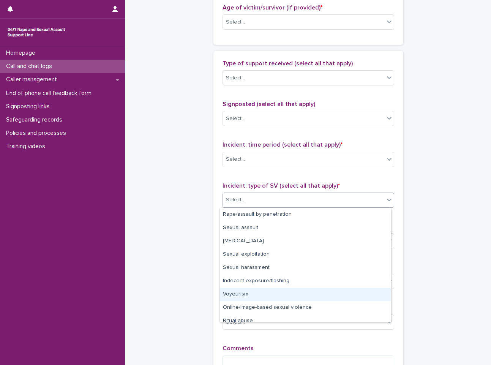
scroll to position [19, 0]
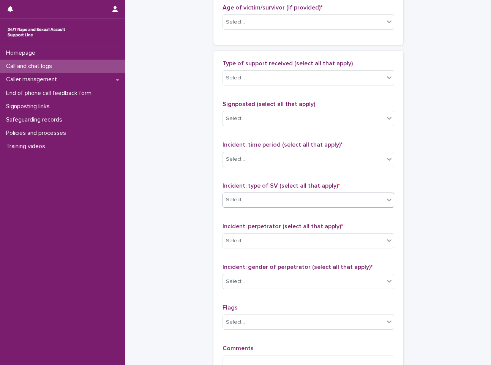
click at [296, 197] on div "Select..." at bounding box center [303, 200] width 161 height 13
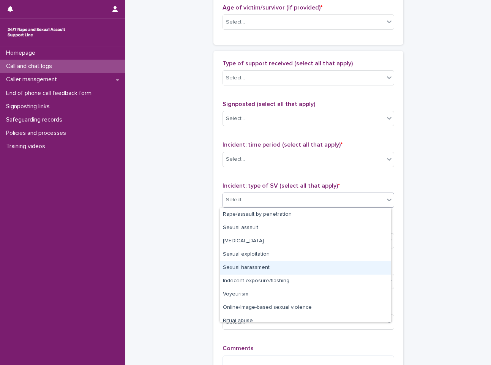
click at [297, 263] on div "Sexual harassment" at bounding box center [305, 267] width 171 height 13
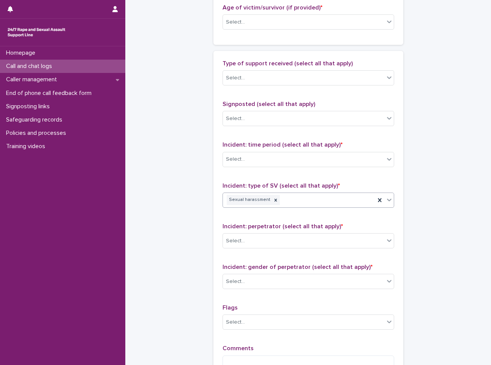
click at [311, 199] on div "Sexual harassment" at bounding box center [299, 199] width 152 height 13
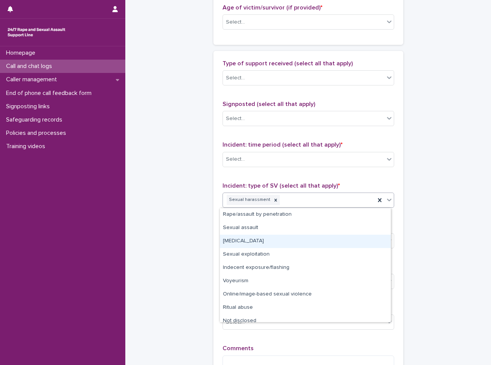
click at [302, 246] on div "[MEDICAL_DATA]" at bounding box center [305, 240] width 171 height 13
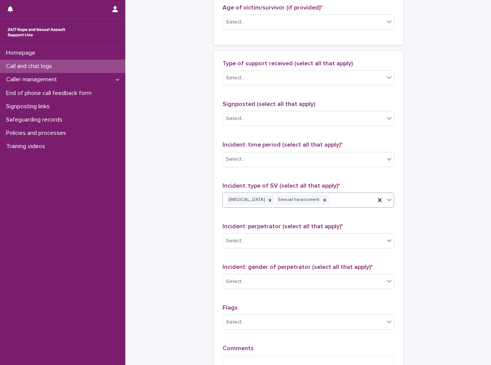
click at [364, 197] on div "[MEDICAL_DATA] Sexual harassment" at bounding box center [299, 199] width 152 height 13
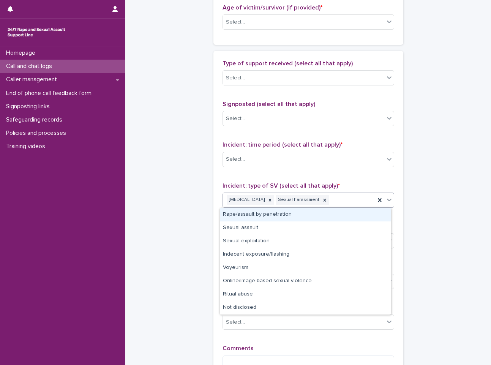
click at [348, 220] on div "Rape/assault by penetration" at bounding box center [305, 214] width 171 height 13
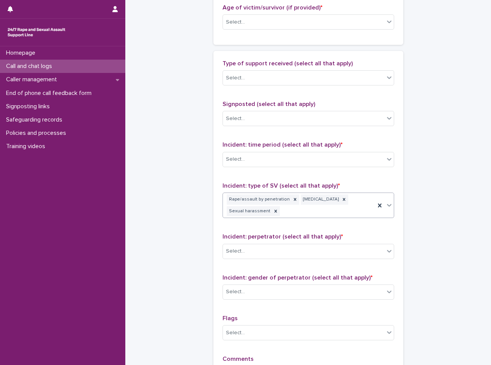
scroll to position [455, 0]
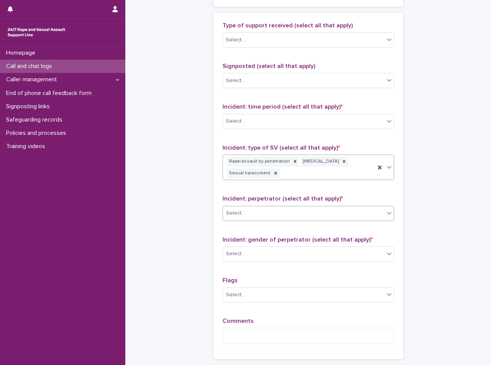
click at [281, 211] on div "Select..." at bounding box center [303, 213] width 161 height 13
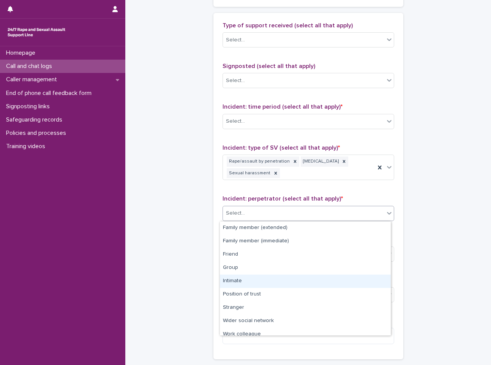
click at [268, 279] on div "Intimate" at bounding box center [305, 280] width 171 height 13
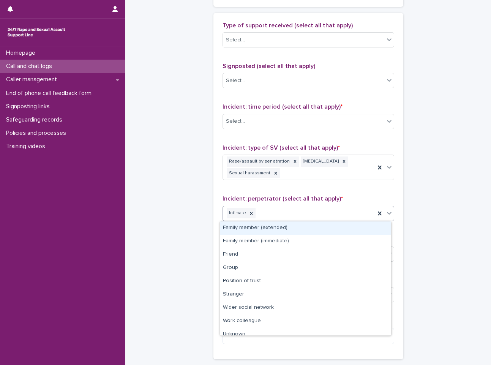
click at [313, 209] on div "Intimate" at bounding box center [299, 212] width 152 height 13
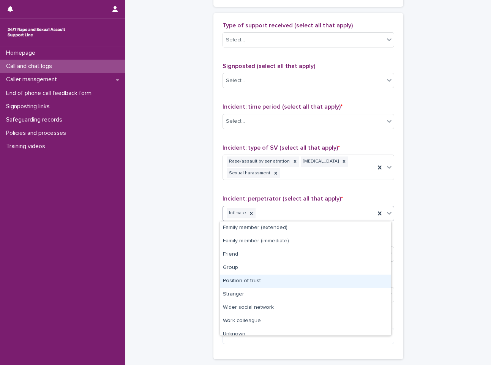
scroll to position [19, 0]
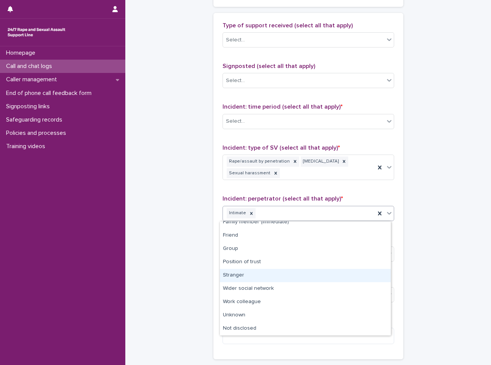
click at [283, 276] on div "Stranger" at bounding box center [305, 275] width 171 height 13
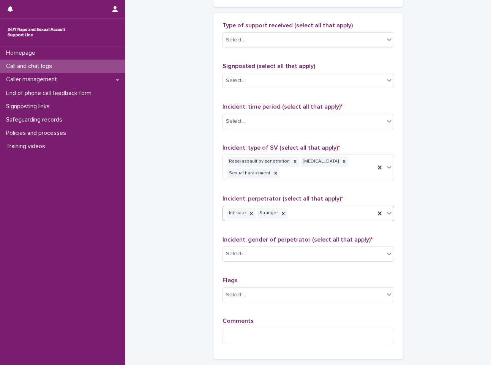
scroll to position [493, 0]
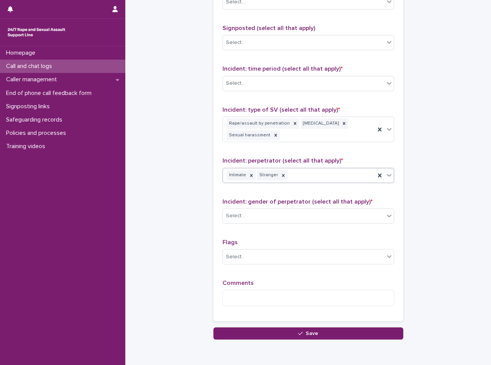
click at [273, 204] on span "Incident: gender of perpetrator (select all that apply) *" at bounding box center [297, 201] width 150 height 6
click at [275, 212] on div "Select..." at bounding box center [303, 215] width 161 height 13
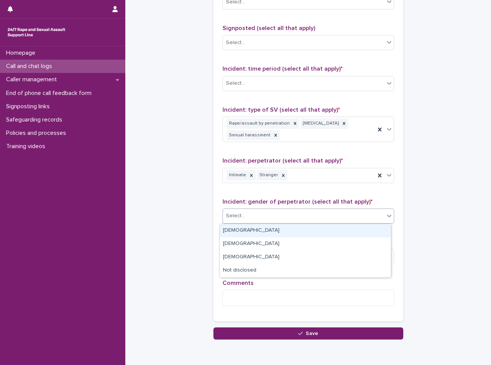
click at [273, 231] on div "[DEMOGRAPHIC_DATA]" at bounding box center [305, 230] width 171 height 13
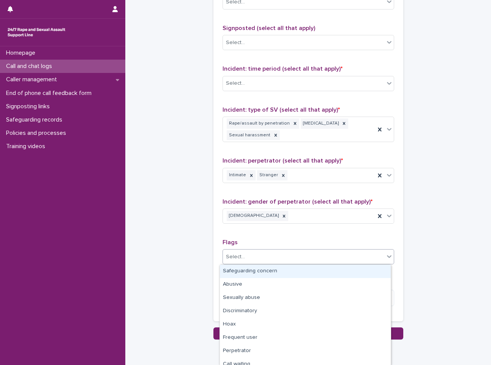
click at [264, 257] on div "Select..." at bounding box center [303, 256] width 161 height 13
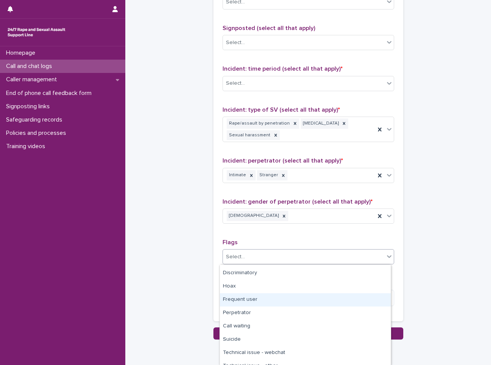
scroll to position [59, 0]
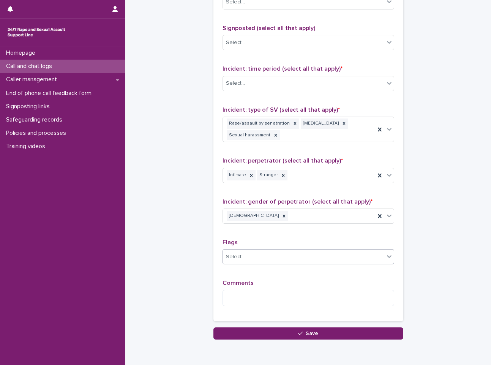
click at [293, 250] on div "Select..." at bounding box center [308, 256] width 172 height 15
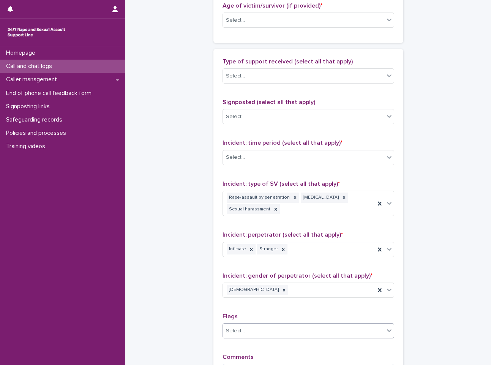
scroll to position [417, 0]
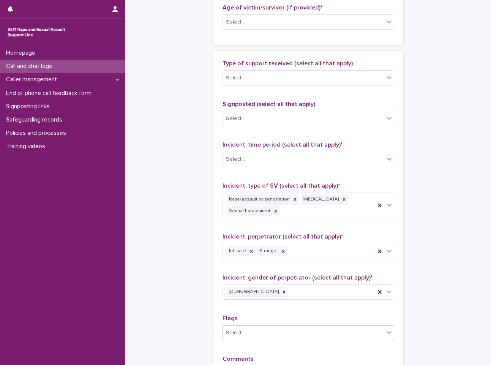
click at [321, 150] on div "Incident: time period (select all that apply) * Select..." at bounding box center [308, 156] width 172 height 31
click at [319, 159] on div "Select..." at bounding box center [303, 159] width 161 height 13
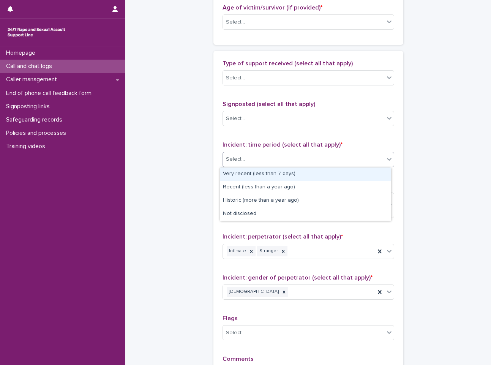
click at [310, 169] on div "Very recent (less than 7 days)" at bounding box center [305, 173] width 171 height 13
click at [317, 160] on div "Very recent (less than 7 days)" at bounding box center [299, 159] width 152 height 13
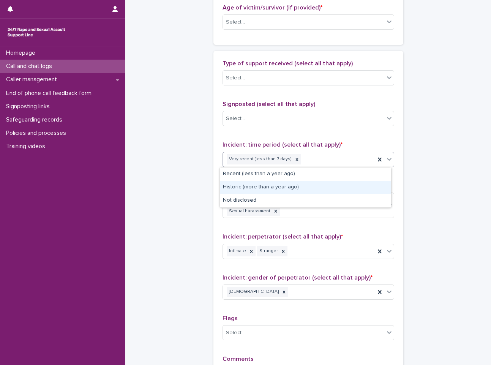
drag, startPoint x: 315, startPoint y: 180, endPoint x: 315, endPoint y: 186, distance: 6.5
click at [315, 186] on div "Historic (more than a year ago)" at bounding box center [305, 187] width 171 height 13
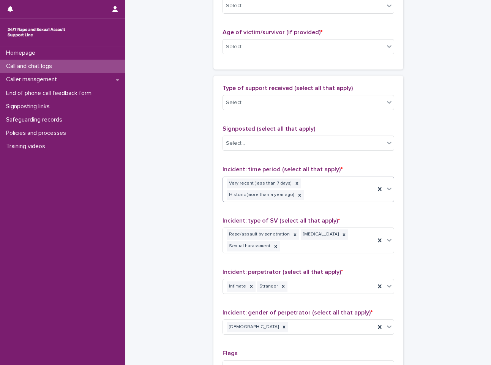
scroll to position [384, 0]
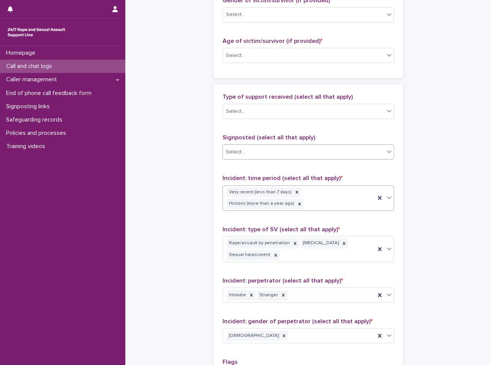
click at [311, 157] on div "Select..." at bounding box center [303, 152] width 161 height 13
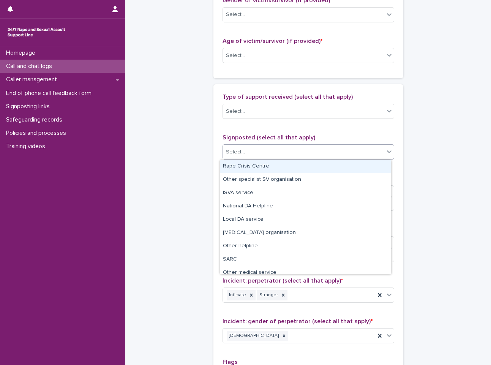
click at [311, 157] on div "Select..." at bounding box center [303, 152] width 161 height 13
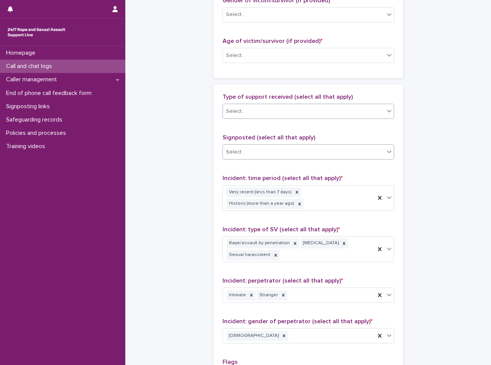
click at [337, 113] on div "Select..." at bounding box center [303, 111] width 161 height 13
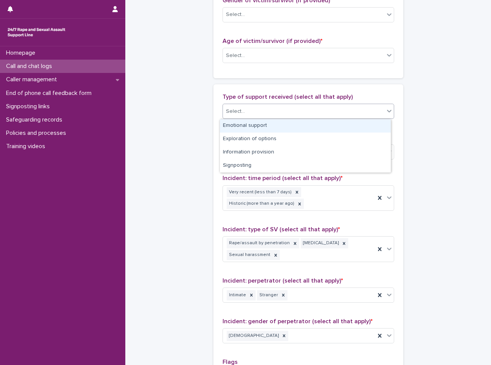
click at [327, 126] on div "Emotional support" at bounding box center [305, 125] width 171 height 13
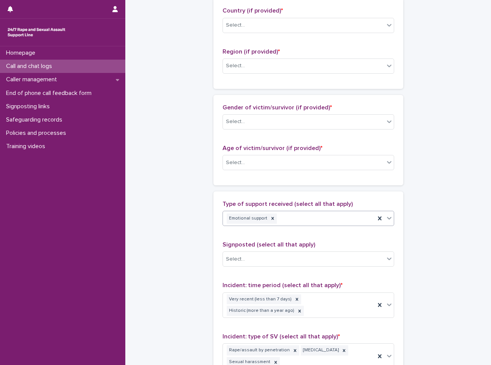
scroll to position [270, 0]
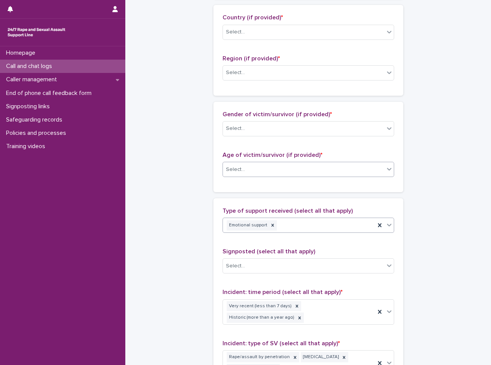
click at [299, 166] on div "Select..." at bounding box center [303, 169] width 161 height 13
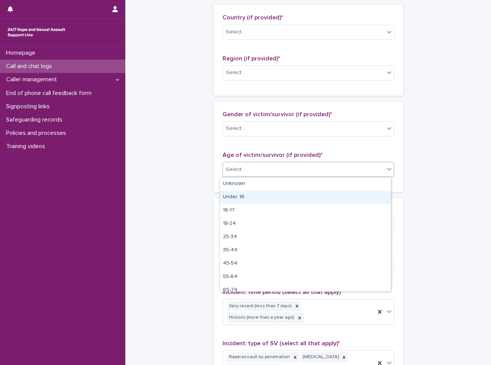
scroll to position [19, 0]
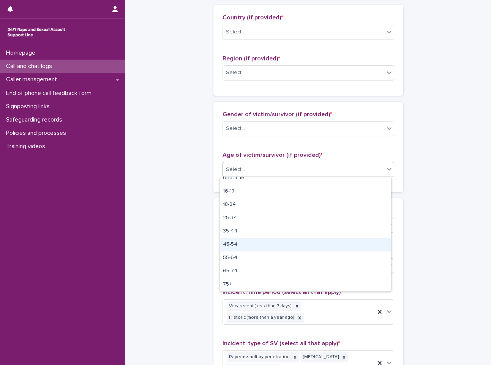
click at [279, 246] on div "45-54" at bounding box center [305, 244] width 171 height 13
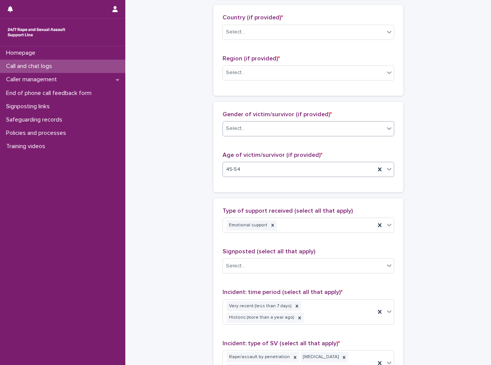
click at [323, 123] on div "Select..." at bounding box center [303, 128] width 161 height 13
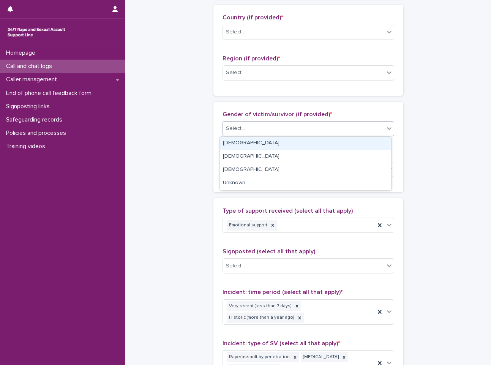
click at [318, 144] on div "[DEMOGRAPHIC_DATA]" at bounding box center [305, 143] width 171 height 13
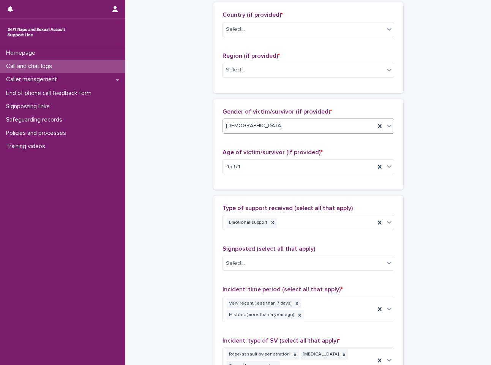
scroll to position [308, 0]
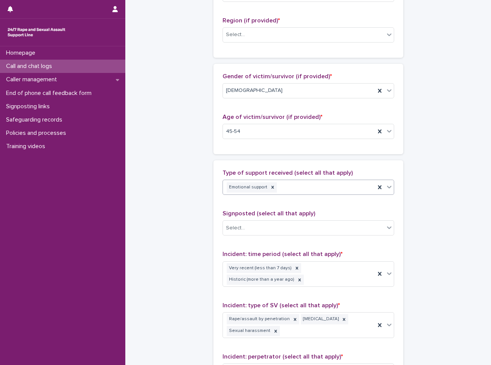
click at [302, 185] on div "Emotional support" at bounding box center [299, 187] width 152 height 13
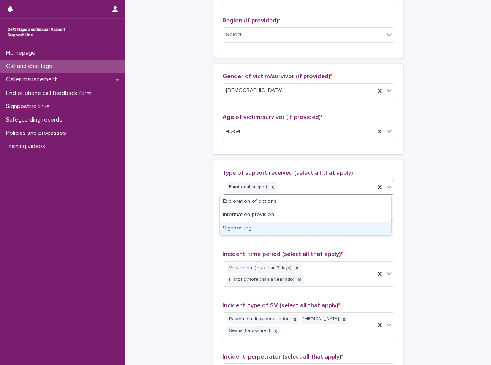
drag, startPoint x: 296, startPoint y: 200, endPoint x: 274, endPoint y: 224, distance: 32.2
click at [274, 224] on div "Signposting" at bounding box center [305, 228] width 171 height 13
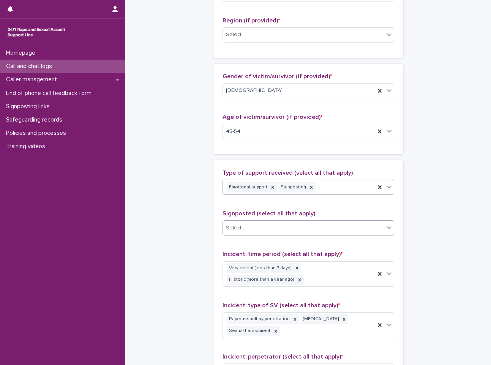
click at [280, 221] on div "Select..." at bounding box center [308, 227] width 172 height 15
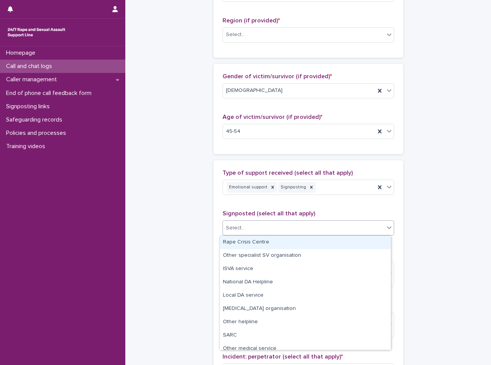
click at [285, 246] on div "Rape Crisis Centre" at bounding box center [305, 242] width 171 height 13
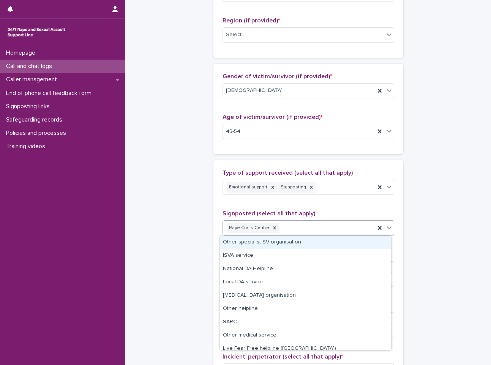
click at [297, 232] on div "Rape Crisis Centre" at bounding box center [299, 227] width 152 height 13
click at [296, 244] on div "Other specialist SV organisation" at bounding box center [305, 242] width 171 height 13
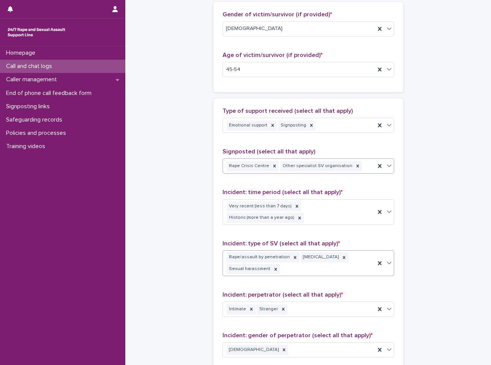
scroll to position [422, 0]
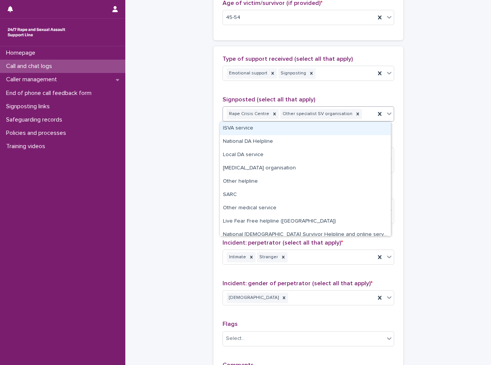
click at [360, 110] on div "Rape Crisis Centre Other specialist SV organisation" at bounding box center [299, 113] width 152 height 13
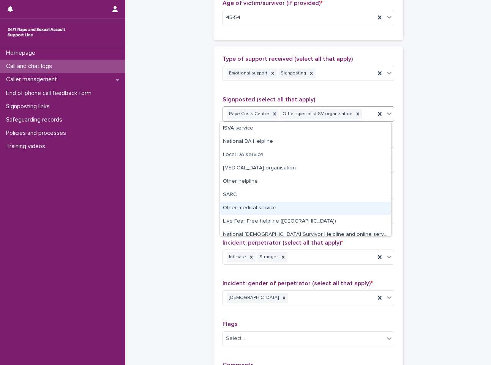
click at [170, 183] on div "**********" at bounding box center [308, 0] width 350 height 842
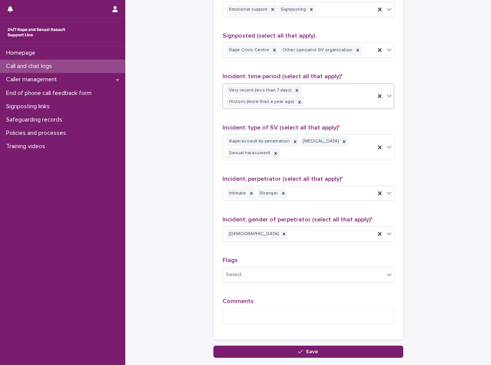
scroll to position [498, 0]
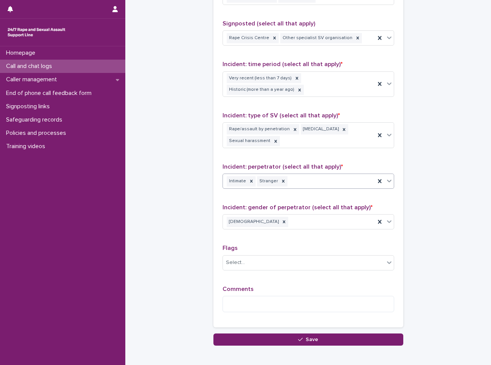
click at [318, 184] on div "Intimate Stranger" at bounding box center [299, 181] width 152 height 13
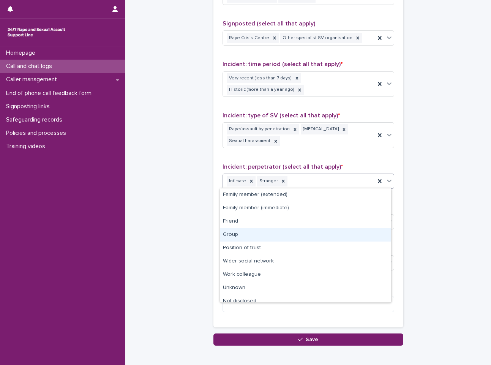
scroll to position [6, 0]
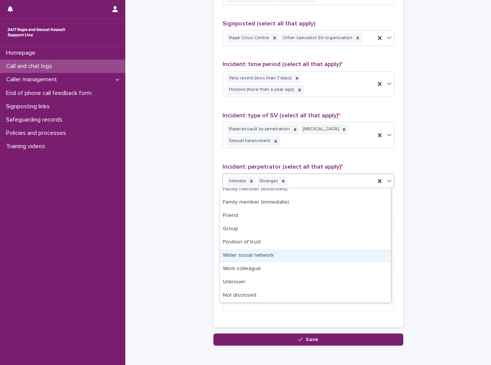
drag, startPoint x: 299, startPoint y: 234, endPoint x: 297, endPoint y: 257, distance: 23.2
click at [297, 257] on div "Wider social network" at bounding box center [305, 255] width 171 height 13
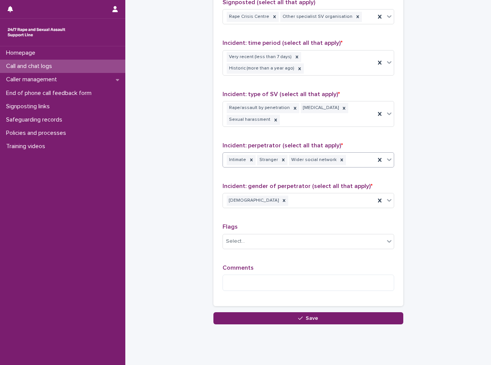
scroll to position [537, 0]
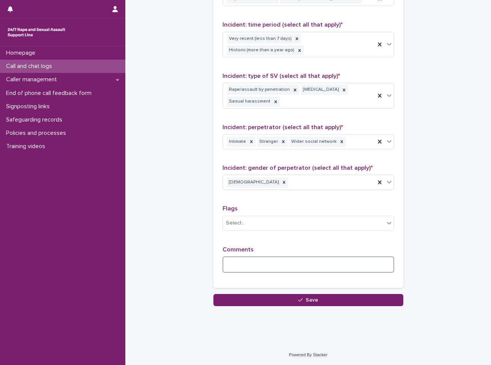
click at [265, 264] on textarea at bounding box center [308, 264] width 172 height 16
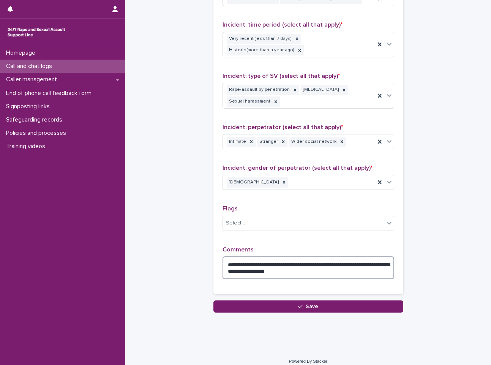
click at [331, 264] on textarea "**********" at bounding box center [308, 267] width 172 height 23
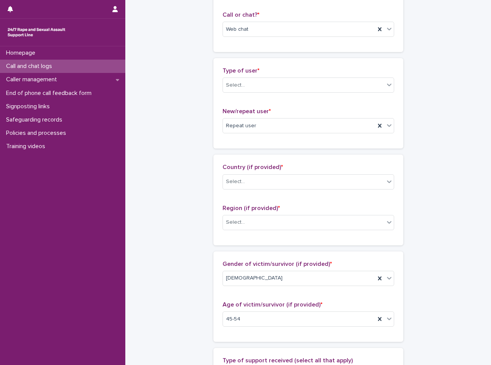
scroll to position [120, 0]
type textarea "**********"
click at [350, 182] on div "Select..." at bounding box center [303, 182] width 161 height 13
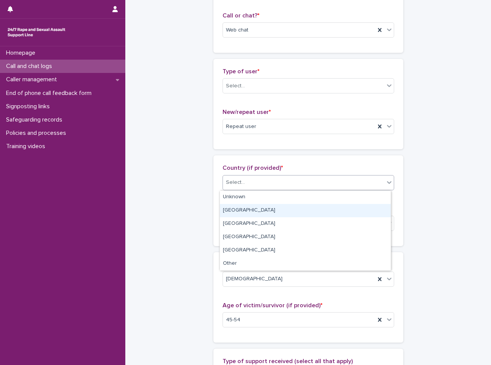
click at [335, 208] on div "[GEOGRAPHIC_DATA]" at bounding box center [305, 210] width 171 height 13
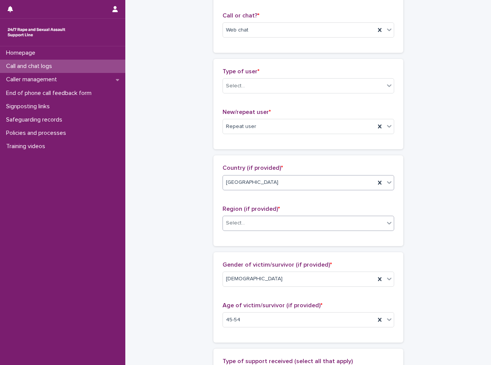
click at [332, 223] on div "Select..." at bounding box center [303, 223] width 161 height 13
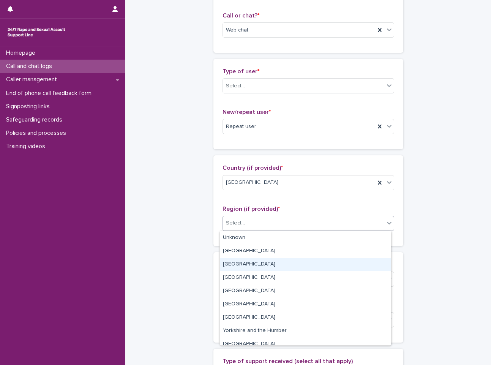
scroll to position [32, 0]
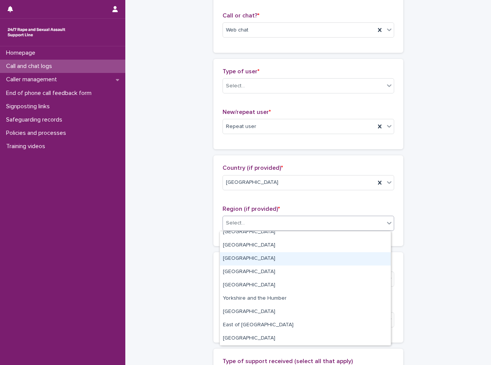
click at [442, 231] on div "**********" at bounding box center [308, 308] width 350 height 855
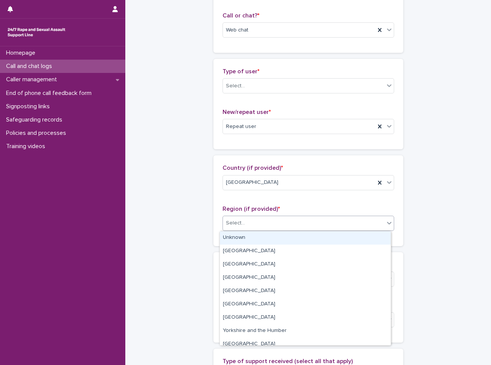
click at [286, 228] on div "Select..." at bounding box center [303, 223] width 161 height 13
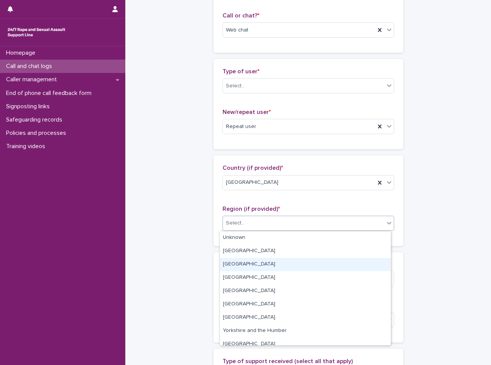
click at [279, 260] on div "[GEOGRAPHIC_DATA]" at bounding box center [305, 264] width 171 height 13
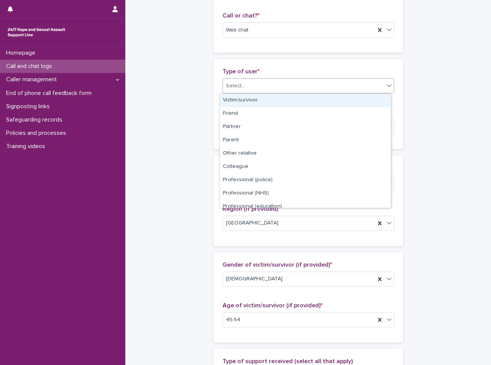
click at [324, 87] on div "Select..." at bounding box center [303, 86] width 161 height 13
click at [320, 104] on div "Victim/survivor" at bounding box center [305, 100] width 171 height 13
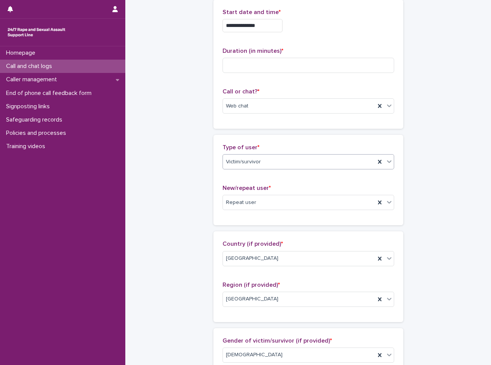
scroll to position [0, 0]
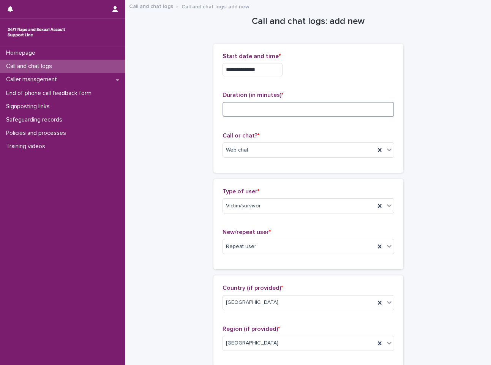
click at [319, 107] on input at bounding box center [308, 109] width 172 height 15
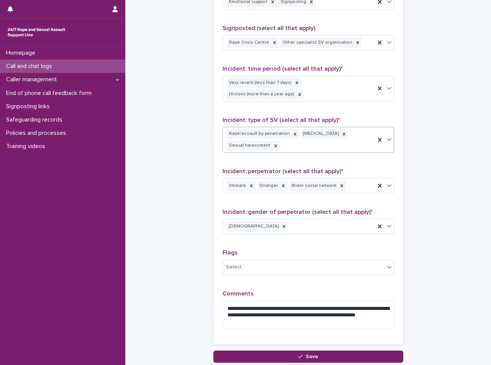
scroll to position [550, 0]
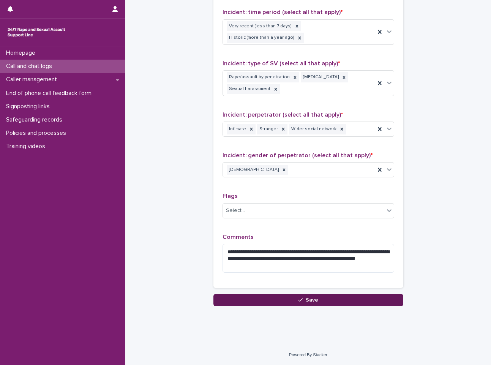
type input "**"
click at [327, 303] on button "Save" at bounding box center [308, 300] width 190 height 12
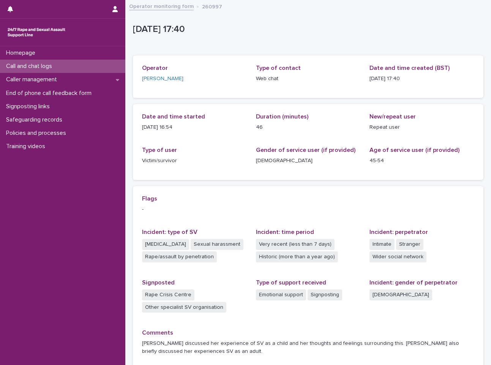
click at [169, 7] on link "Operator monitoring form" at bounding box center [161, 6] width 65 height 9
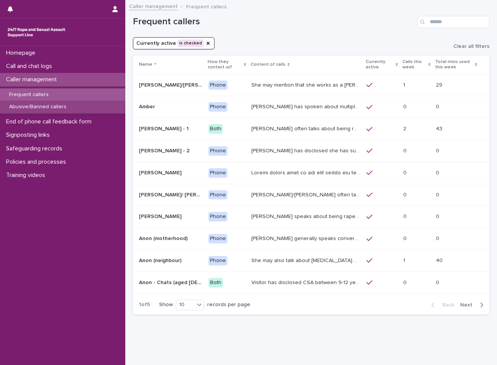
click at [98, 104] on div "Abusive/Banned callers" at bounding box center [62, 107] width 125 height 13
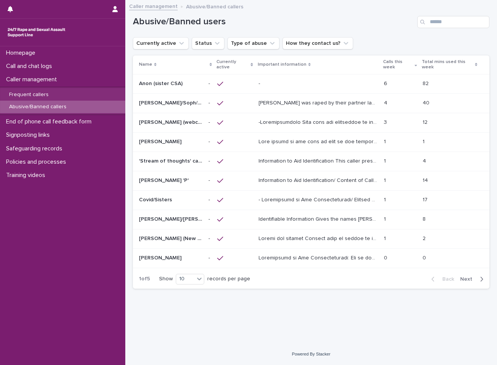
click at [319, 96] on td "[PERSON_NAME] was raped by their partner last year and they're currently facing…" at bounding box center [317, 102] width 125 height 19
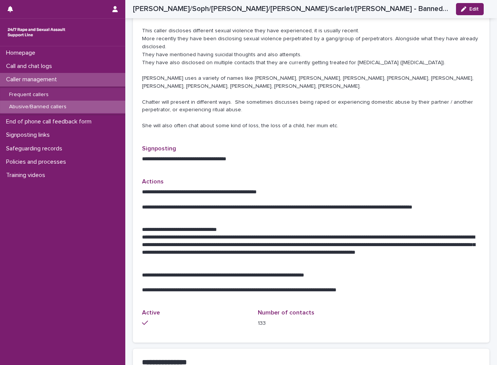
scroll to position [531, 0]
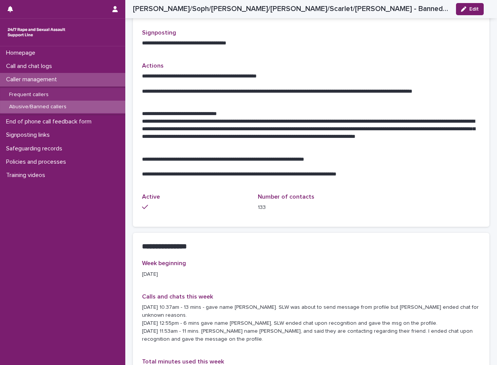
click at [362, 262] on div "Week beginning 18/08/2025 Calls and chats this week 18.08.2025 - 10.37am - 13 m…" at bounding box center [311, 321] width 338 height 123
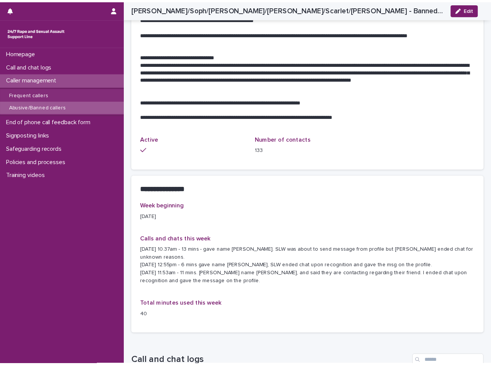
scroll to position [645, 0]
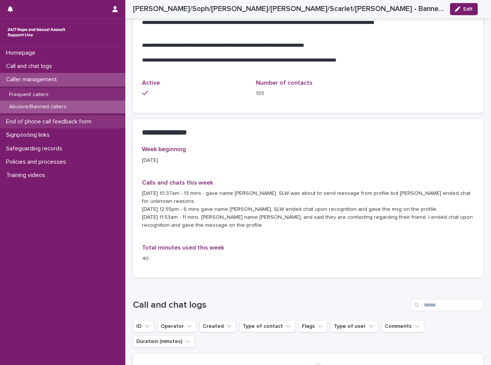
click at [72, 123] on p "End of phone call feedback form" at bounding box center [50, 121] width 94 height 7
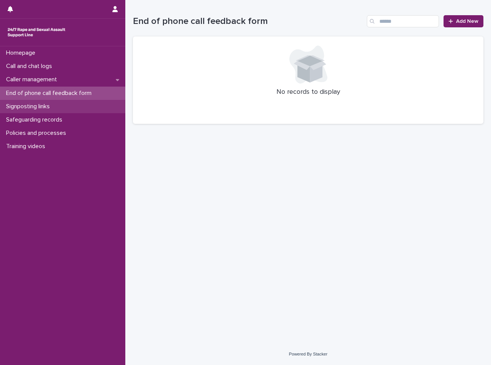
click at [63, 107] on div "Signposting links" at bounding box center [62, 106] width 125 height 13
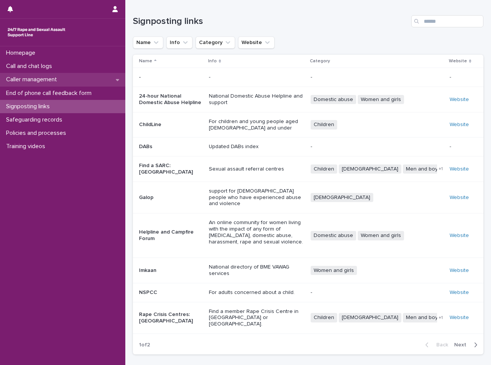
click at [86, 80] on div "Caller management" at bounding box center [62, 79] width 125 height 13
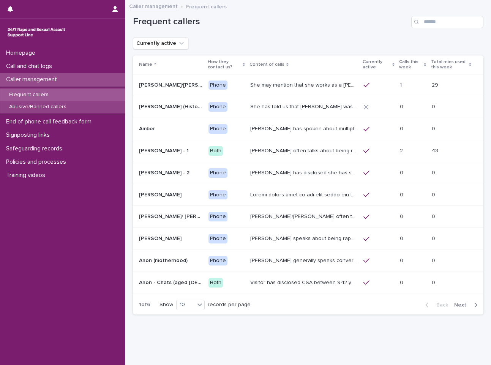
click at [106, 109] on div "Abusive/Banned callers" at bounding box center [62, 107] width 125 height 13
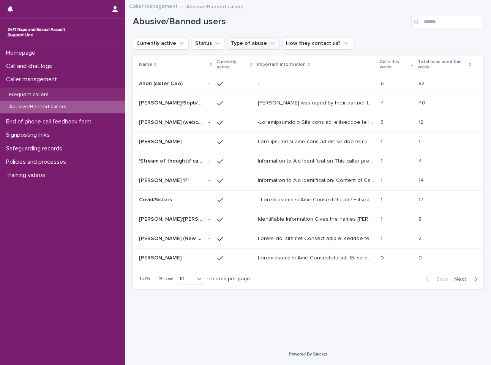
click at [238, 46] on button "Type of abuse" at bounding box center [253, 43] width 52 height 12
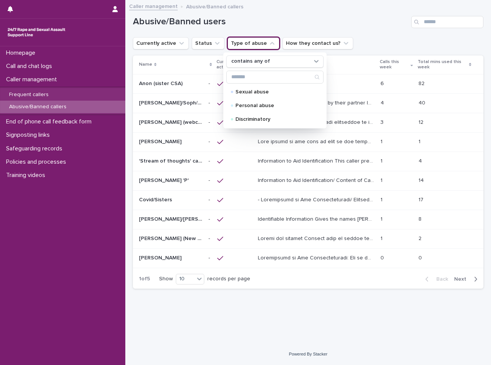
click at [246, 43] on button "Type of abuse" at bounding box center [253, 43] width 52 height 12
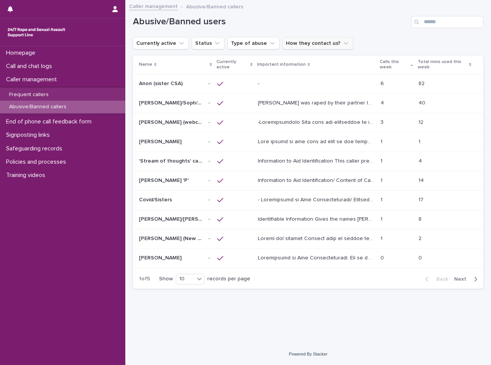
click at [289, 46] on button "How they contact us?" at bounding box center [317, 43] width 71 height 12
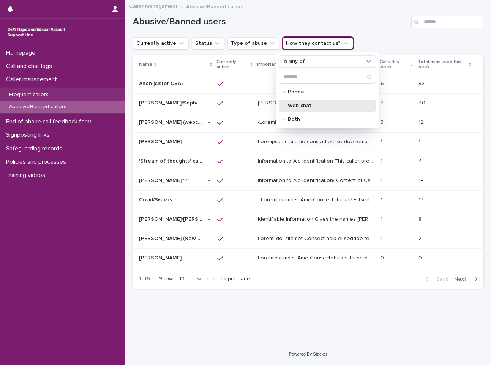
click at [289, 105] on p "Web chat" at bounding box center [326, 105] width 76 height 5
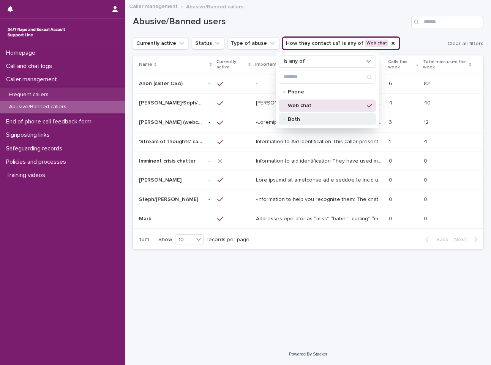
click at [302, 115] on div "Both" at bounding box center [327, 119] width 97 height 12
click at [411, 35] on div "Abusive/Banned users" at bounding box center [308, 19] width 350 height 36
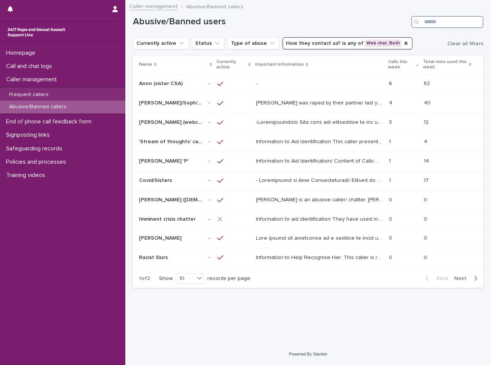
click at [431, 26] on input "Search" at bounding box center [447, 22] width 72 height 12
type input "*"
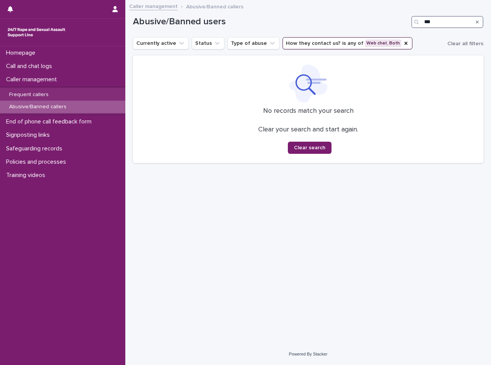
type input "***"
click at [475, 28] on button "Search" at bounding box center [476, 22] width 3 height 12
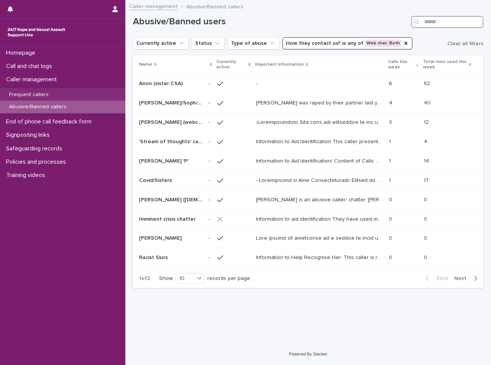
click at [474, 19] on input "Search" at bounding box center [447, 22] width 72 height 12
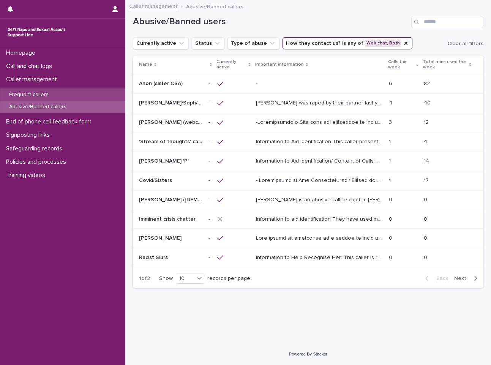
click at [101, 92] on div "Frequent callers" at bounding box center [62, 94] width 125 height 13
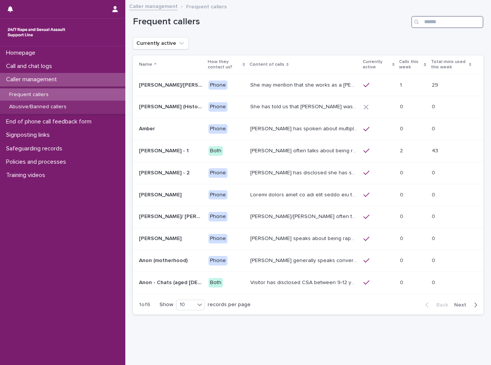
click at [456, 23] on input "Search" at bounding box center [447, 22] width 72 height 12
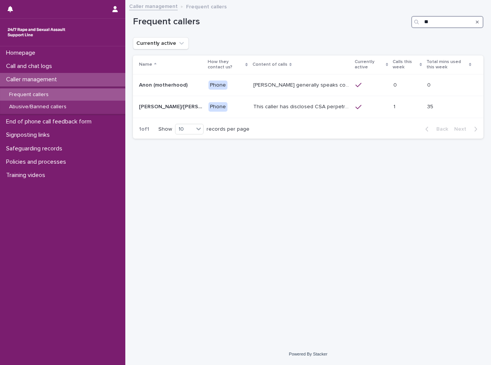
type input "*"
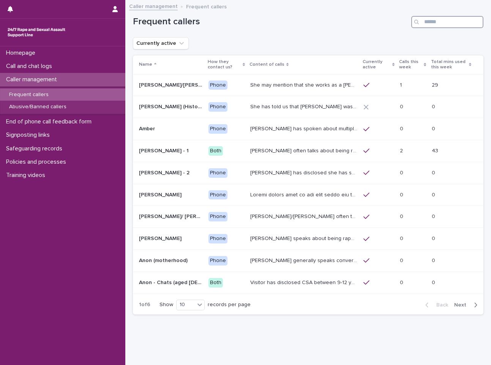
click at [426, 20] on input "Search" at bounding box center [447, 22] width 72 height 12
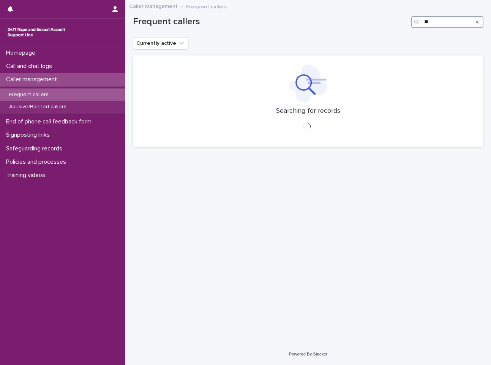
type input "*"
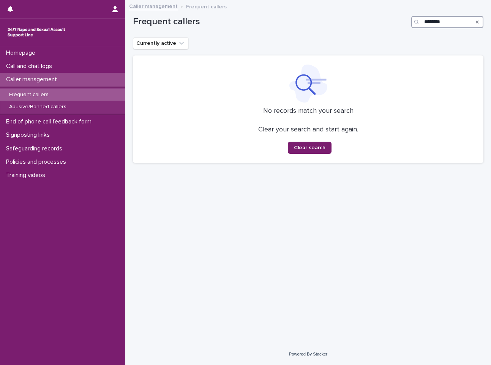
type input "********"
click at [481, 22] on div "Search" at bounding box center [477, 22] width 12 height 12
click at [478, 22] on div "Search" at bounding box center [477, 22] width 12 height 12
click at [477, 22] on icon "Search" at bounding box center [476, 21] width 3 height 3
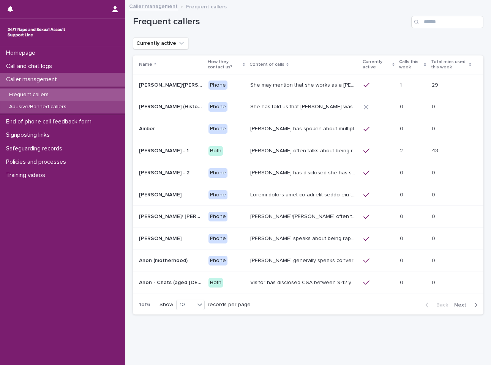
click at [40, 104] on p "Abusive/Banned callers" at bounding box center [37, 107] width 69 height 6
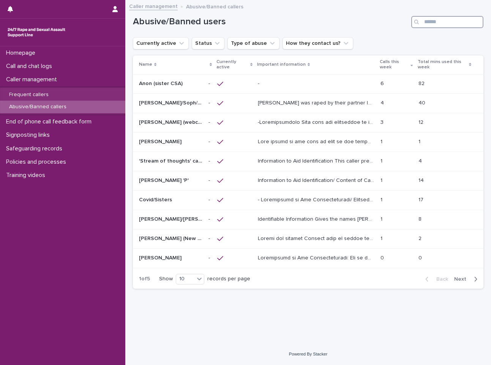
click at [430, 25] on input "Search" at bounding box center [447, 22] width 72 height 12
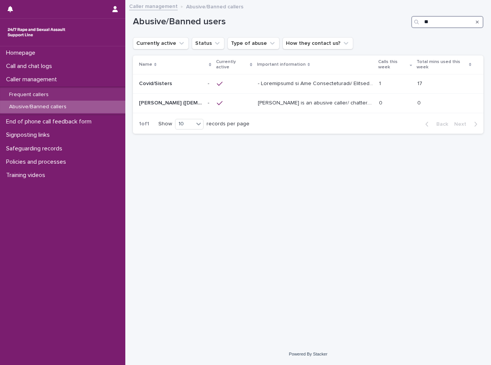
type input "*"
